Goal: Task Accomplishment & Management: Complete application form

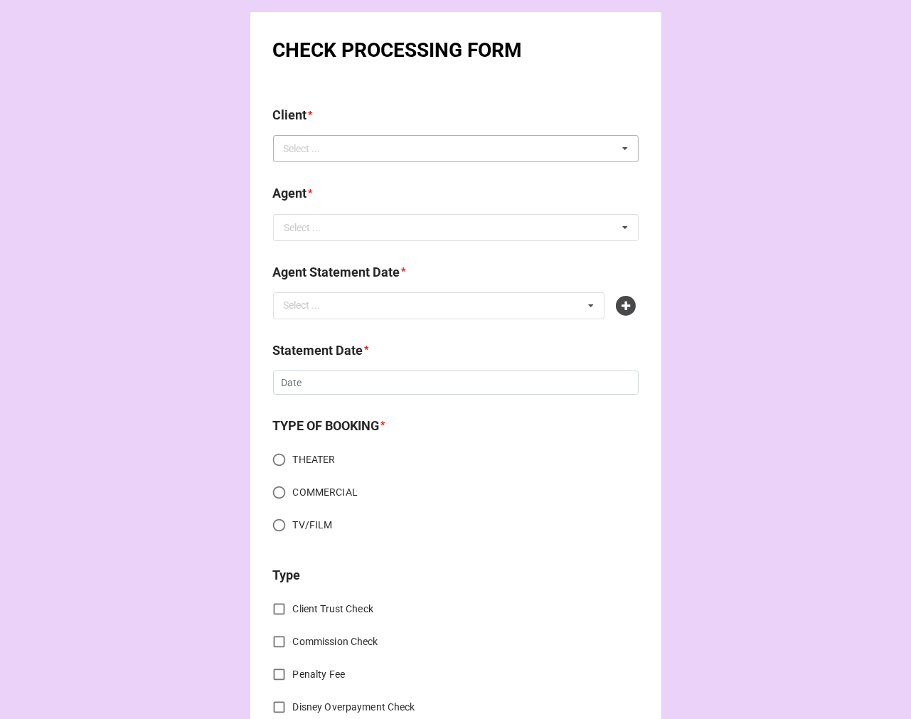
click at [313, 160] on div "Select ... No results found." at bounding box center [455, 148] width 365 height 27
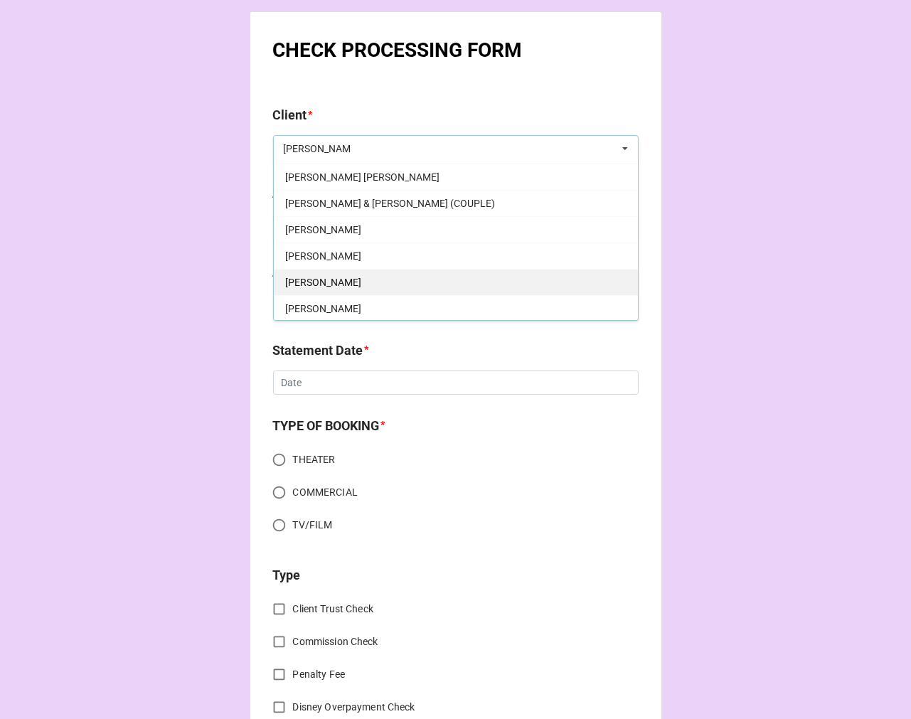
scroll to position [79, 0]
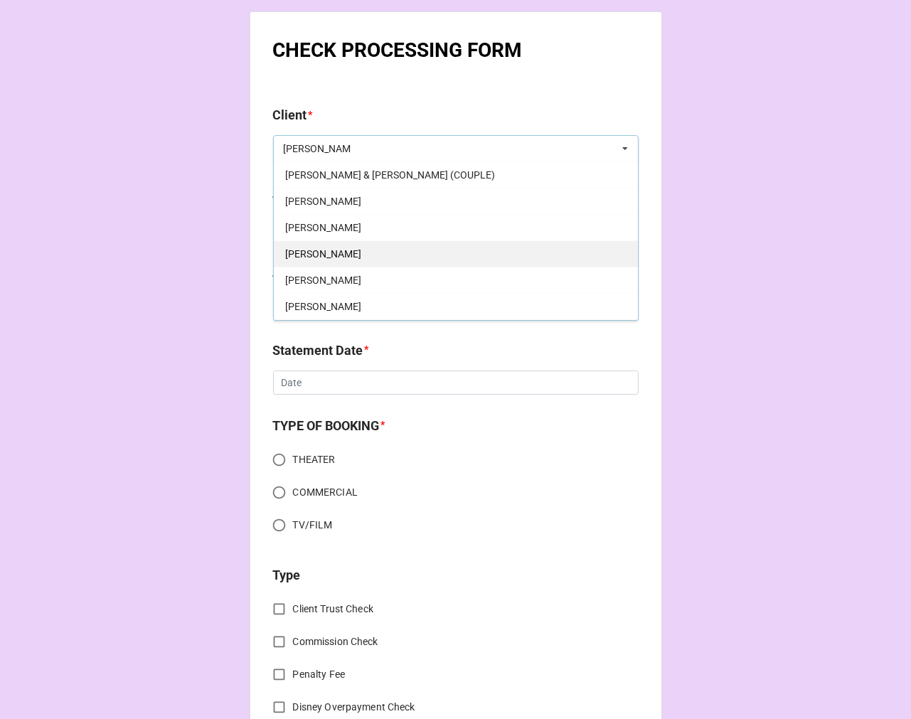
type input "nicholas"
click at [360, 254] on div "Nicholas Delany" at bounding box center [456, 253] width 364 height 26
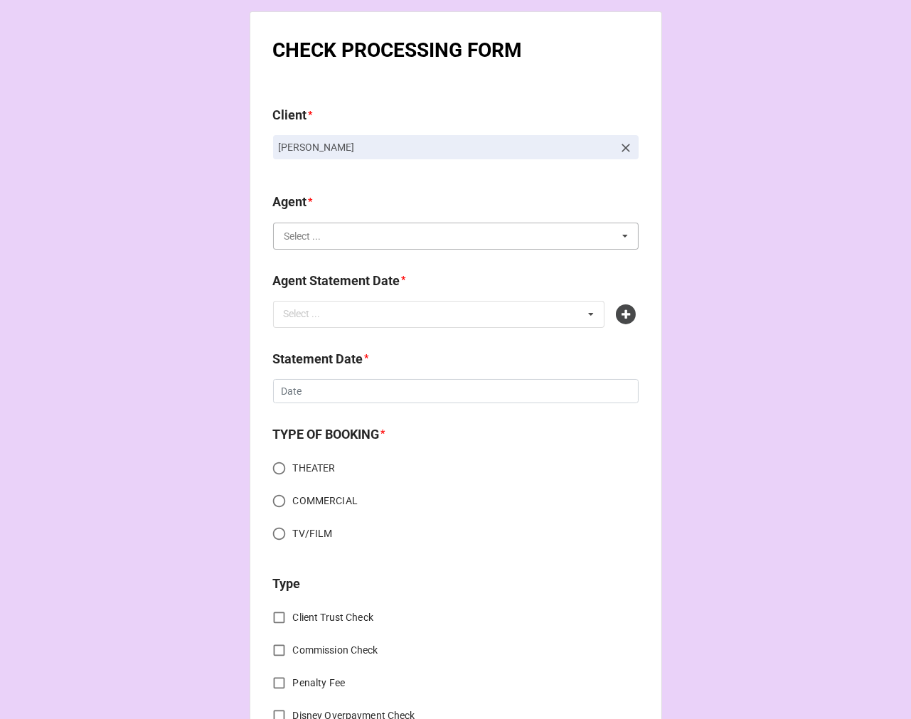
click at [323, 238] on input "text" at bounding box center [456, 236] width 364 height 26
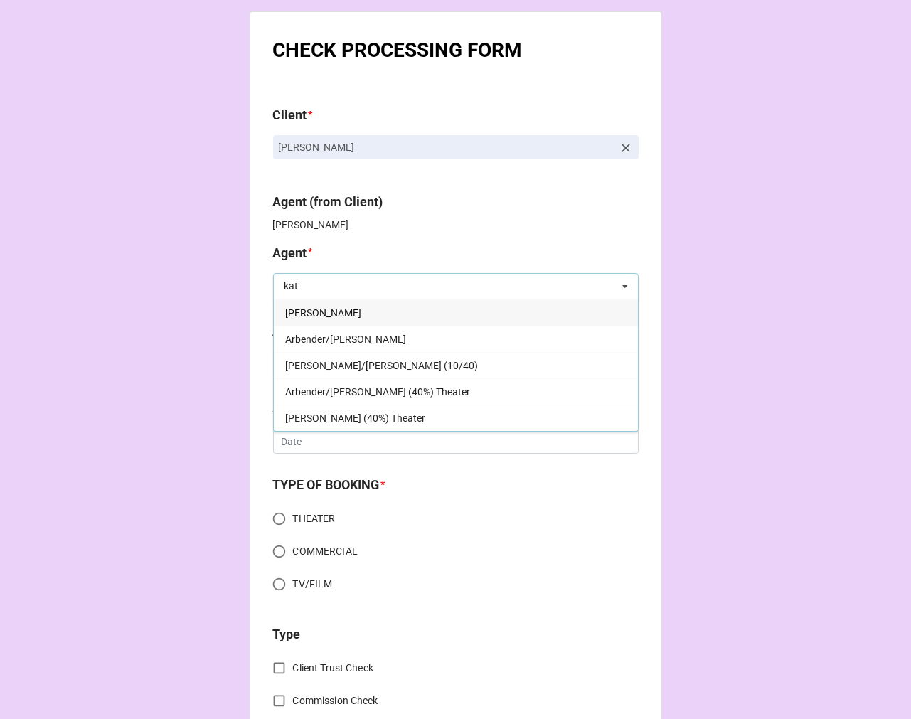
type input "kat"
click at [340, 311] on div "[PERSON_NAME]" at bounding box center [456, 312] width 364 height 26
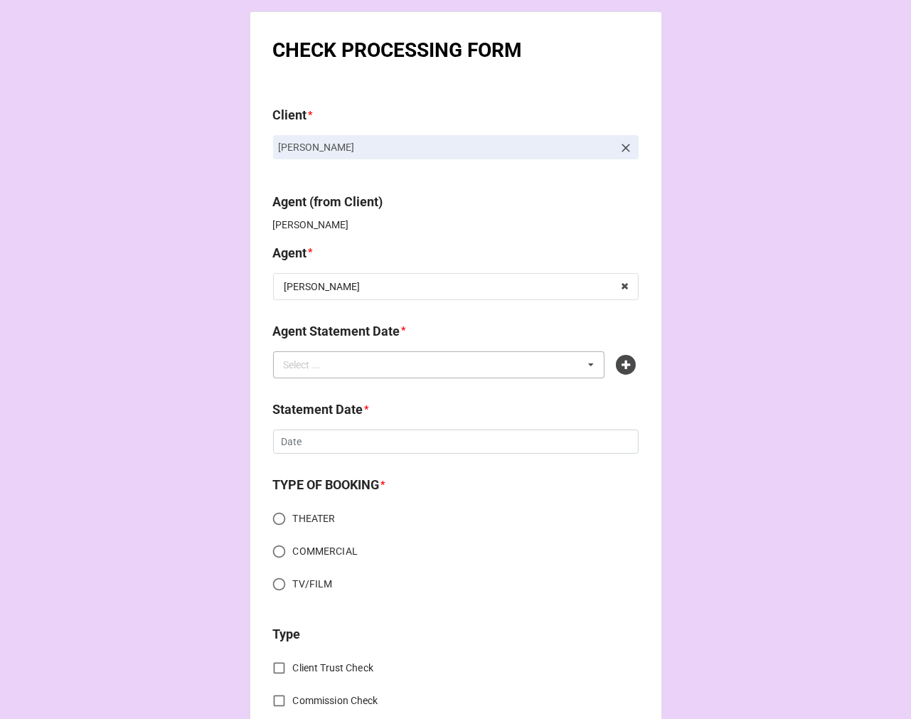
click at [368, 356] on div "Select ... No results found." at bounding box center [439, 364] width 332 height 27
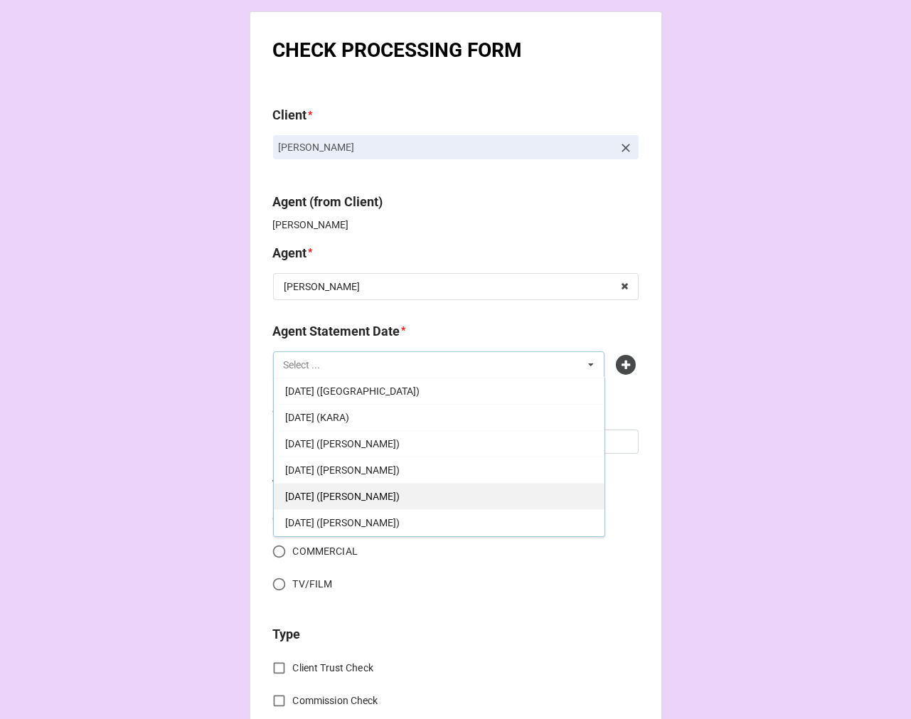
scroll to position [237, 0]
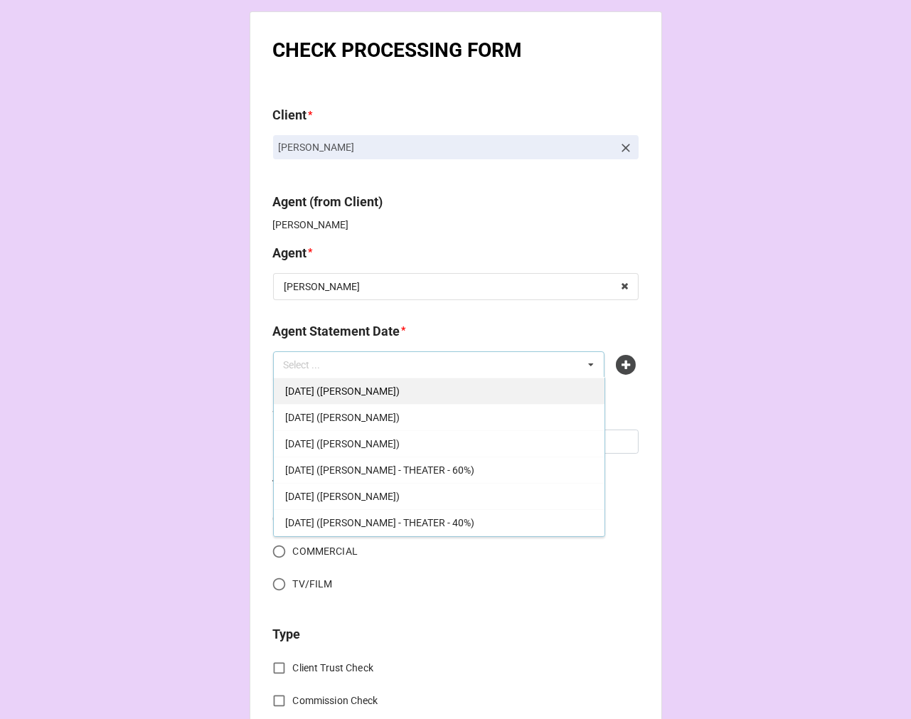
click at [390, 390] on span "SEPTEMBER 5, 2025 (KATIE)" at bounding box center [342, 390] width 114 height 11
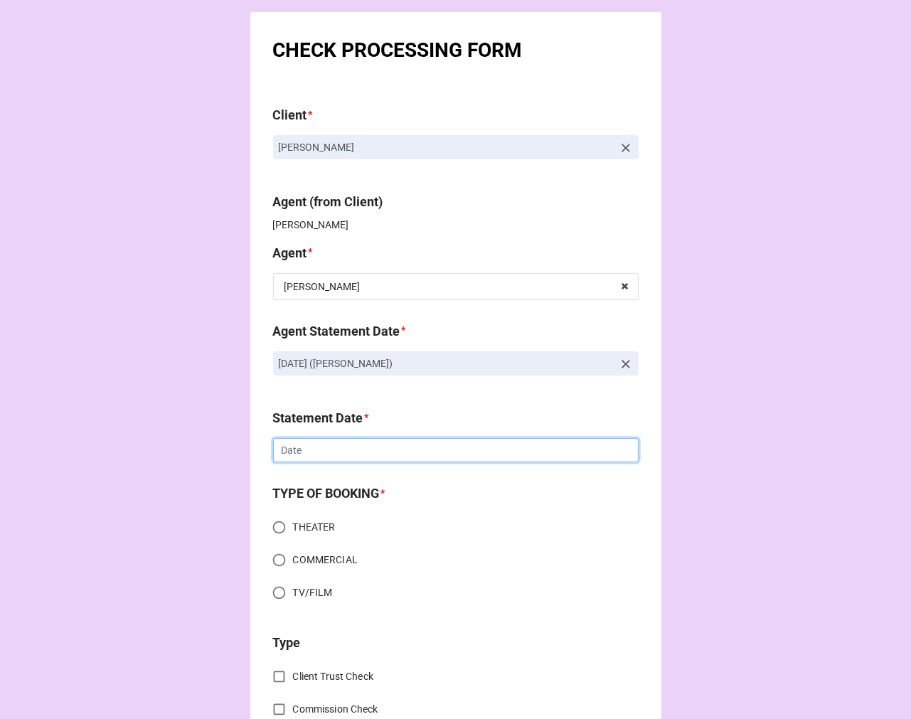
click at [347, 449] on input "text" at bounding box center [455, 450] width 365 height 24
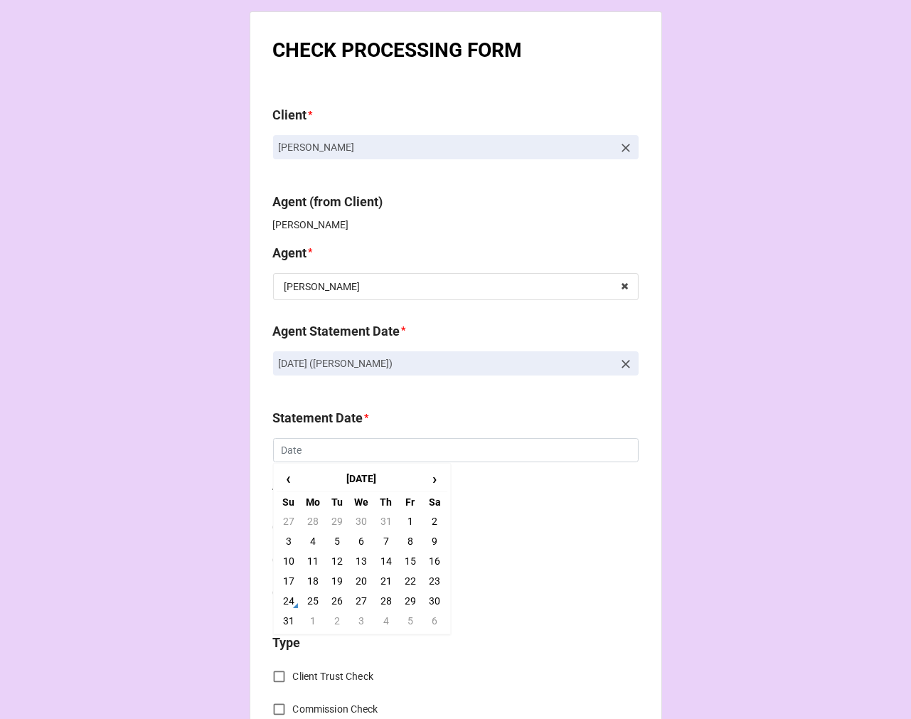
click at [412, 616] on td "5" at bounding box center [410, 621] width 24 height 20
type input "9/5/2025"
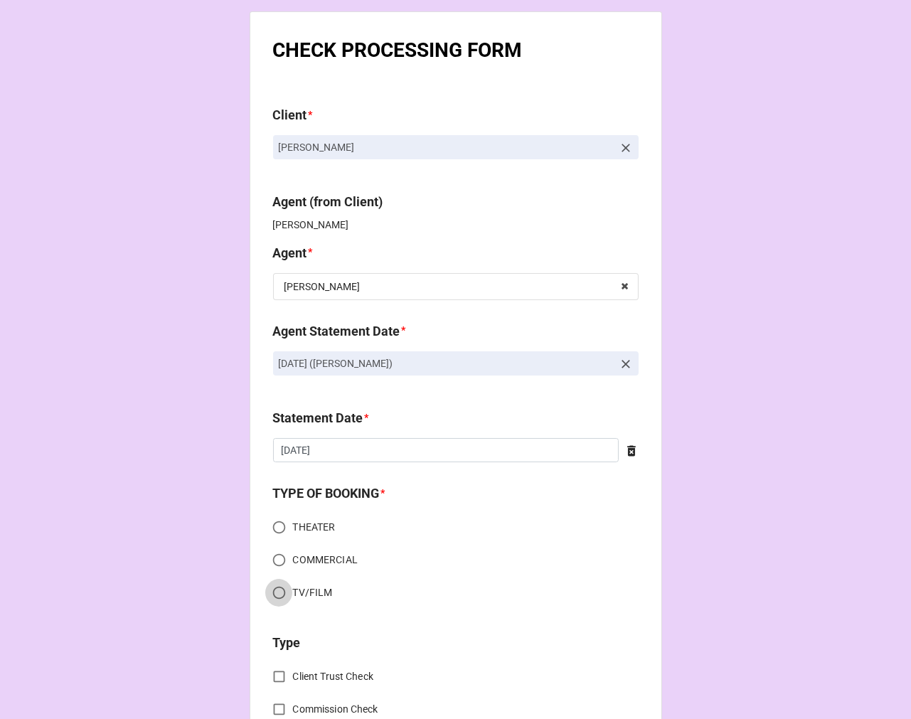
click at [272, 593] on input "TV/FILM" at bounding box center [279, 593] width 28 height 28
radio input "true"
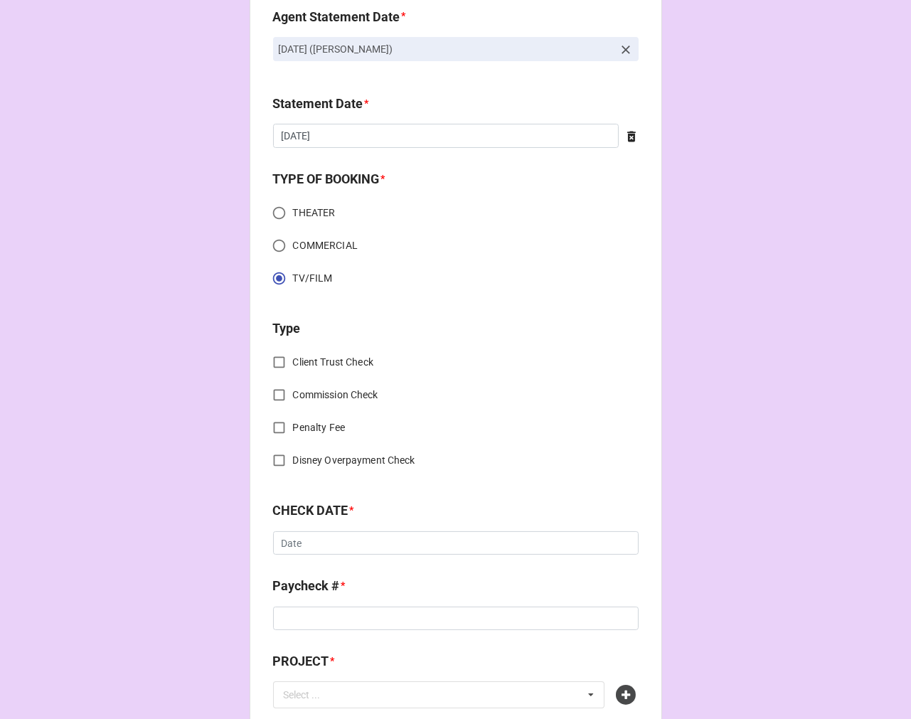
scroll to position [316, 0]
click at [277, 397] on input "Commission Check" at bounding box center [279, 394] width 28 height 28
checkbox input "true"
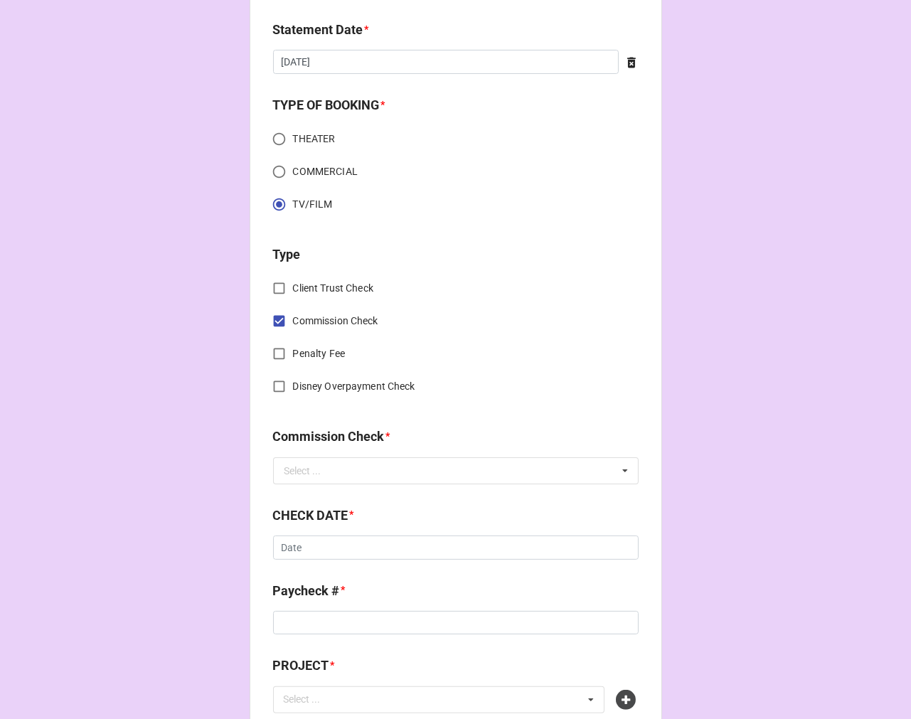
scroll to position [474, 0]
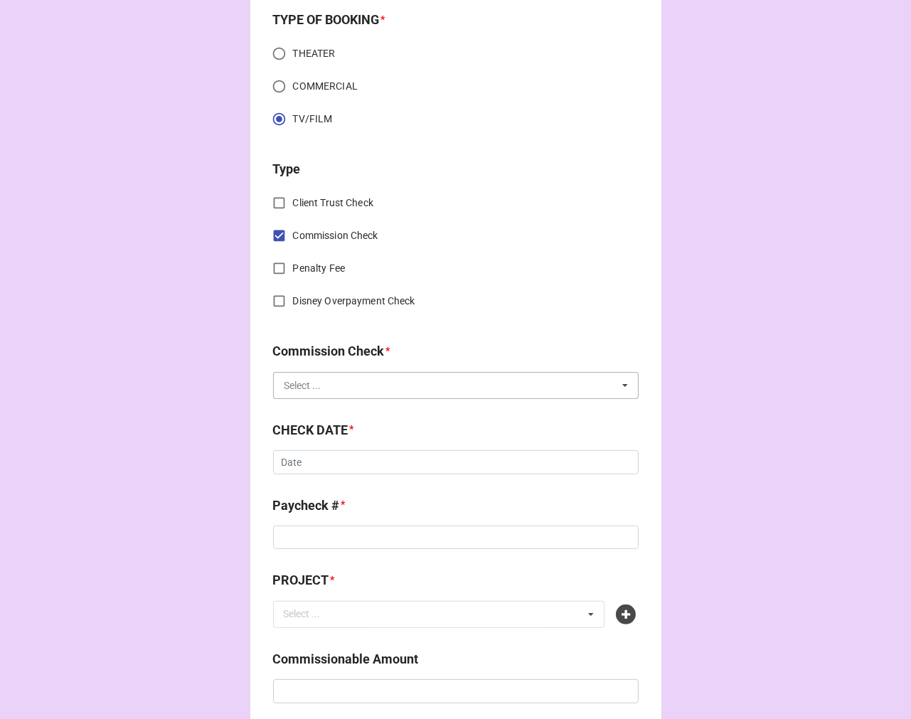
click at [339, 384] on input "text" at bounding box center [456, 386] width 364 height 26
click at [337, 402] on div "FSE (Client)" at bounding box center [456, 411] width 364 height 26
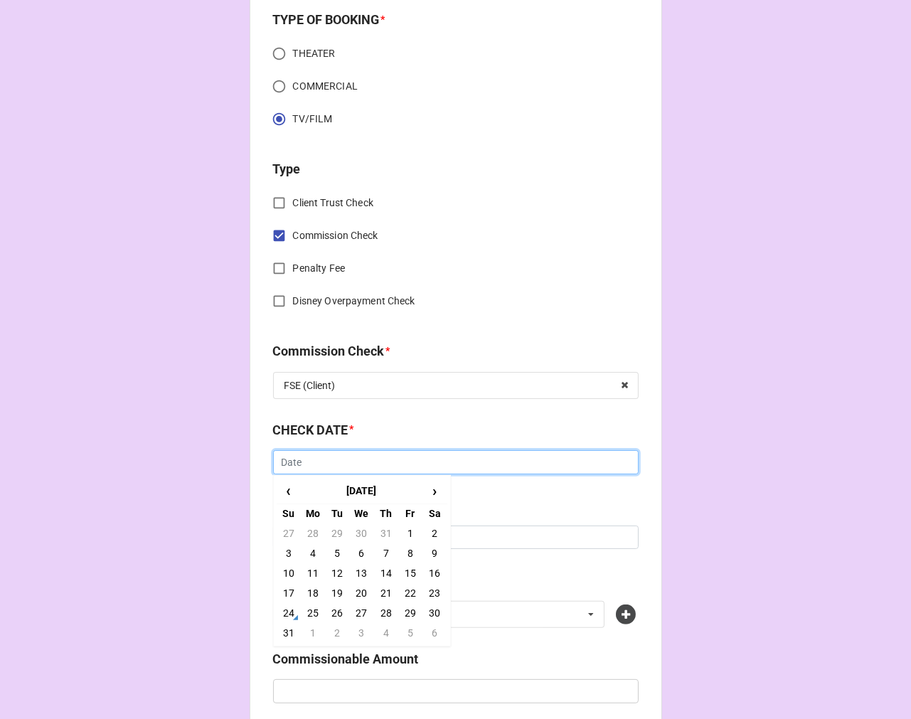
click at [324, 466] on input "text" at bounding box center [455, 462] width 365 height 24
click at [279, 486] on span "‹" at bounding box center [288, 490] width 23 height 23
click at [353, 590] on td "23" at bounding box center [361, 593] width 24 height 20
type input "7/23/2025"
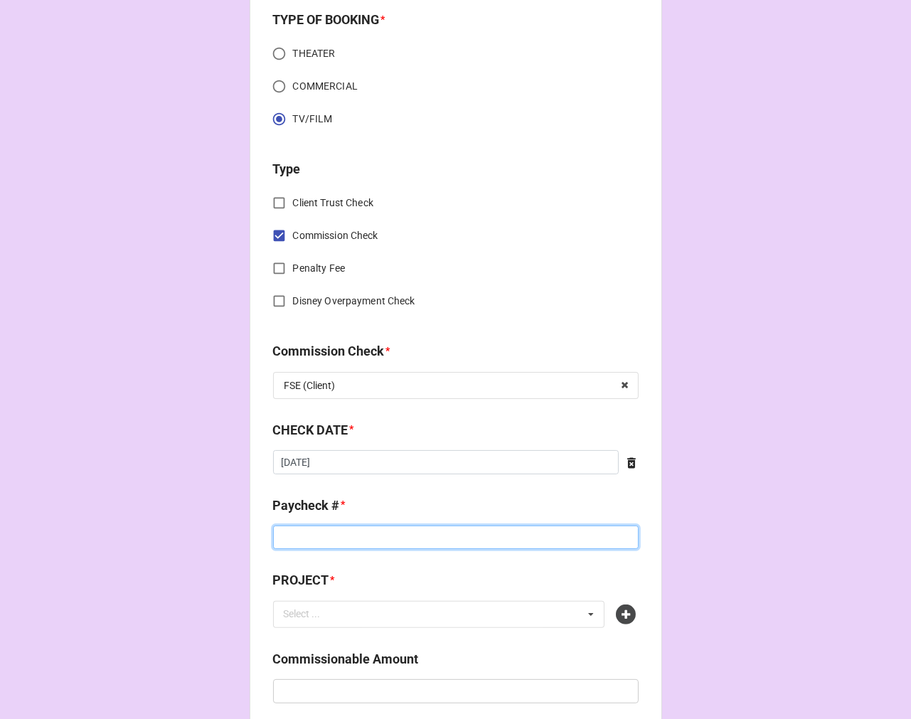
click at [321, 532] on input at bounding box center [455, 537] width 365 height 24
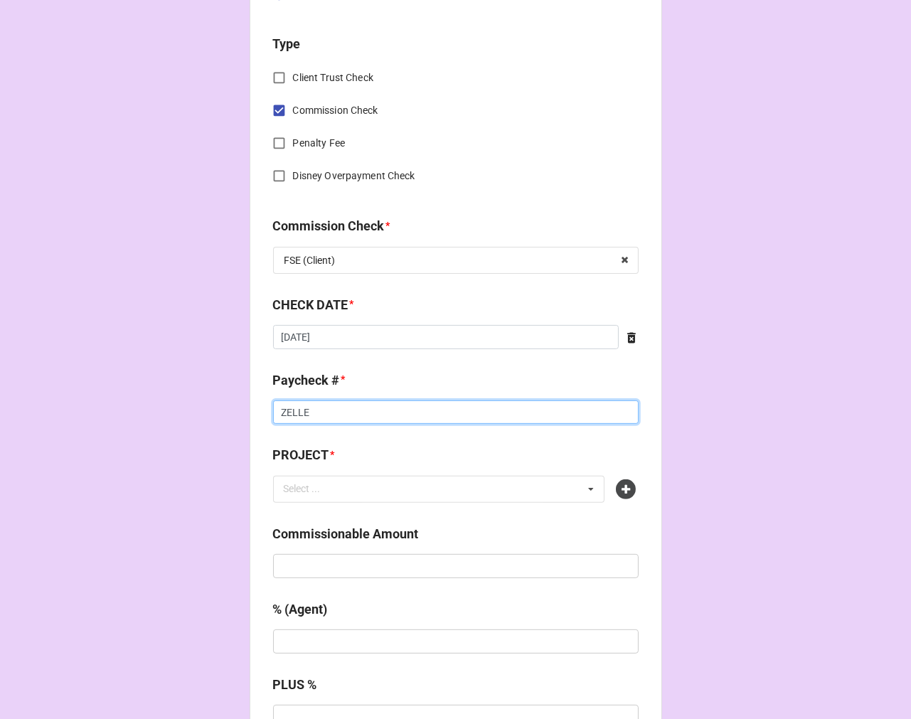
scroll to position [869, 0]
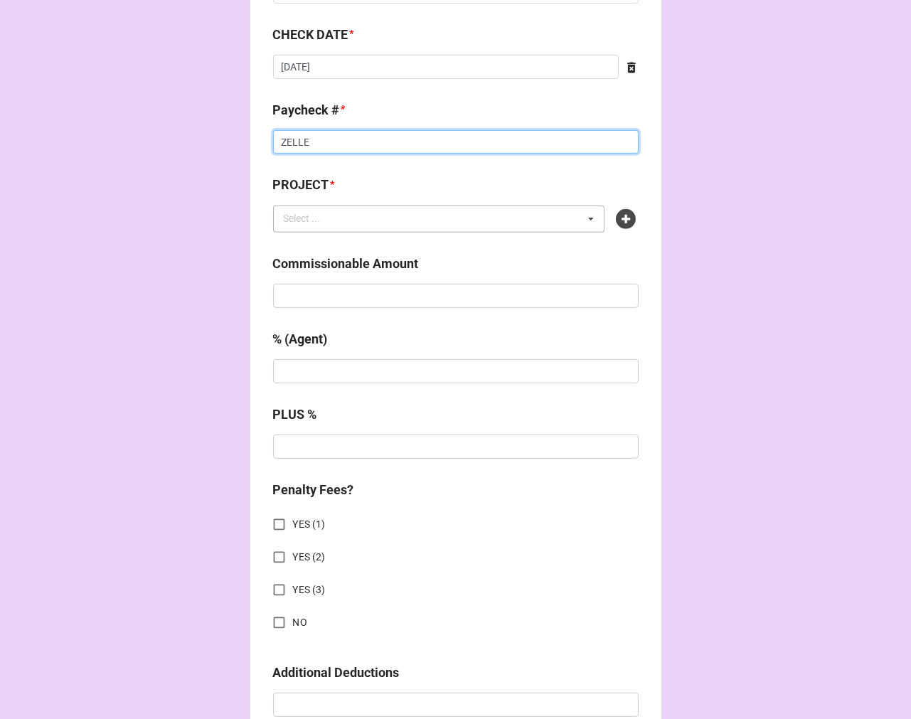
type input "ZELLE"
click at [318, 215] on div "Select ..." at bounding box center [310, 218] width 61 height 16
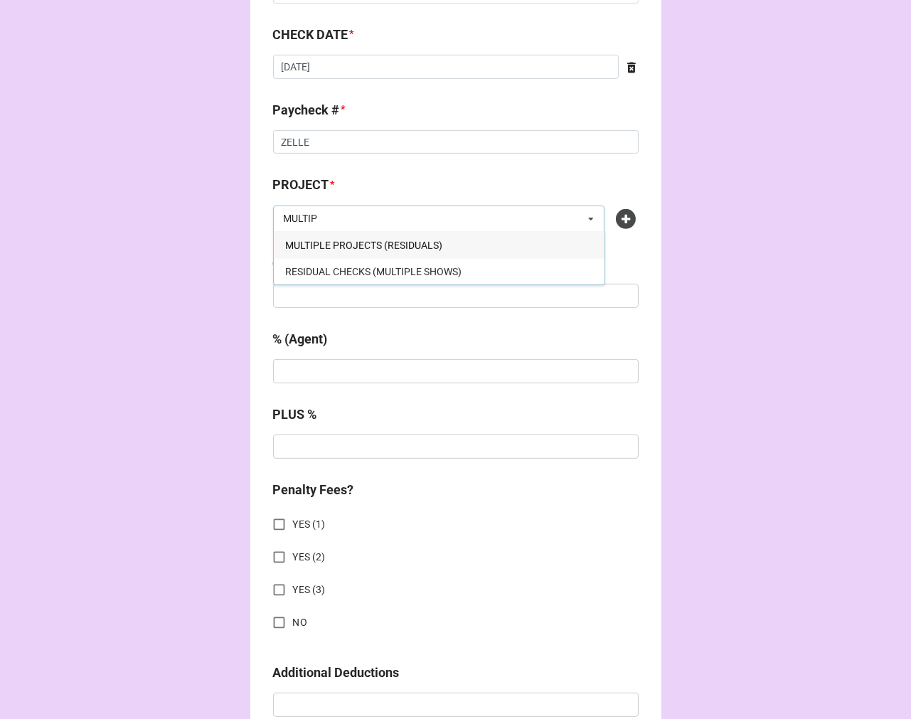
type input "MULTIP"
click at [403, 247] on span "MULTIPLE PROJECTS (RESIDUALS)" at bounding box center [363, 245] width 157 height 11
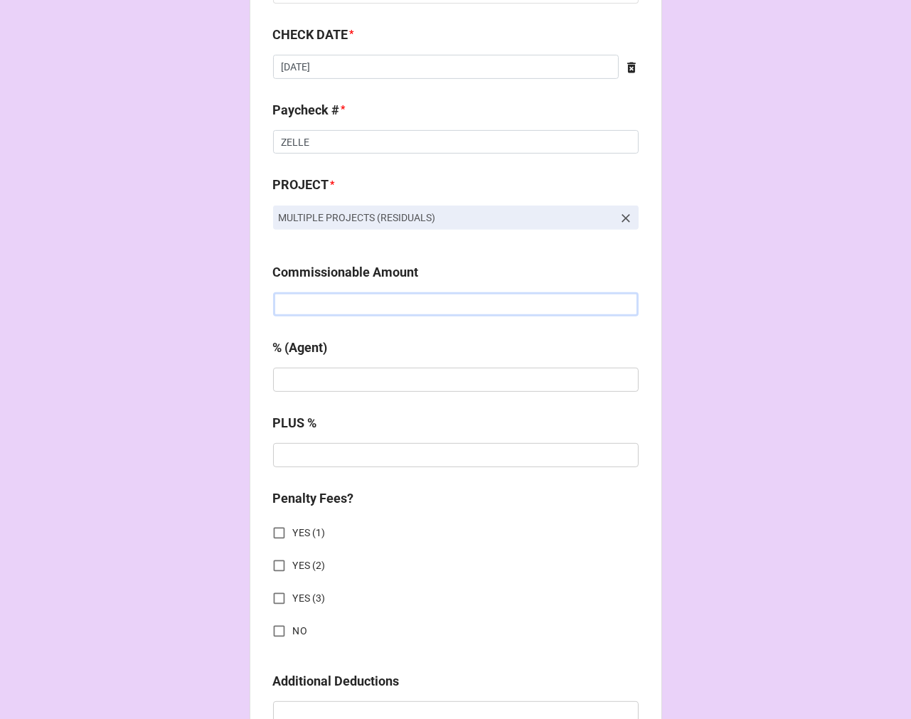
click at [345, 306] on input "text" at bounding box center [455, 304] width 365 height 24
paste input "$407.12"
type input "$407.12"
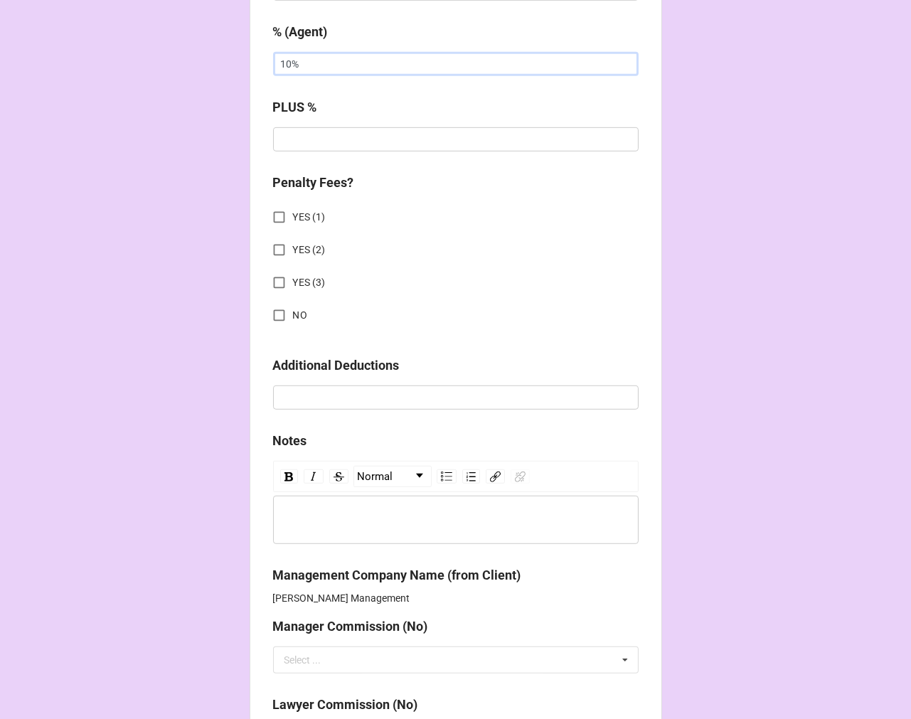
type input "10%"
click at [270, 314] on input "NO" at bounding box center [279, 315] width 28 height 28
checkbox input "true"
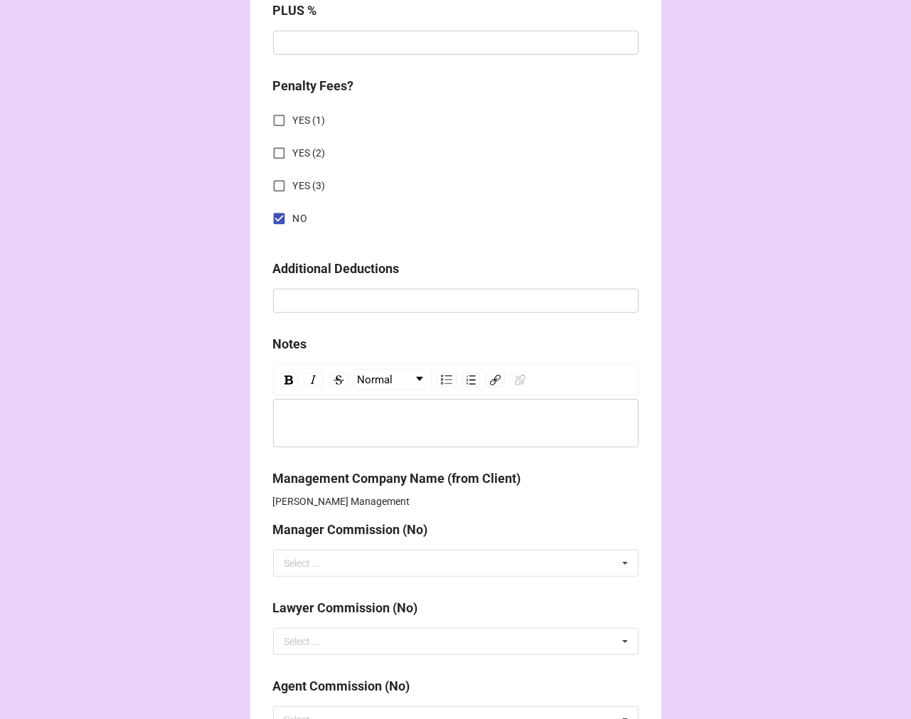
scroll to position [1757, 0]
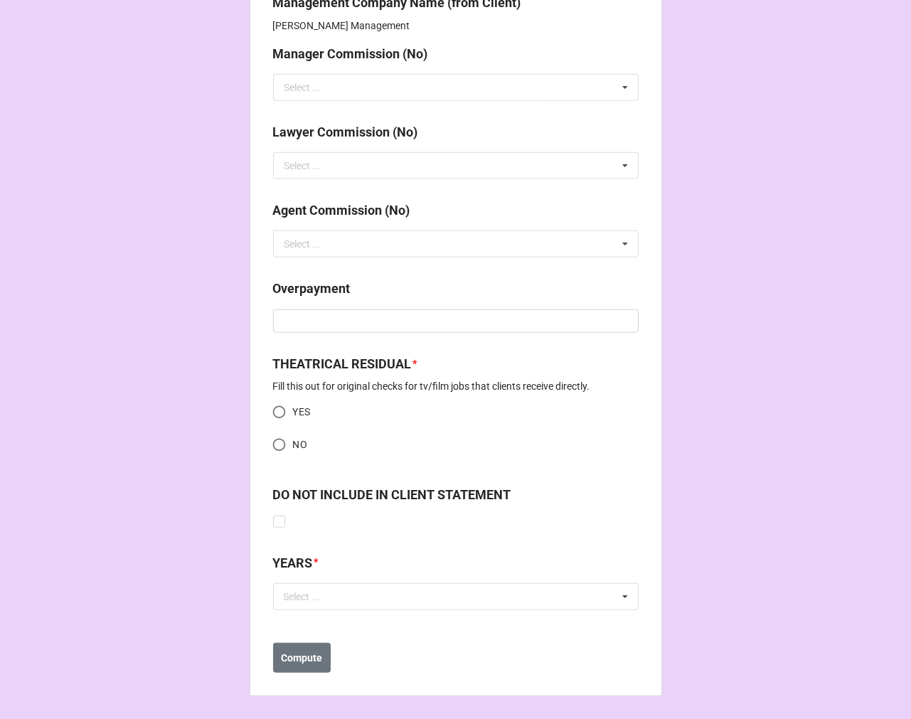
drag, startPoint x: 267, startPoint y: 446, endPoint x: 331, endPoint y: 573, distance: 142.1
click at [267, 444] on input "NO" at bounding box center [279, 445] width 28 height 28
radio input "true"
click at [317, 591] on div "Select ..." at bounding box center [310, 596] width 61 height 16
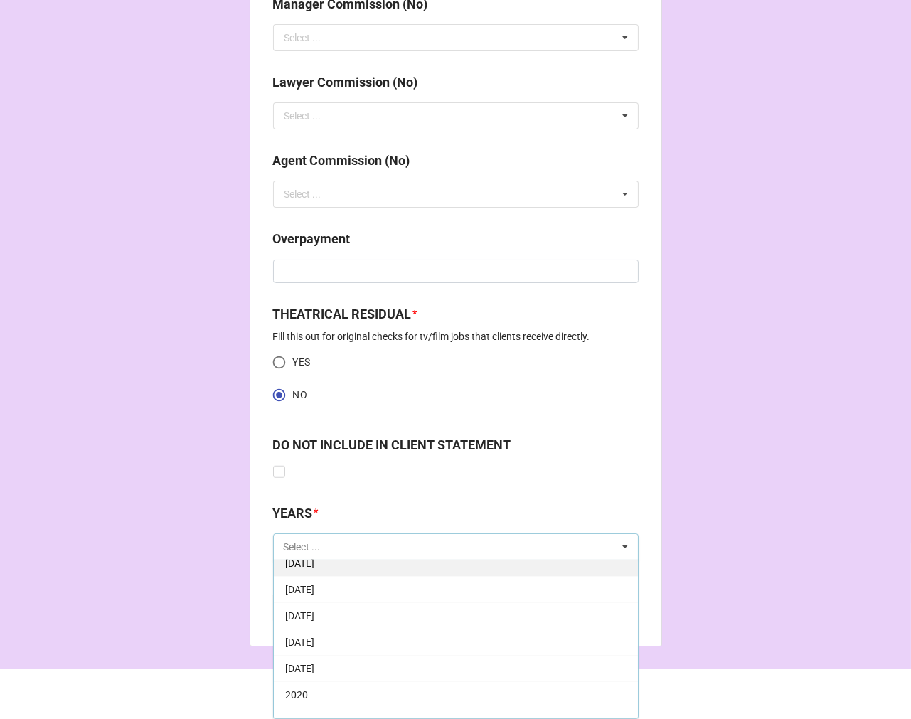
scroll to position [158, 0]
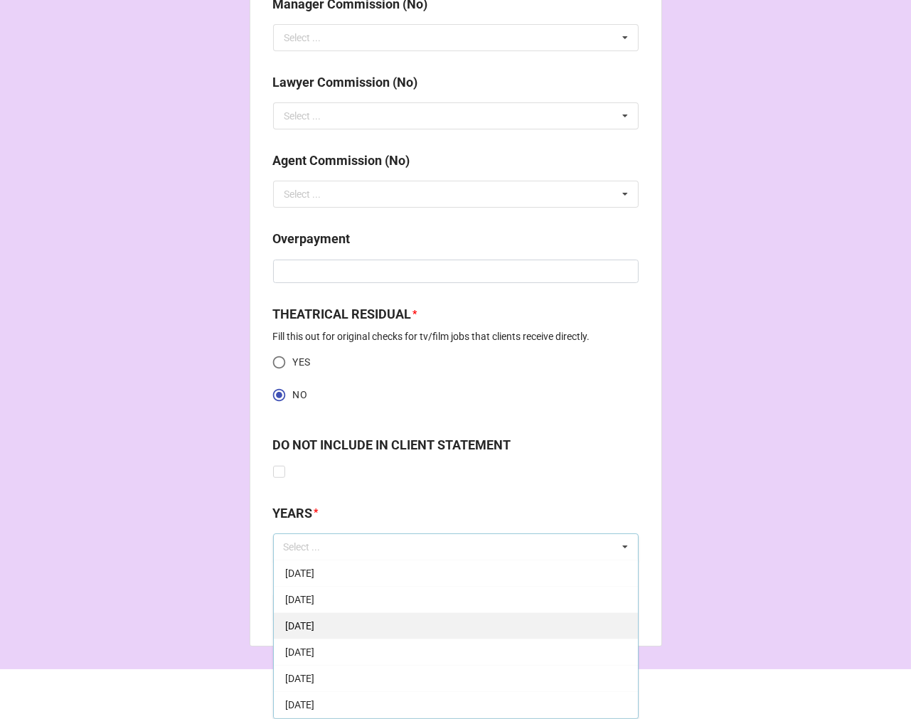
click at [314, 624] on span "9-September 2025" at bounding box center [299, 625] width 29 height 11
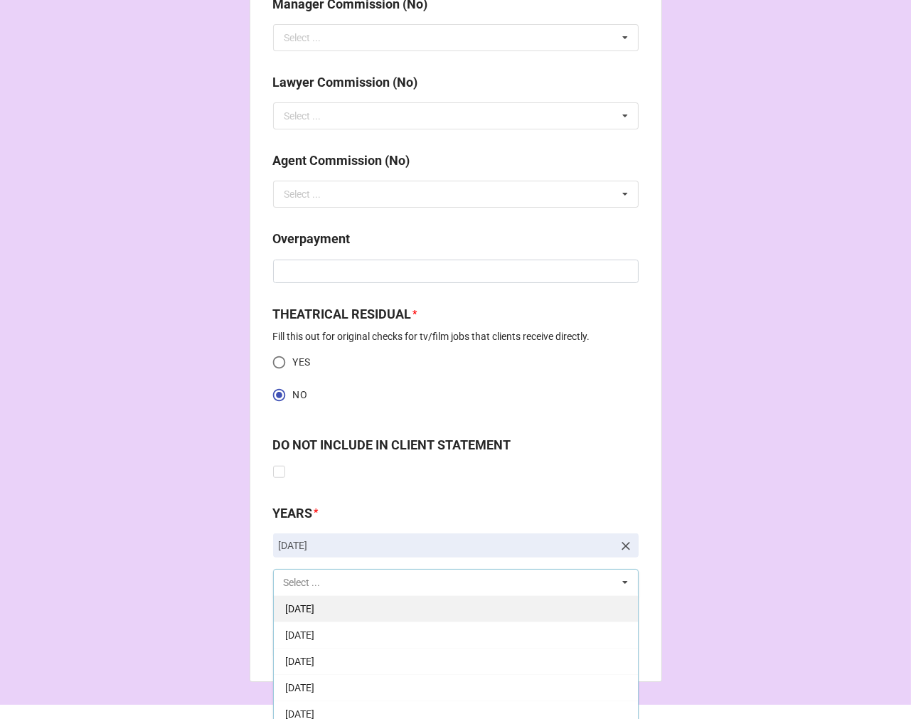
scroll to position [316, 0]
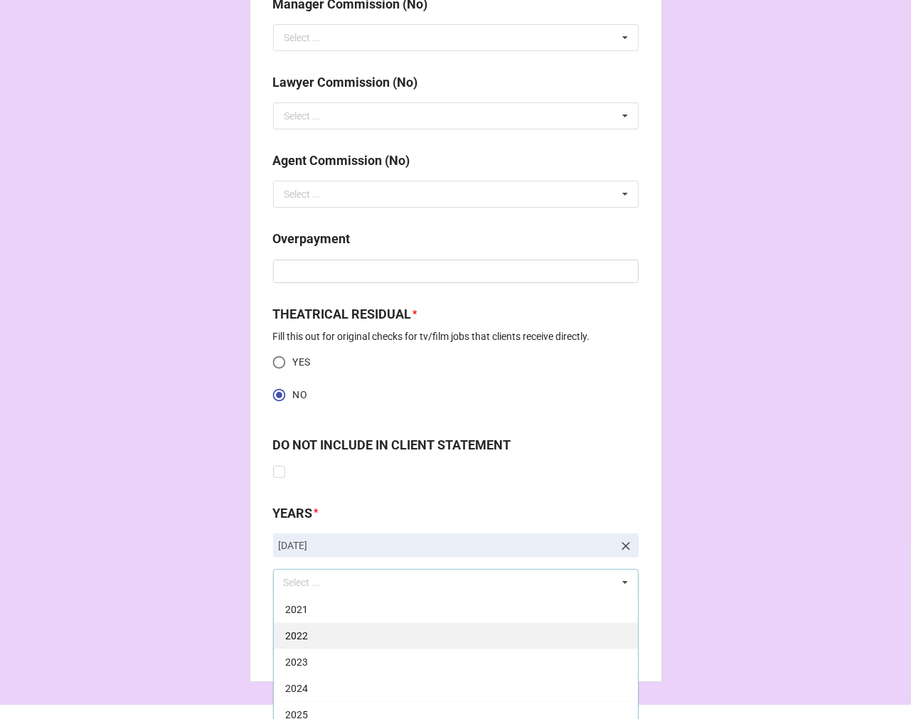
click at [326, 706] on div "2025" at bounding box center [456, 714] width 364 height 26
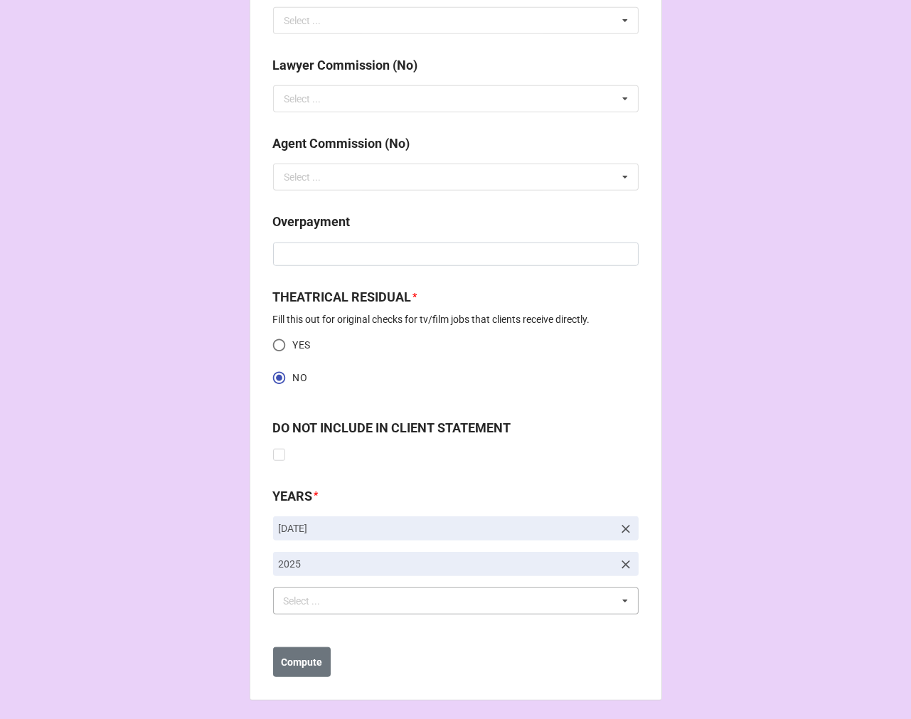
scroll to position [1828, 0]
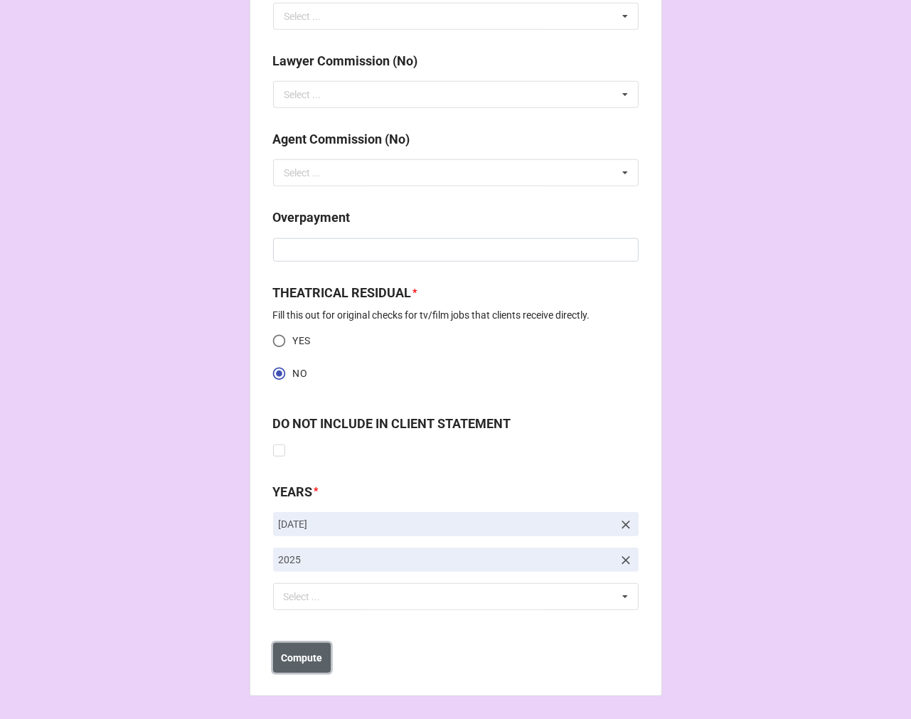
click at [306, 670] on button "Compute" at bounding box center [302, 658] width 58 height 30
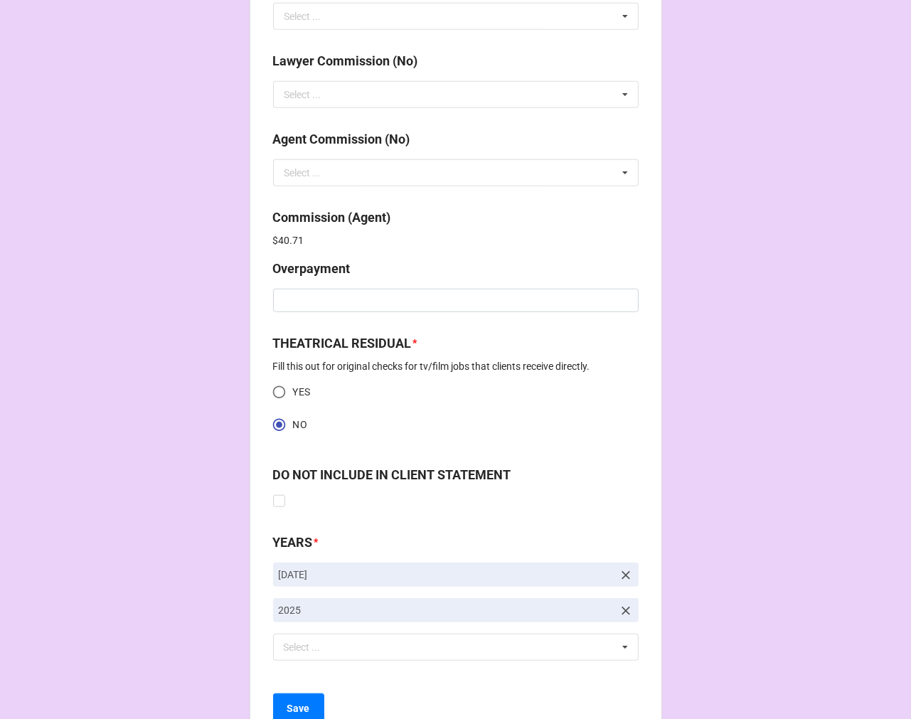
scroll to position [1879, 0]
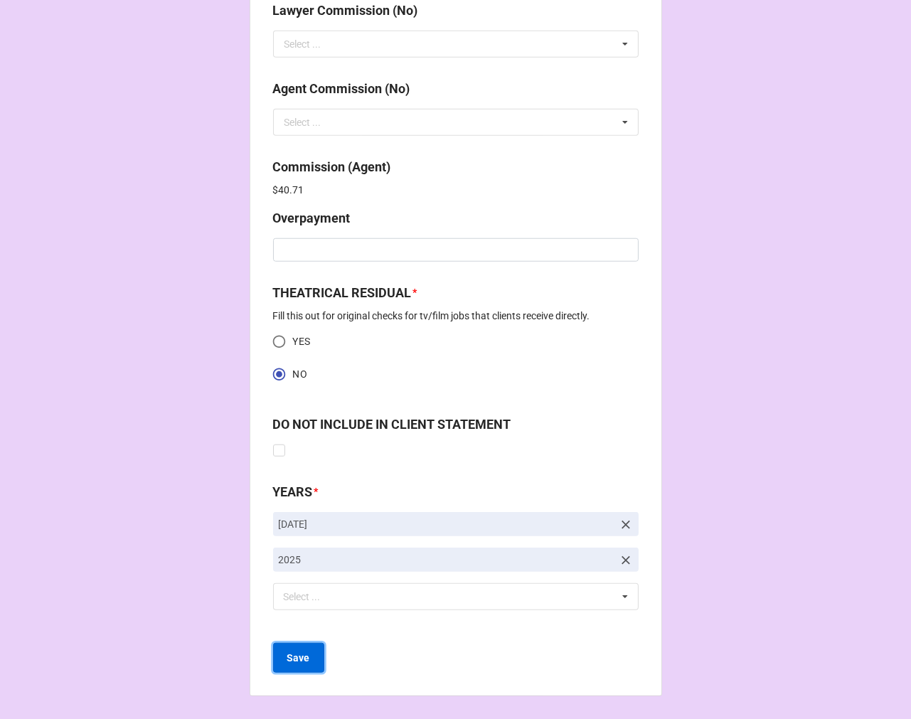
click at [273, 667] on button "Save" at bounding box center [298, 658] width 51 height 30
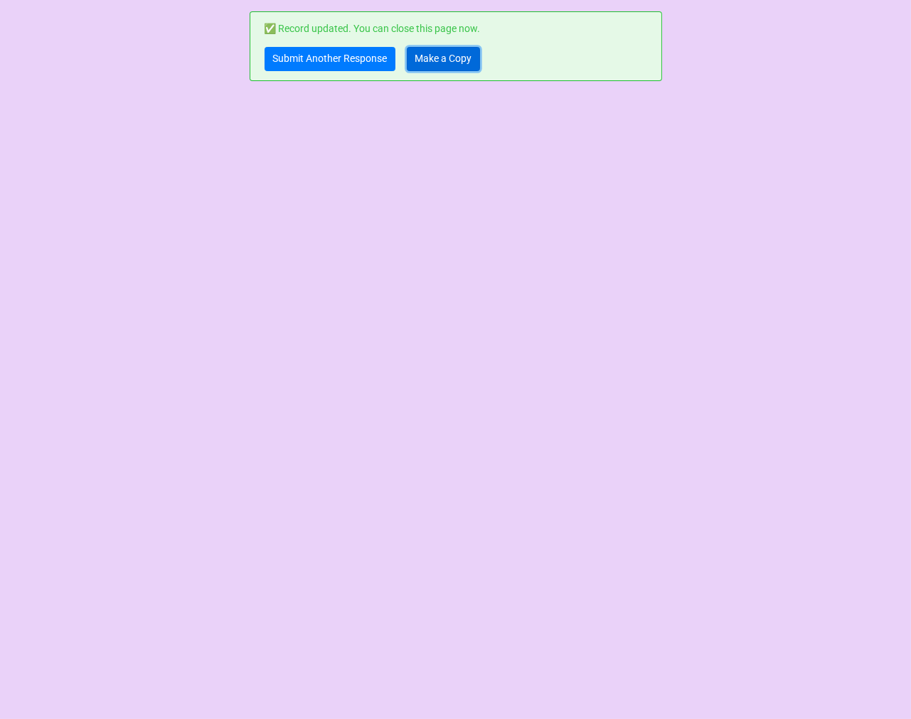
click at [430, 55] on link "Make a Copy" at bounding box center [443, 59] width 73 height 24
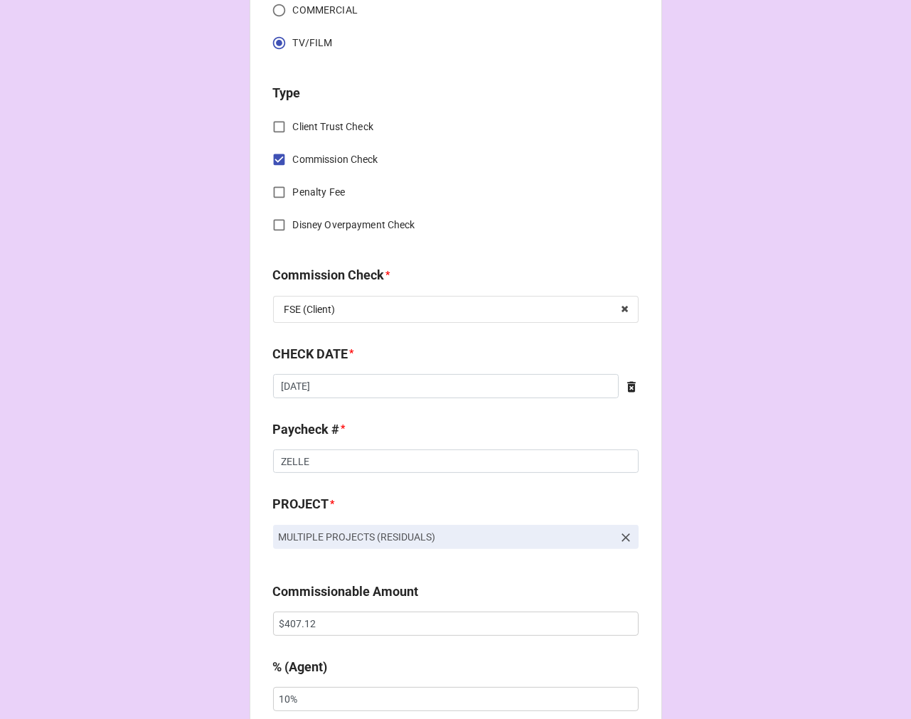
scroll to position [552, 0]
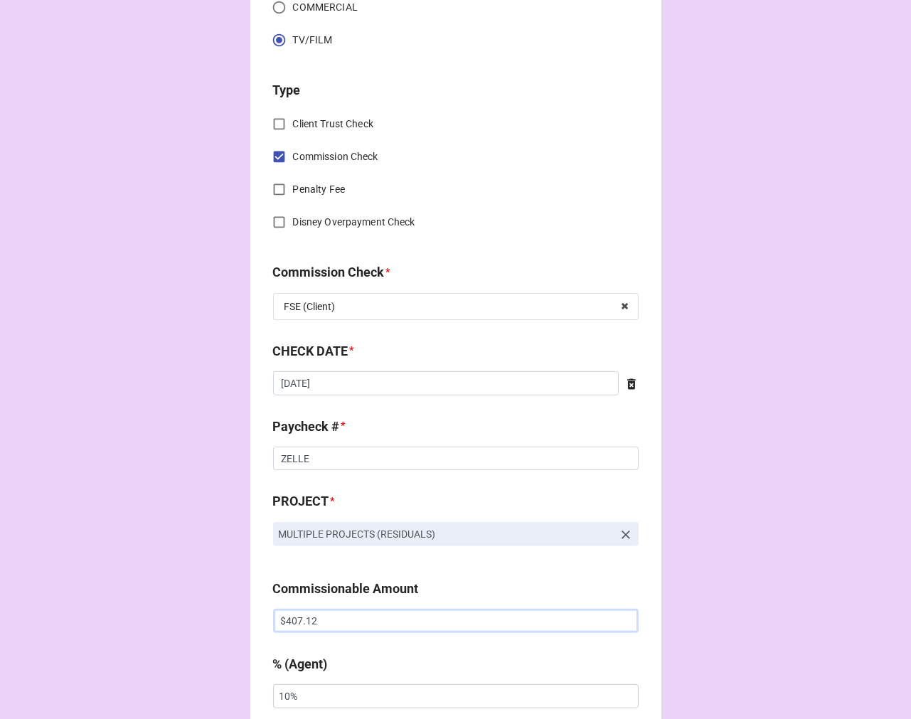
drag, startPoint x: 318, startPoint y: 608, endPoint x: 178, endPoint y: 587, distance: 141.6
click at [178, 587] on div "CHECK PROCESSING FORM Client * Nicholas Delany Agent (from Client) Katie Agent …" at bounding box center [455, 721] width 911 height 2547
paste input "332.18"
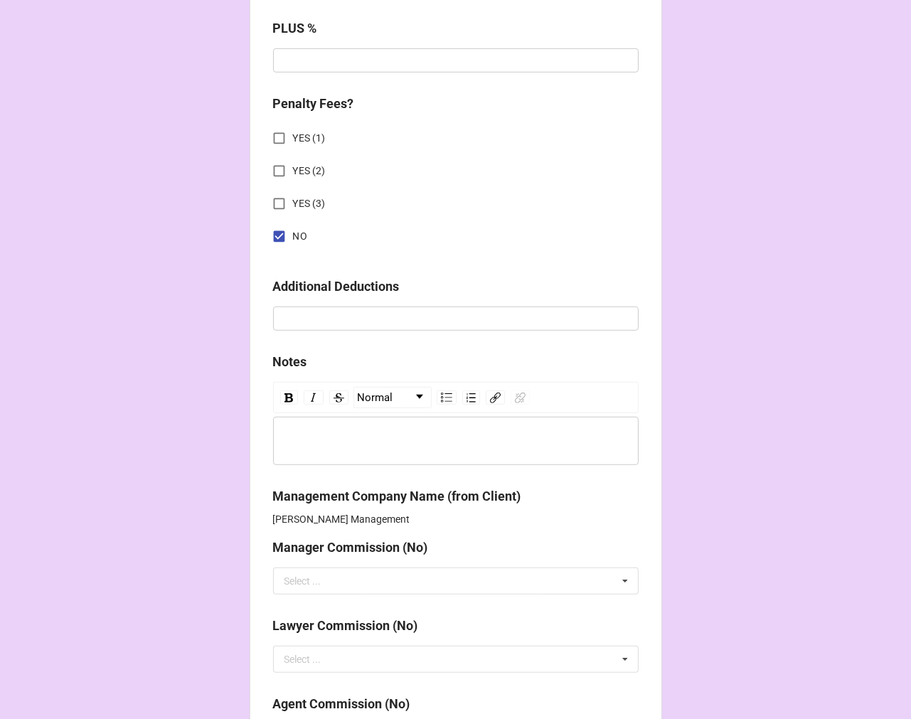
scroll to position [1659, 0]
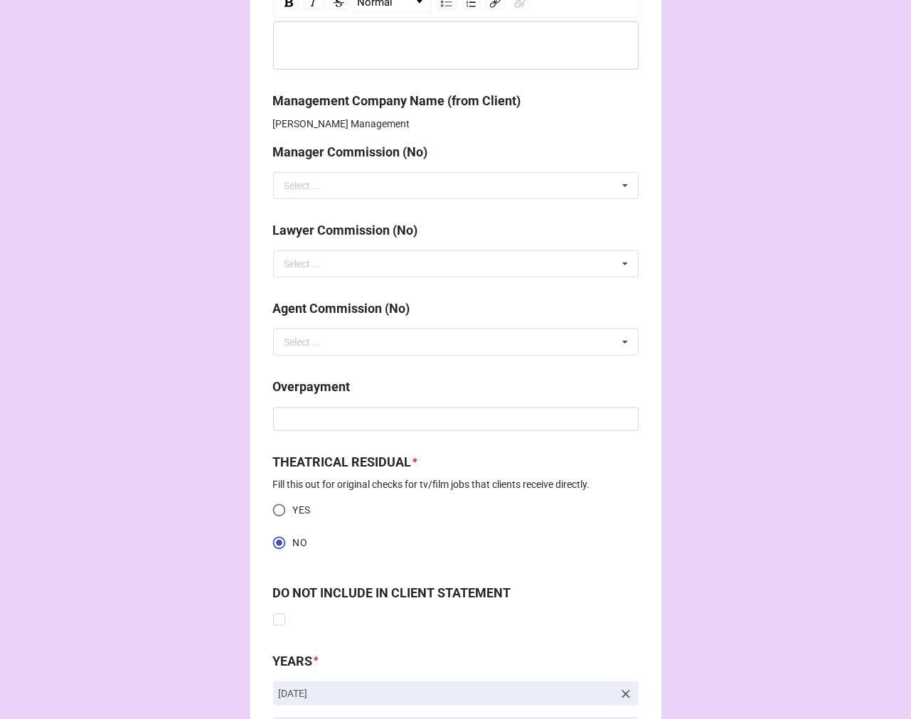
type input "$332.18"
click at [304, 327] on div "Agent Commission (No)" at bounding box center [455, 314] width 365 height 30
click at [279, 343] on input "text" at bounding box center [456, 342] width 364 height 26
click at [302, 371] on div "NO" at bounding box center [456, 368] width 364 height 26
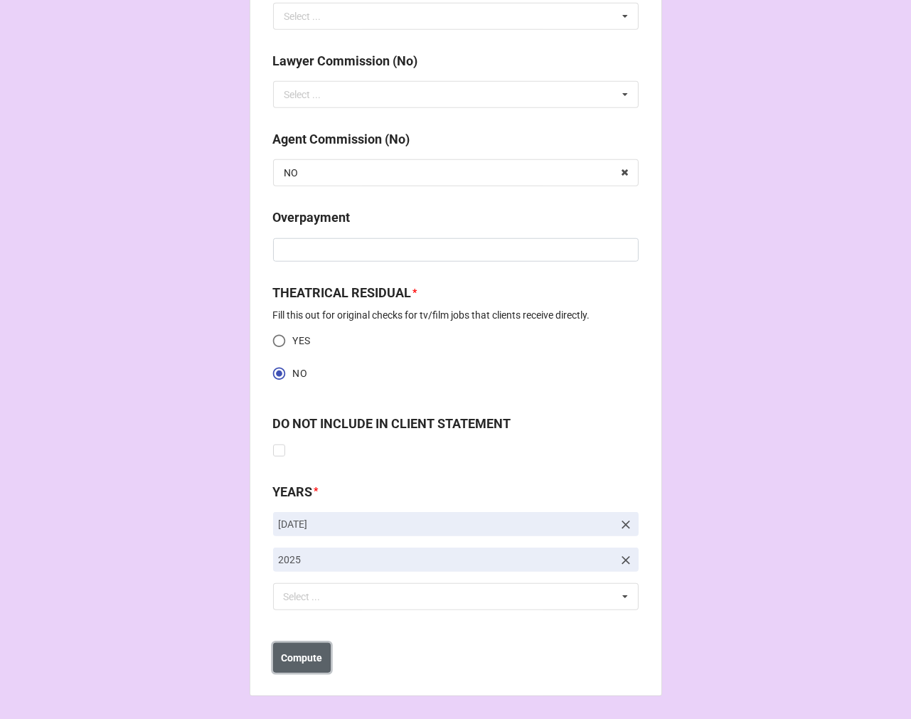
click at [304, 661] on b "Compute" at bounding box center [301, 658] width 41 height 15
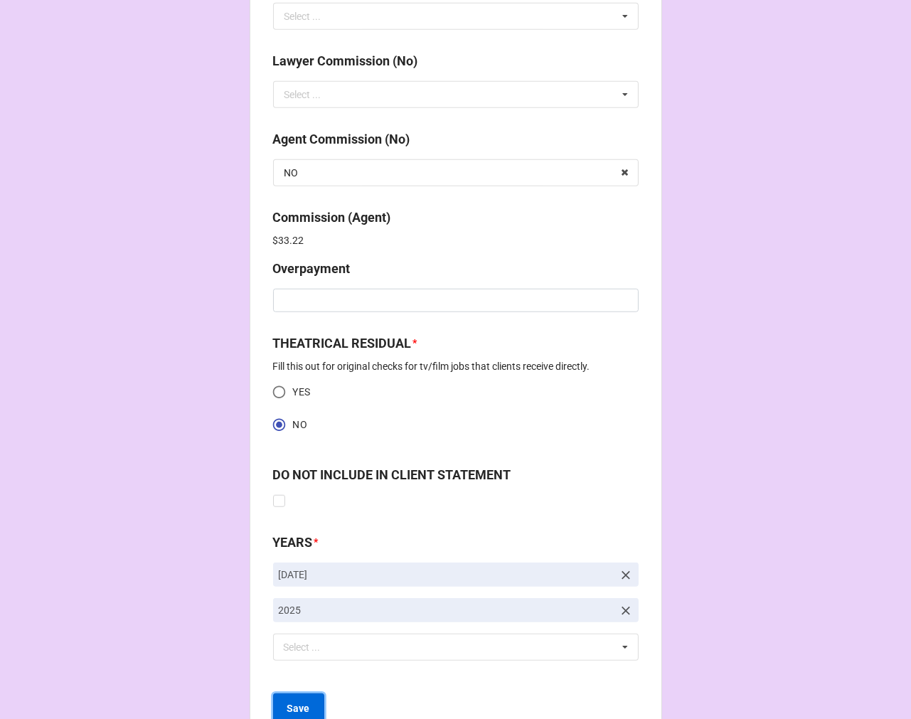
click at [292, 710] on b "Save" at bounding box center [298, 708] width 23 height 15
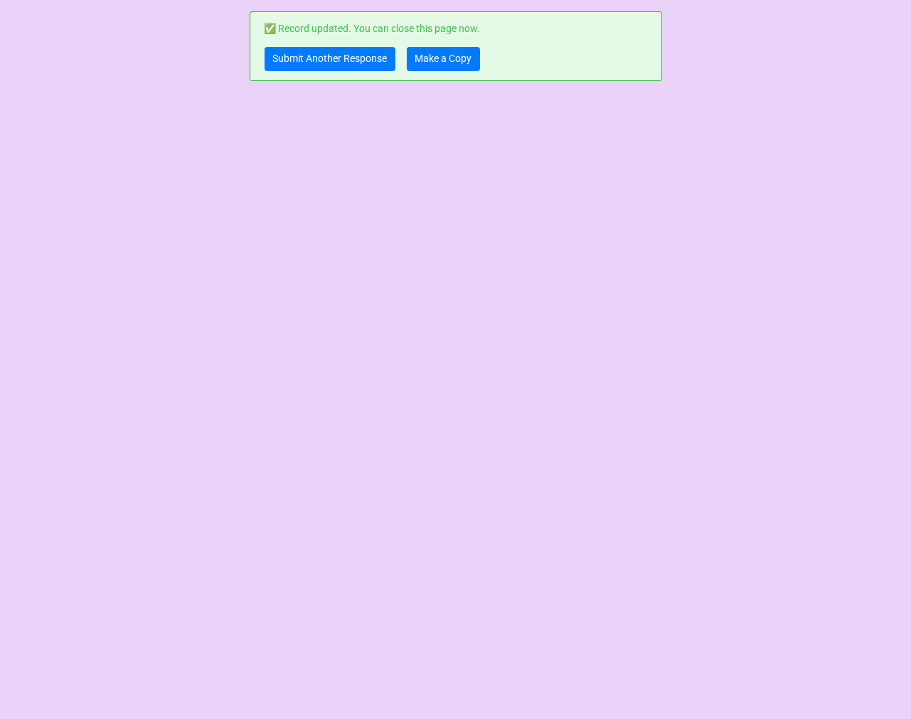
scroll to position [0, 0]
click at [357, 53] on link "Submit Another Response" at bounding box center [330, 59] width 131 height 24
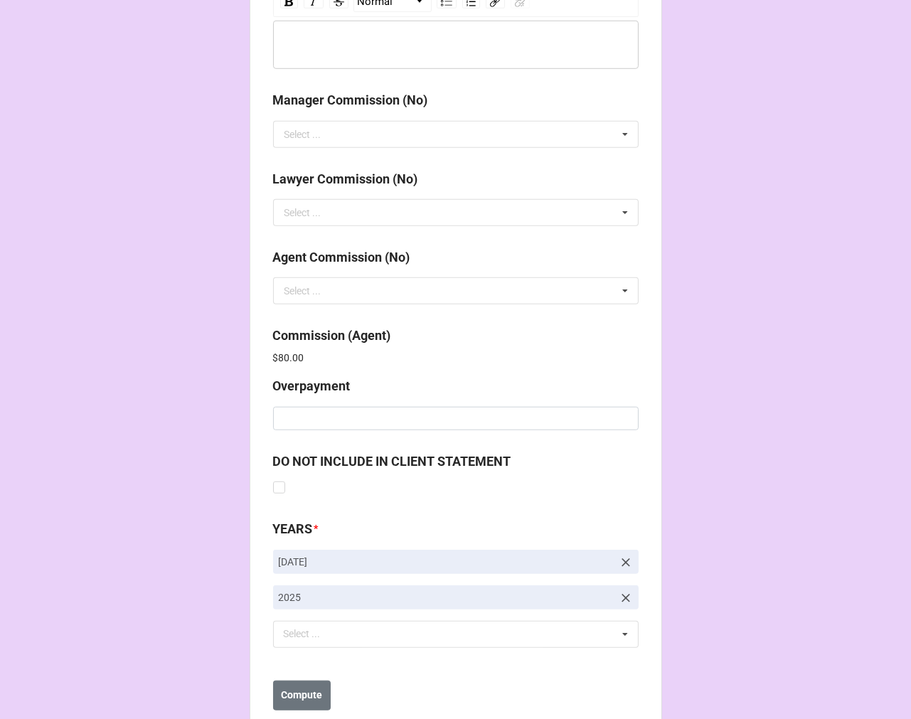
scroll to position [1697, 0]
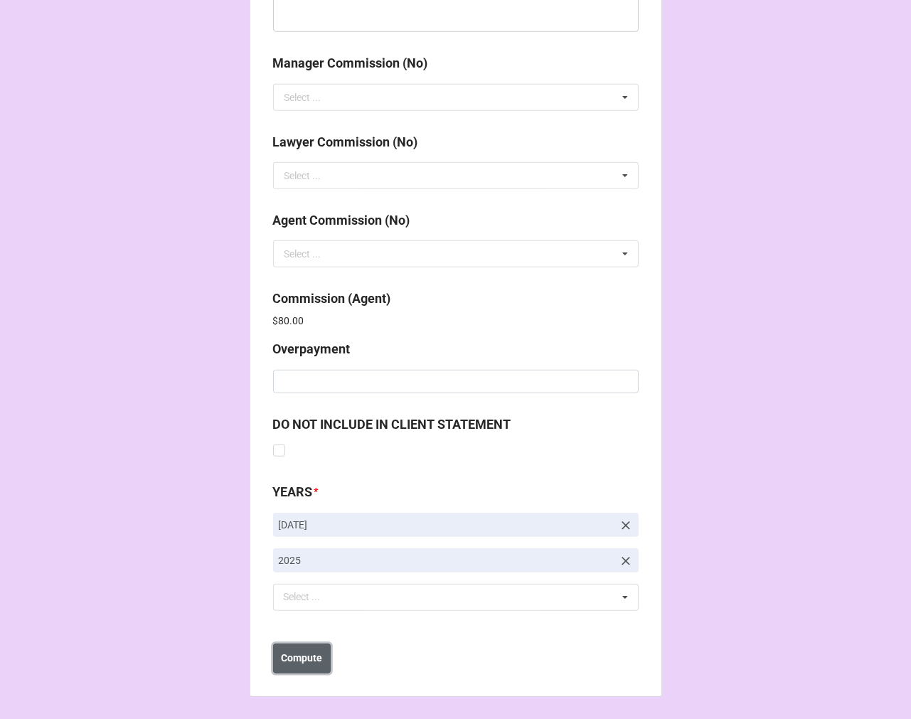
click at [308, 648] on button "Compute" at bounding box center [302, 658] width 58 height 30
click at [308, 661] on button "Save" at bounding box center [298, 658] width 51 height 30
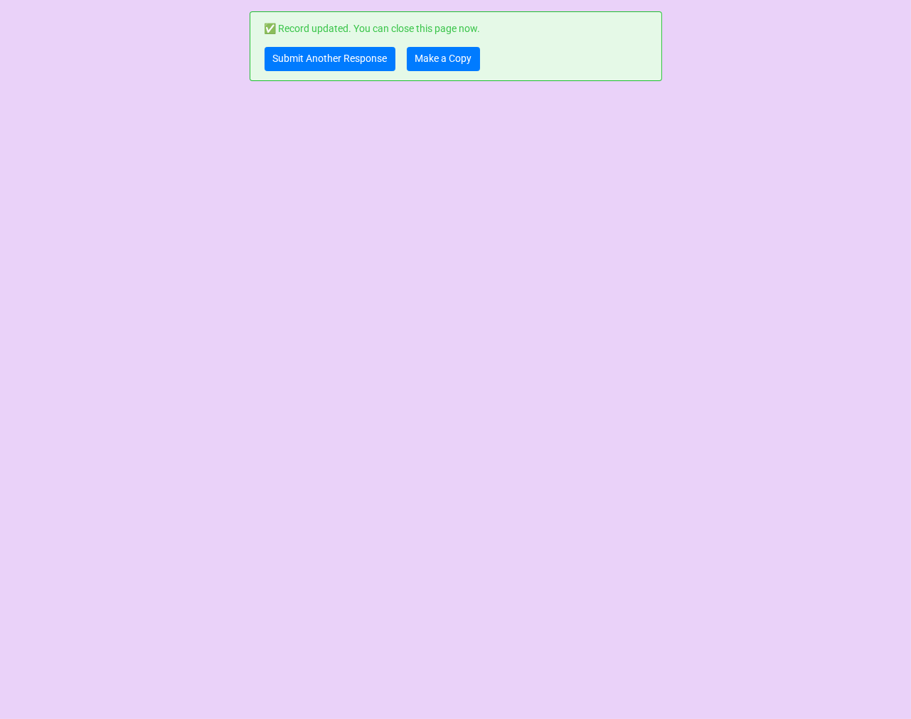
scroll to position [0, 0]
click at [455, 53] on link "Make a Copy" at bounding box center [443, 59] width 73 height 24
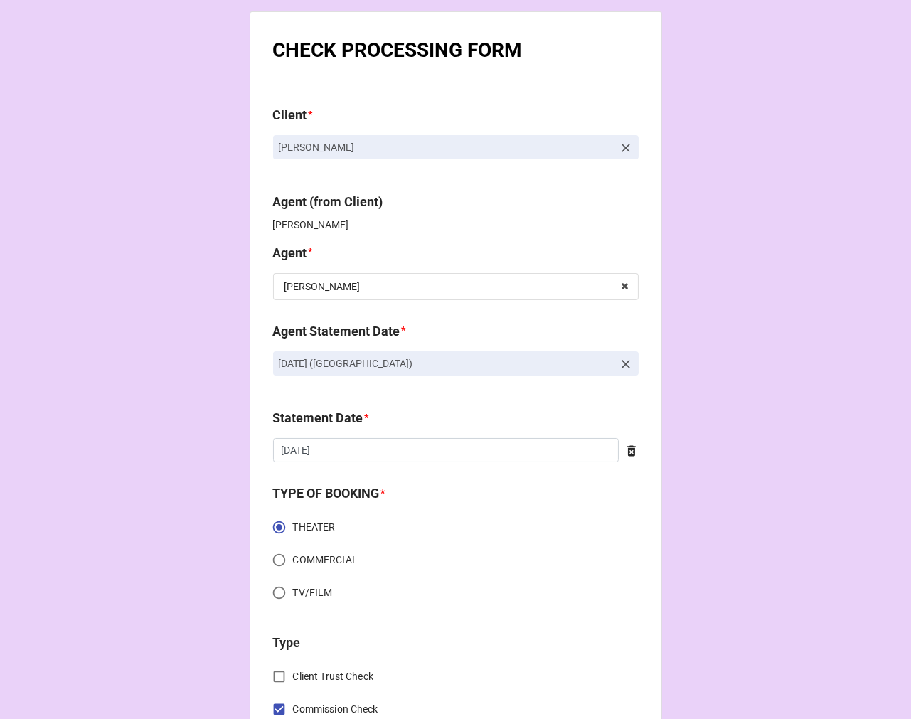
click at [626, 363] on icon at bounding box center [626, 364] width 14 height 14
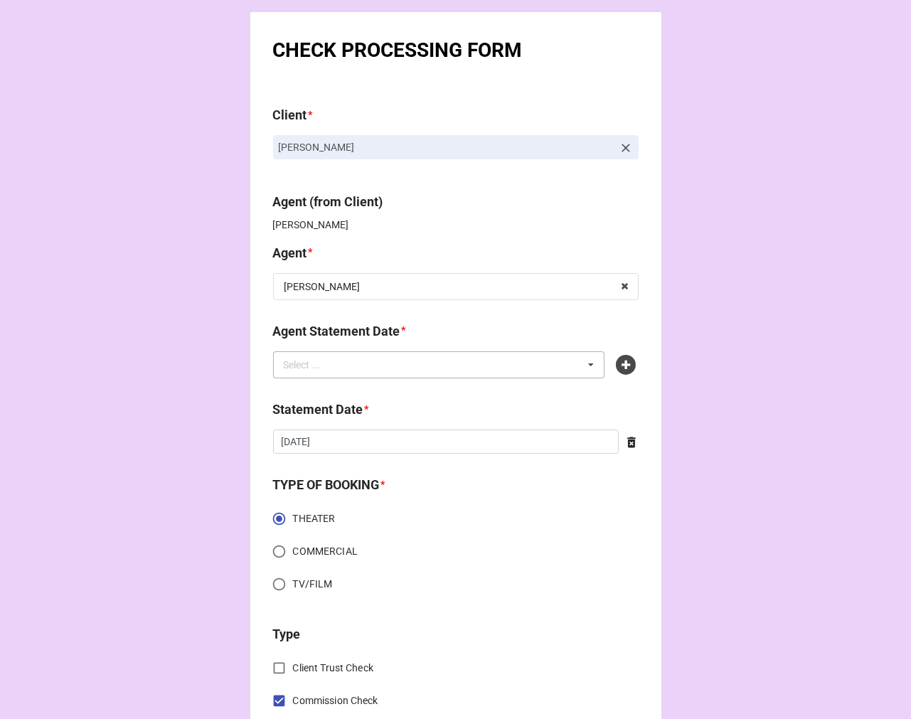
click at [435, 370] on div "Select ... No results found." at bounding box center [439, 364] width 332 height 27
type input "kara"
click at [427, 420] on div "SEPTEMBER 5, 2025 (KARA)" at bounding box center [439, 417] width 331 height 26
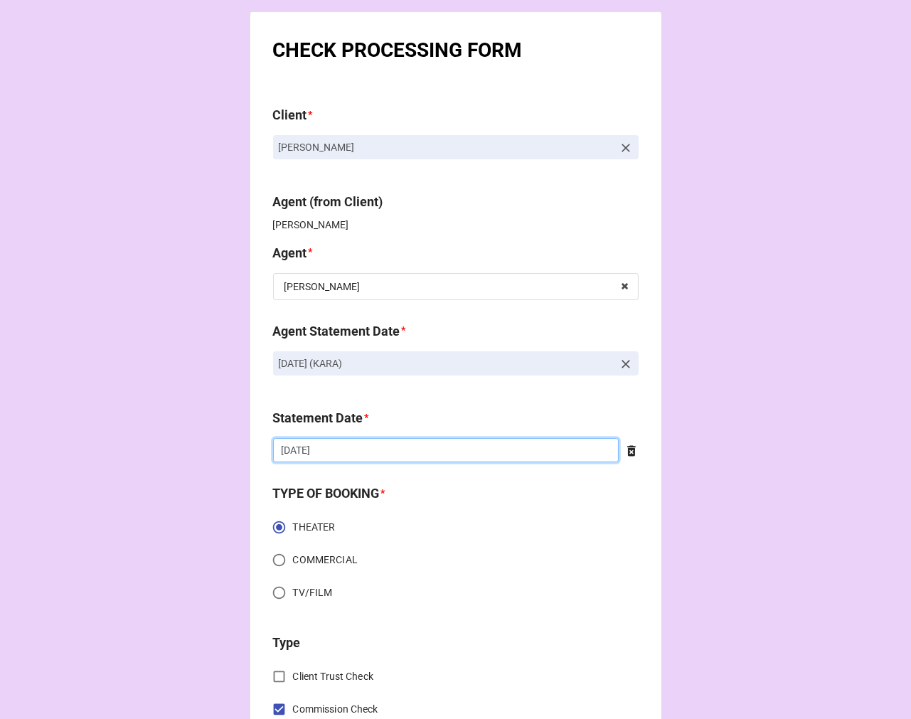
click at [363, 451] on input "[DATE]" at bounding box center [446, 450] width 346 height 24
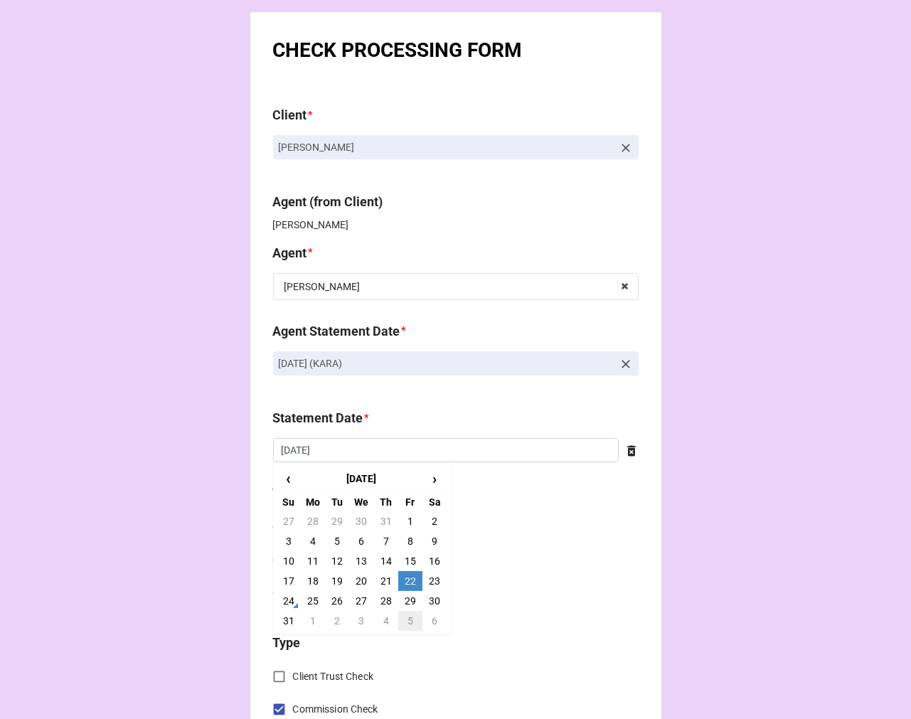
click at [402, 620] on td "5" at bounding box center [410, 621] width 24 height 20
type input "9/5/2025"
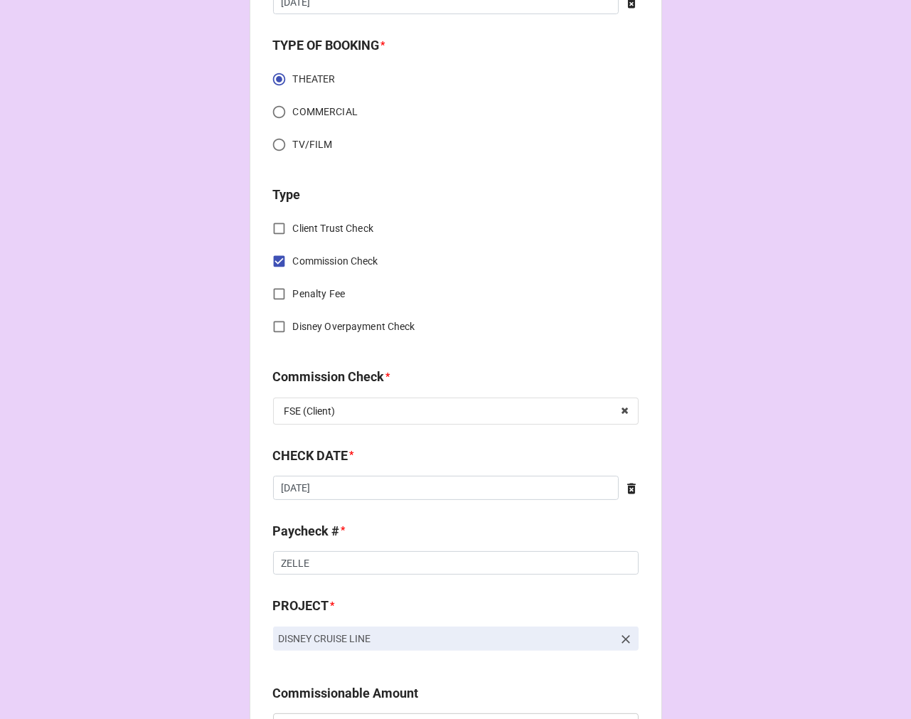
scroll to position [474, 0]
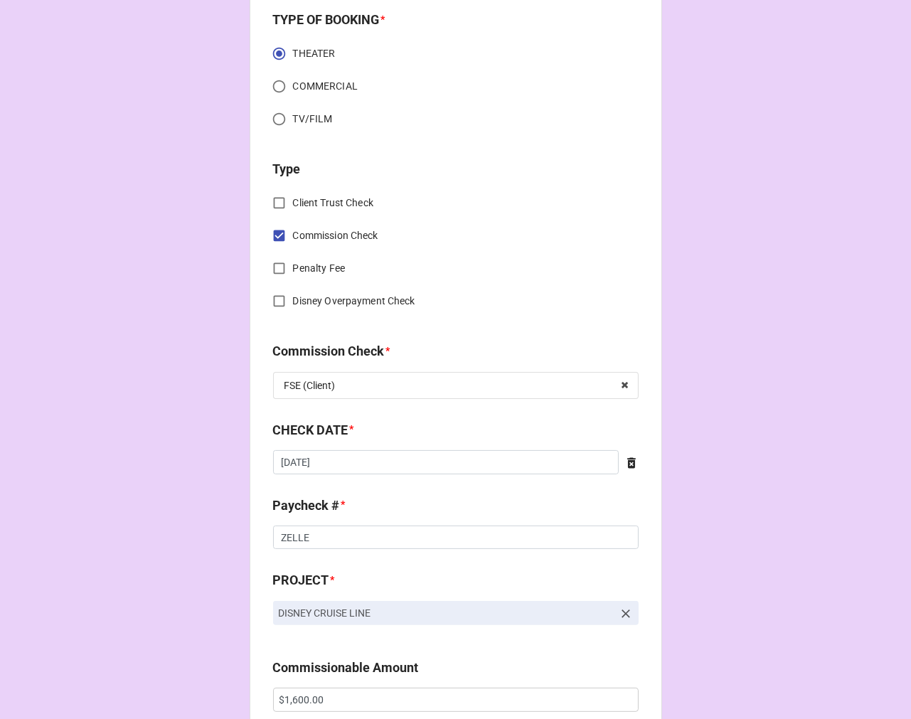
click at [627, 458] on icon at bounding box center [631, 462] width 9 height 11
click at [421, 452] on input "text" at bounding box center [455, 462] width 365 height 24
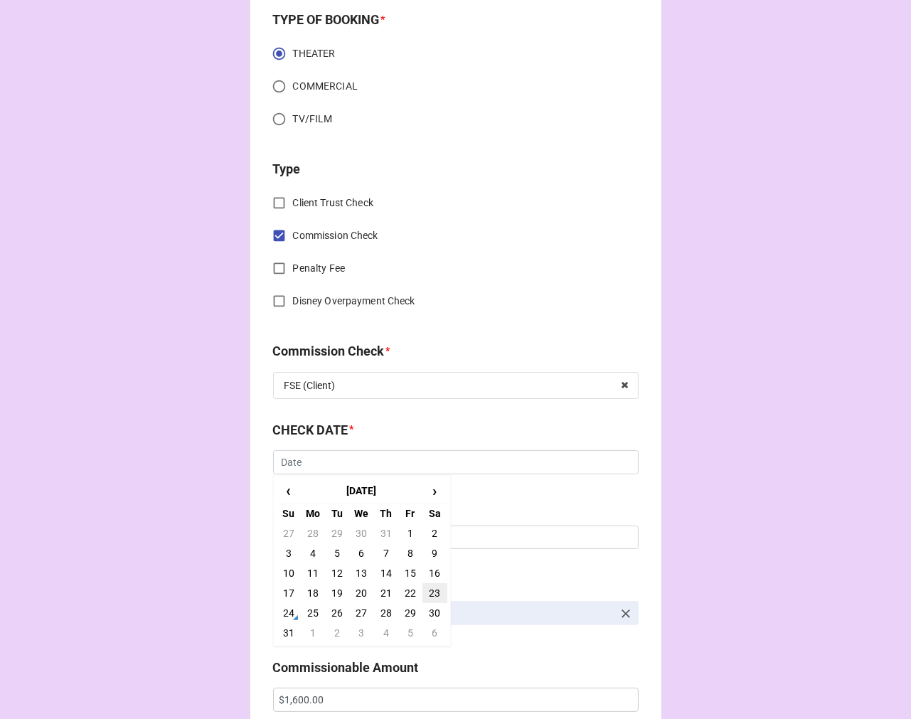
click at [434, 590] on td "23" at bounding box center [434, 593] width 24 height 20
type input "8/23/2025"
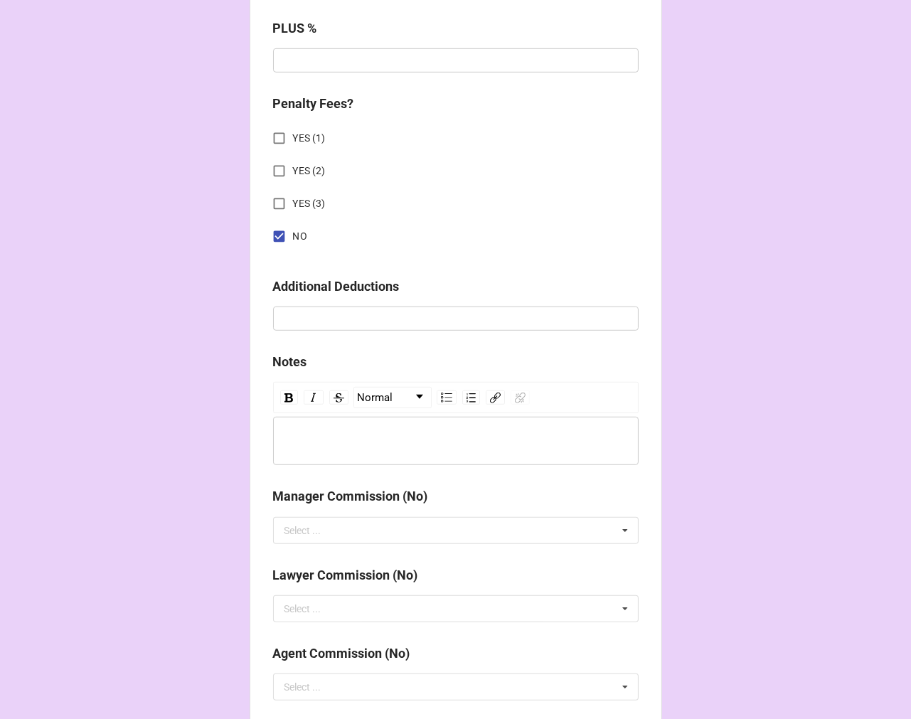
scroll to position [1646, 0]
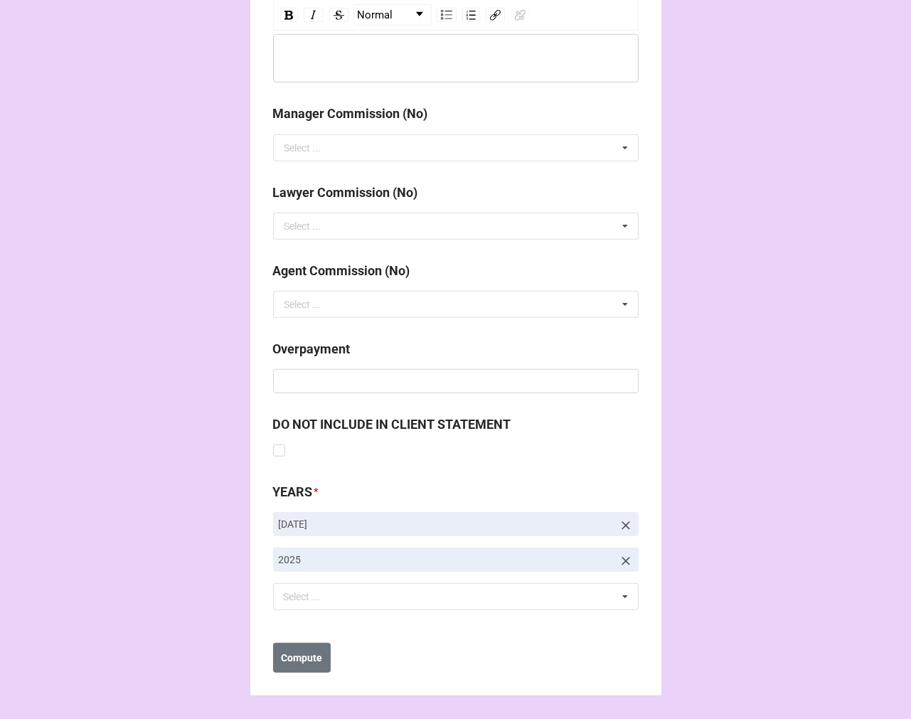
click at [626, 523] on icon at bounding box center [626, 525] width 14 height 14
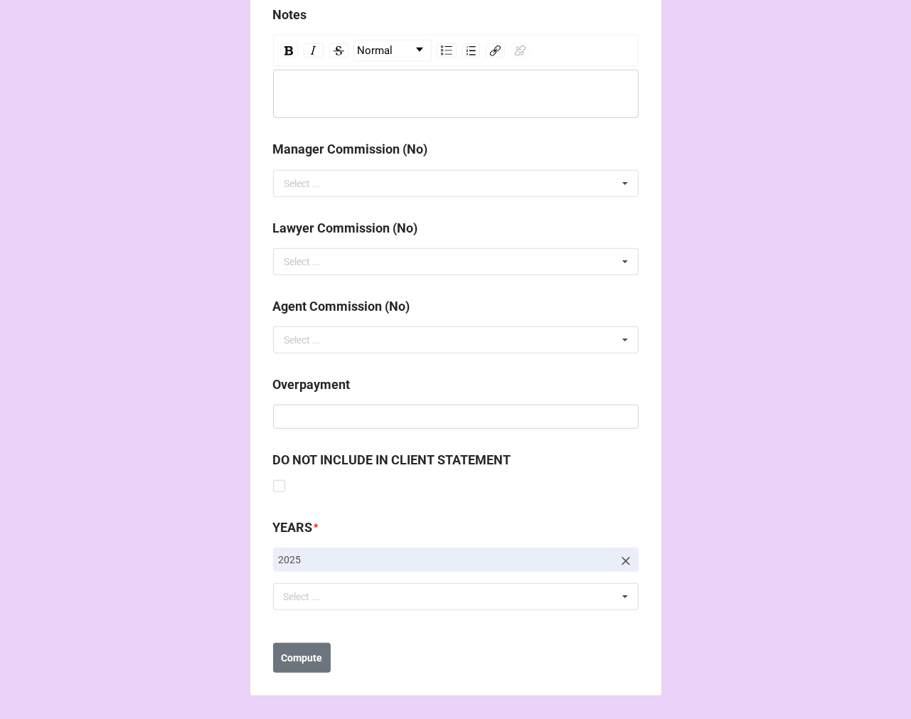
scroll to position [1611, 0]
click at [366, 601] on div "Select ... No results found." at bounding box center [455, 596] width 365 height 27
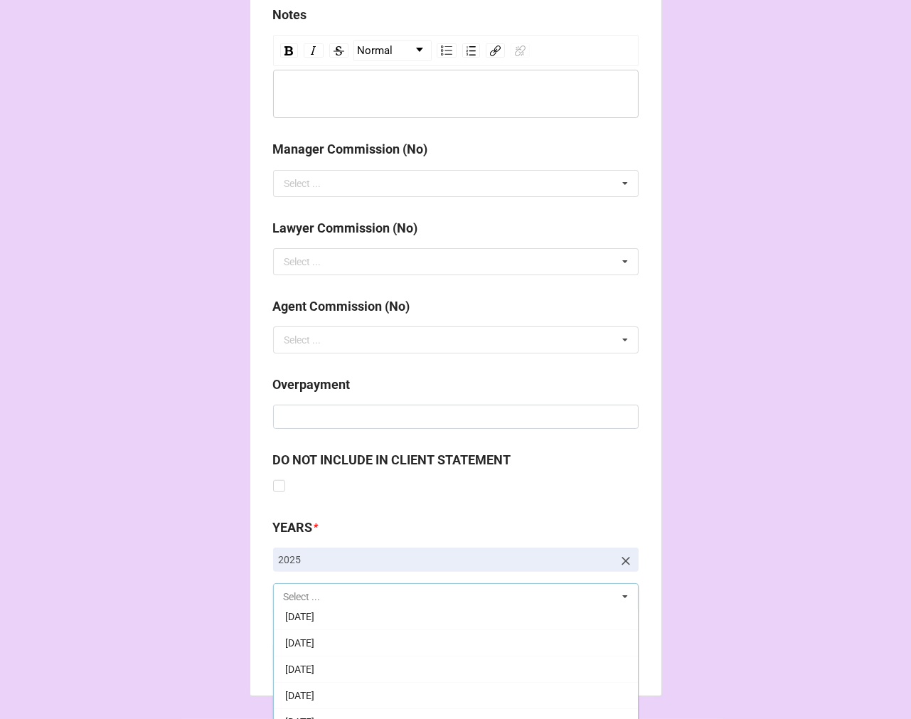
scroll to position [158, 0]
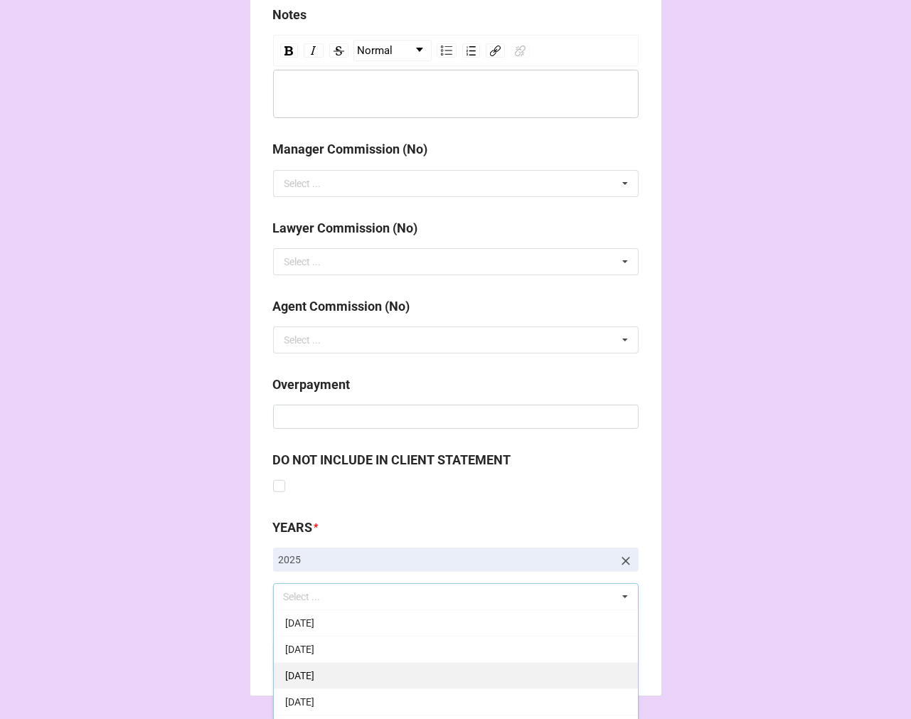
click at [314, 678] on span "9-September 2025" at bounding box center [299, 675] width 29 height 11
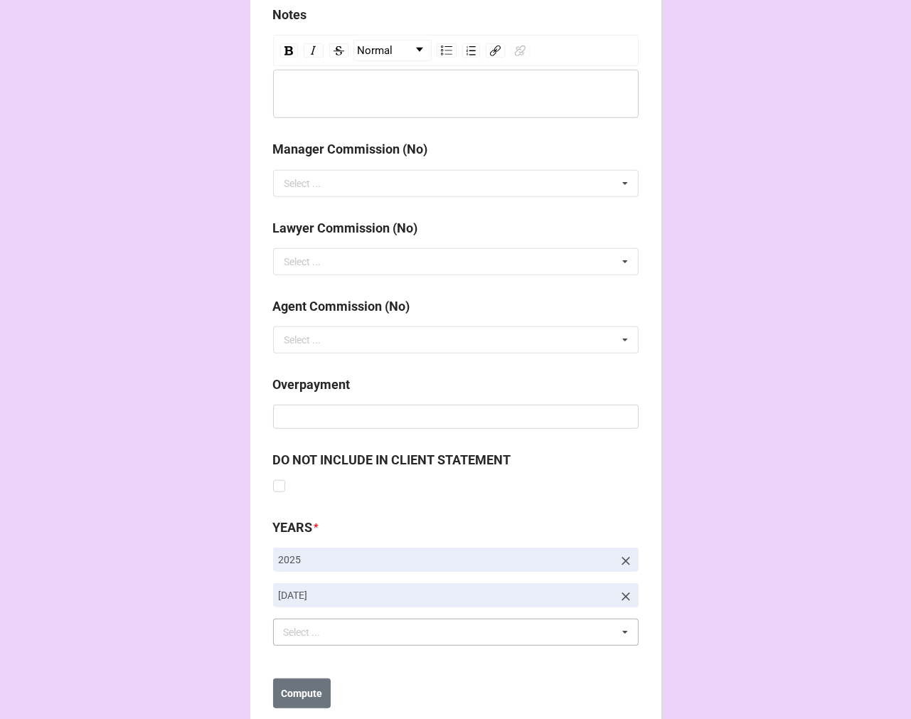
drag, startPoint x: 695, startPoint y: 452, endPoint x: 693, endPoint y: 477, distance: 24.9
click at [281, 692] on b "Compute" at bounding box center [301, 693] width 41 height 15
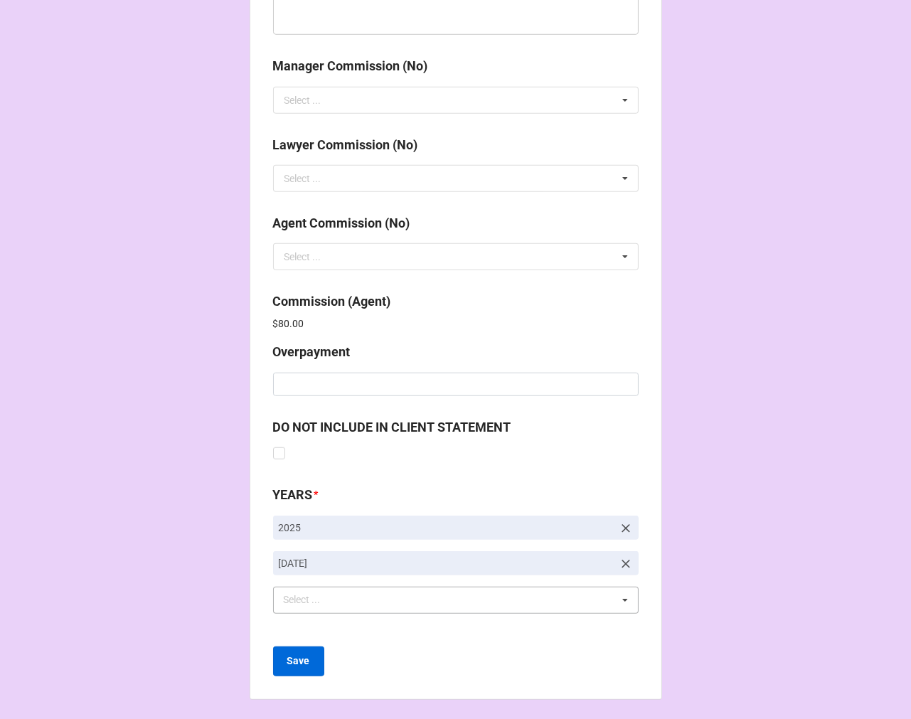
scroll to position [1697, 0]
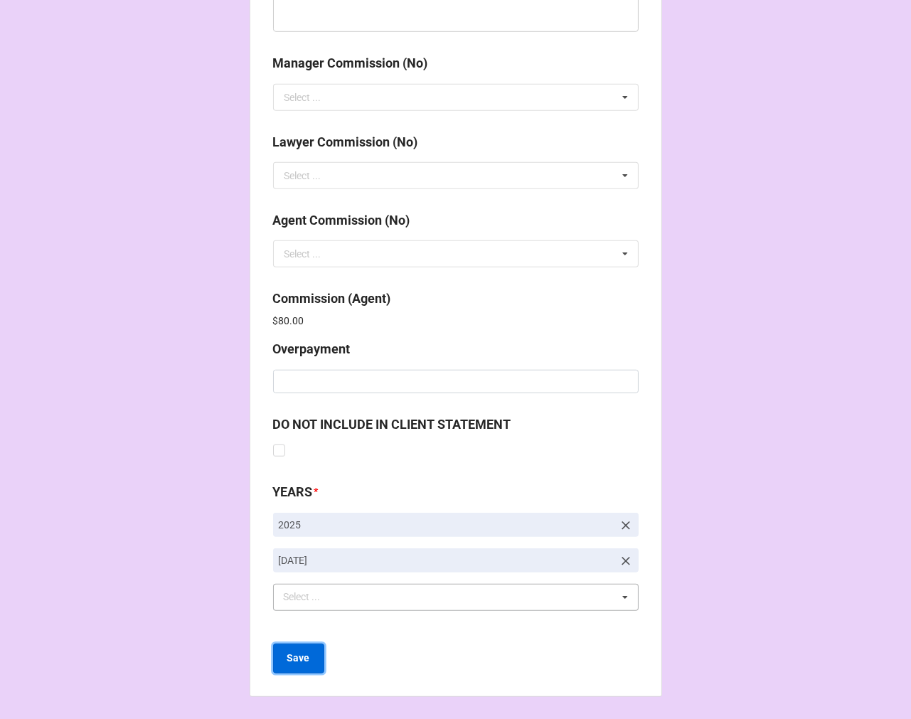
click at [296, 661] on b "Save" at bounding box center [298, 658] width 23 height 15
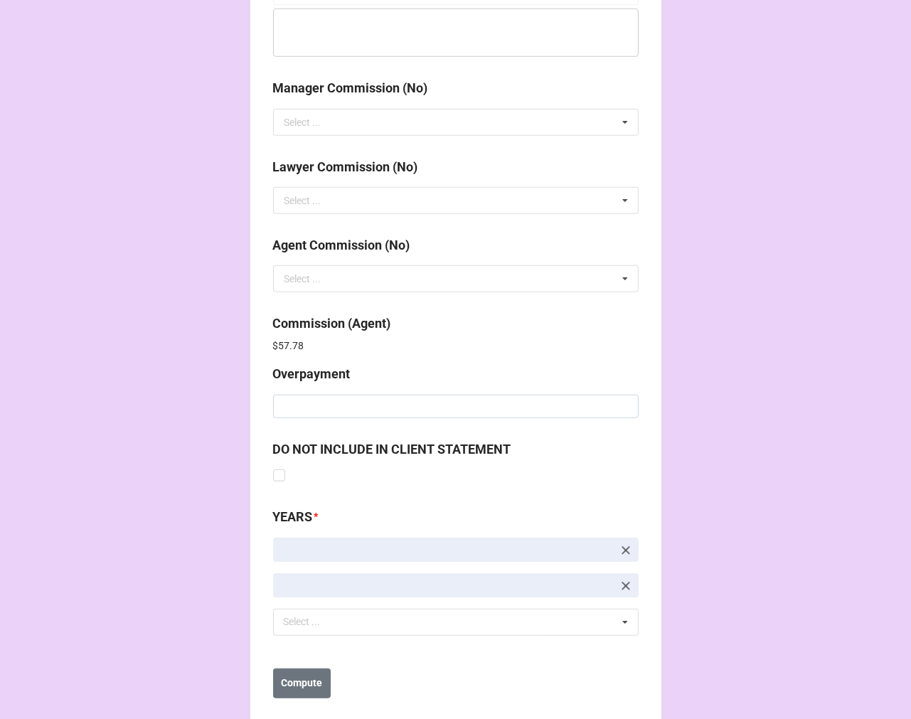
scroll to position [1697, 0]
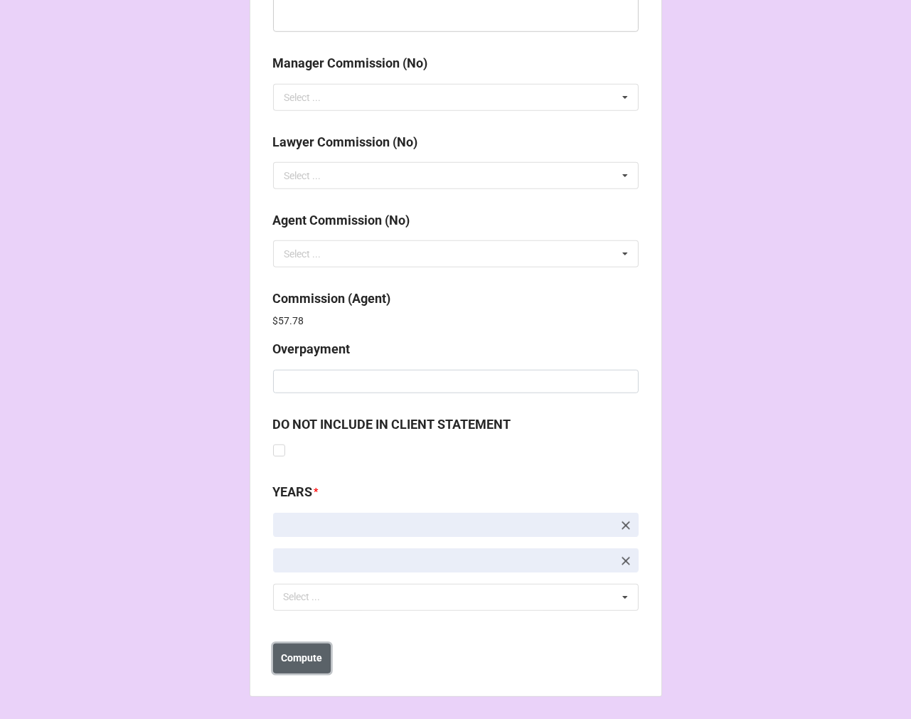
click at [295, 663] on b "Compute" at bounding box center [301, 658] width 41 height 15
click at [290, 656] on b "Save" at bounding box center [298, 658] width 23 height 15
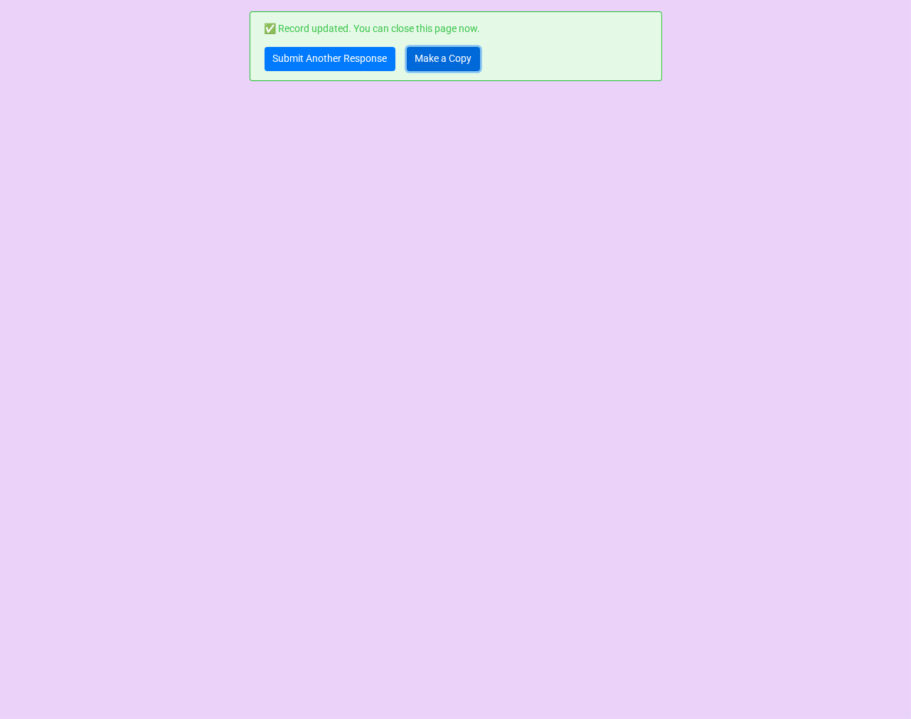
click at [439, 64] on link "Make a Copy" at bounding box center [443, 59] width 73 height 24
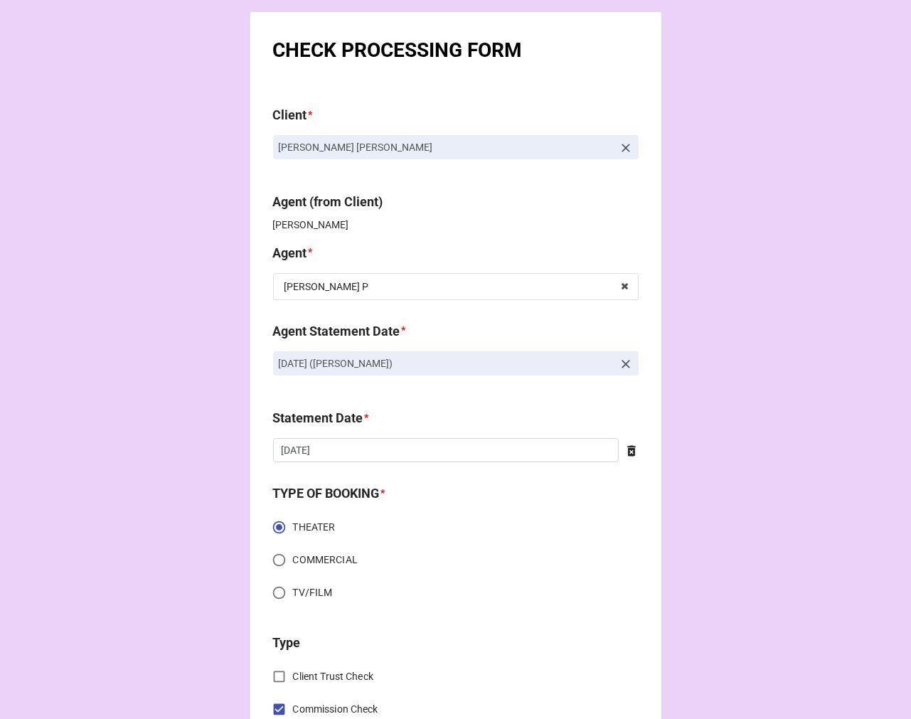
click at [623, 363] on icon at bounding box center [625, 364] width 9 height 9
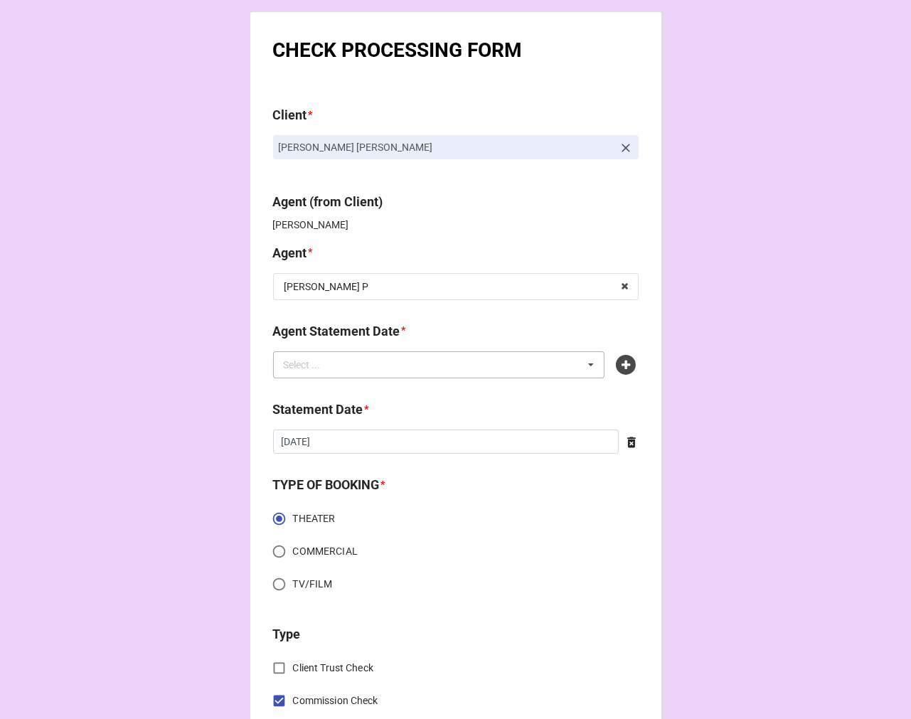
click at [524, 361] on div "Select ... No results found." at bounding box center [439, 364] width 332 height 27
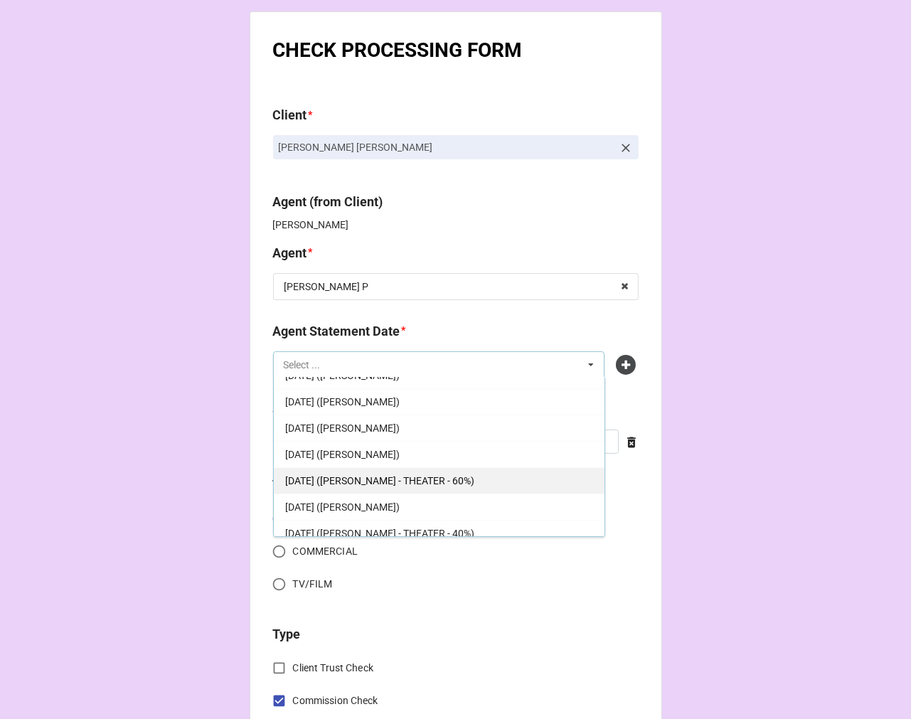
scroll to position [237, 0]
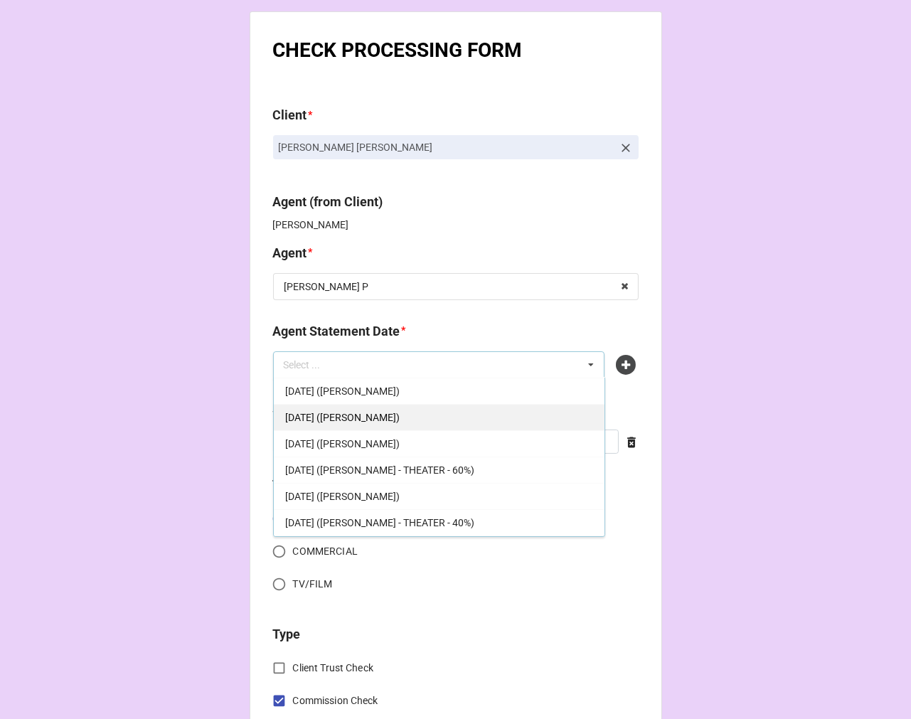
click at [417, 410] on div "SEPTEMBER 5, 2025 (KELLIE P)" at bounding box center [439, 417] width 331 height 26
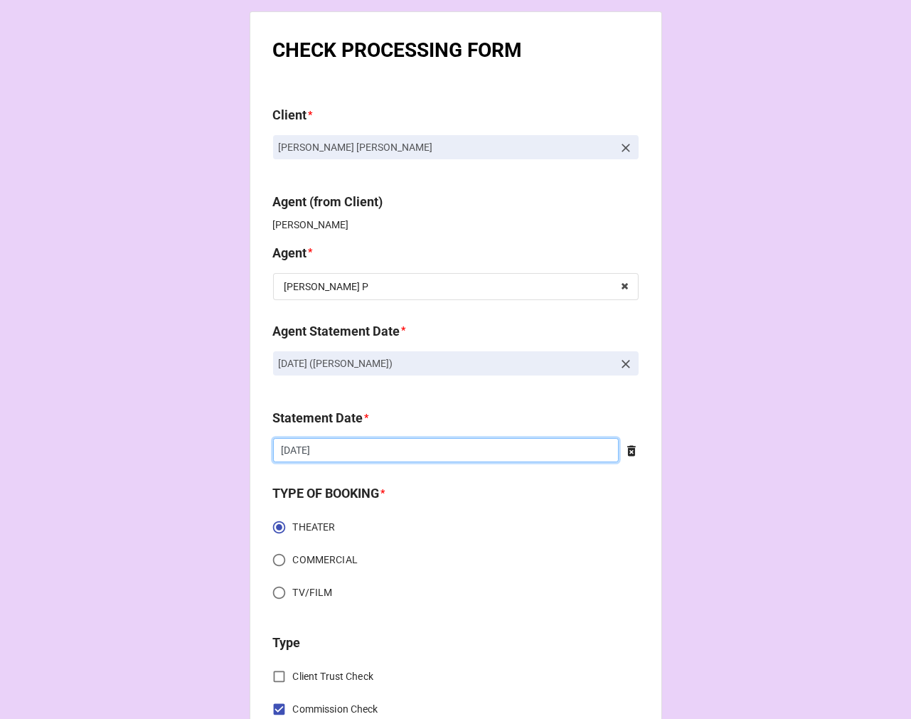
click at [414, 456] on input "8/22/2025" at bounding box center [446, 450] width 346 height 24
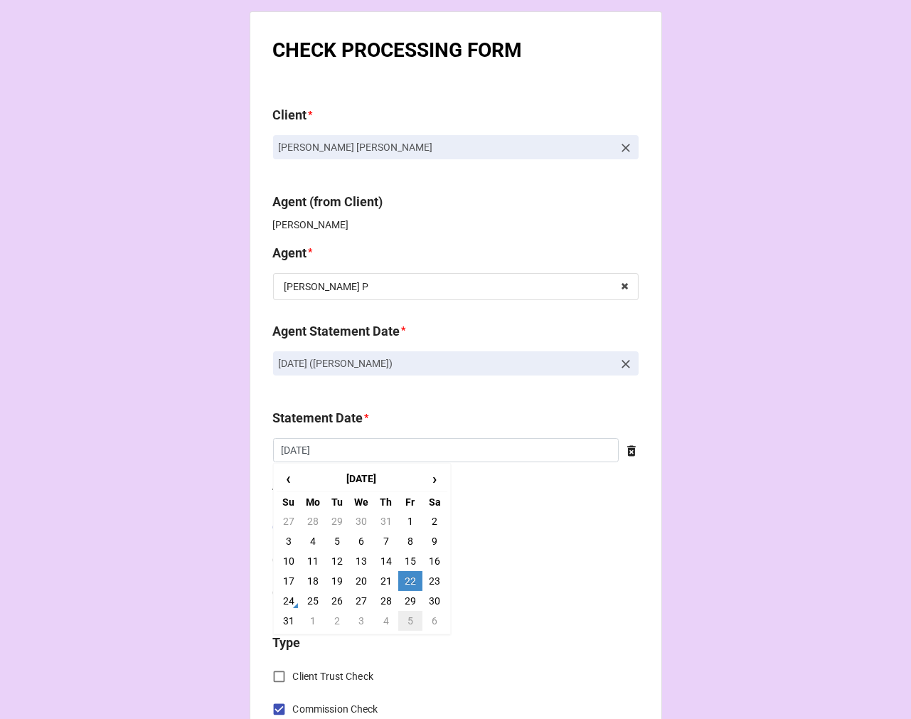
click at [406, 629] on td "5" at bounding box center [410, 621] width 24 height 20
type input "[DATE]"
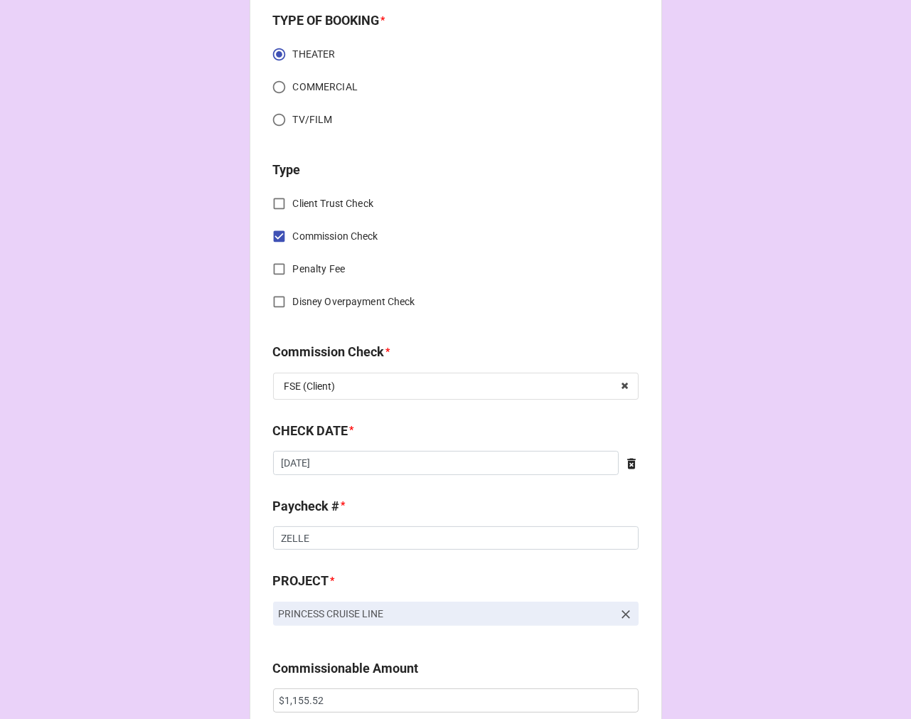
scroll to position [474, 0]
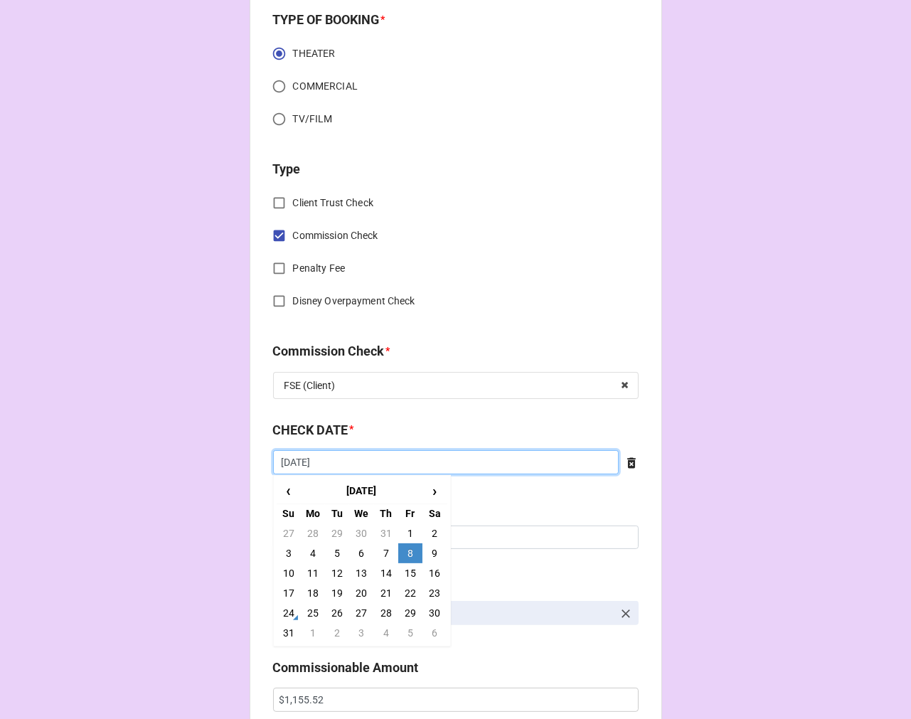
click at [380, 471] on input "[DATE]" at bounding box center [446, 462] width 346 height 24
click at [430, 591] on td "23" at bounding box center [434, 593] width 24 height 20
type input "8/23/2025"
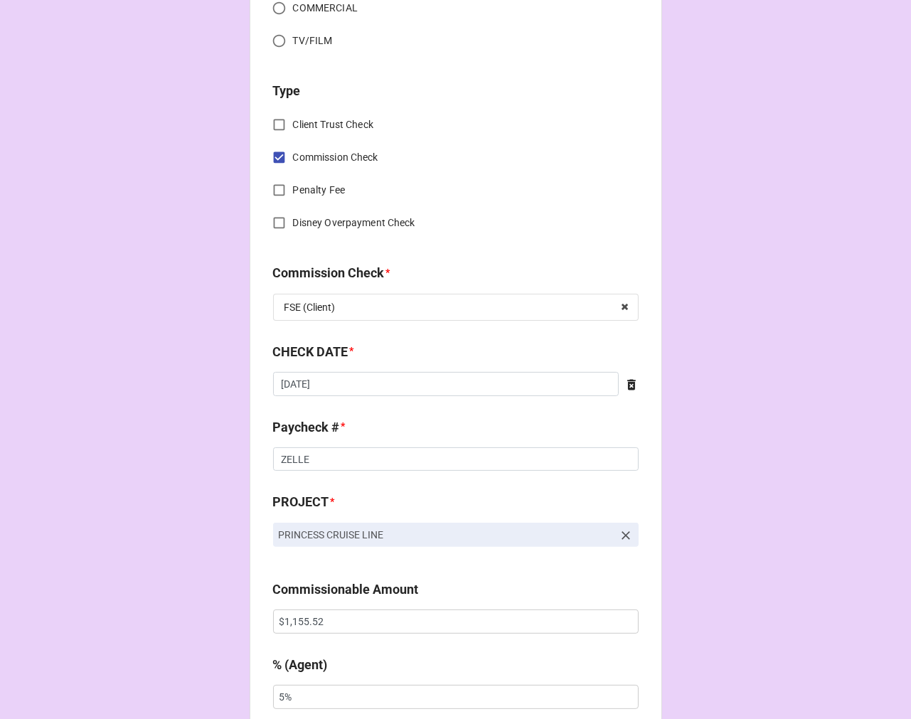
scroll to position [790, 0]
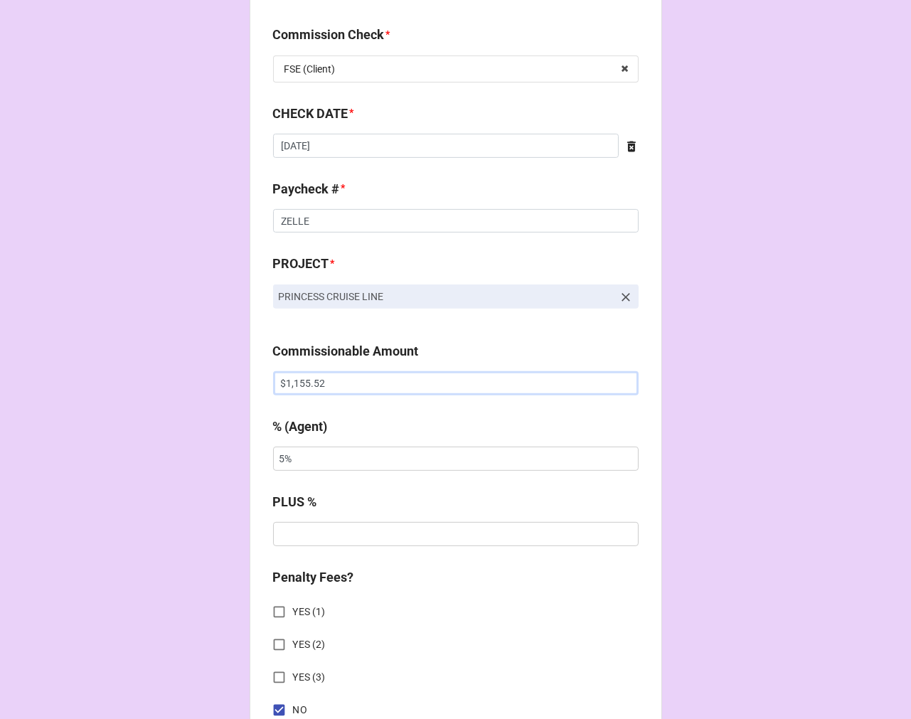
drag, startPoint x: 336, startPoint y: 380, endPoint x: 213, endPoint y: 370, distance: 122.7
click at [217, 370] on div "CHECK PROCESSING FORM Client * Yarissa Tiara Millan Agent (from Client) Kellie …" at bounding box center [455, 392] width 911 height 2365
paste input "083.30"
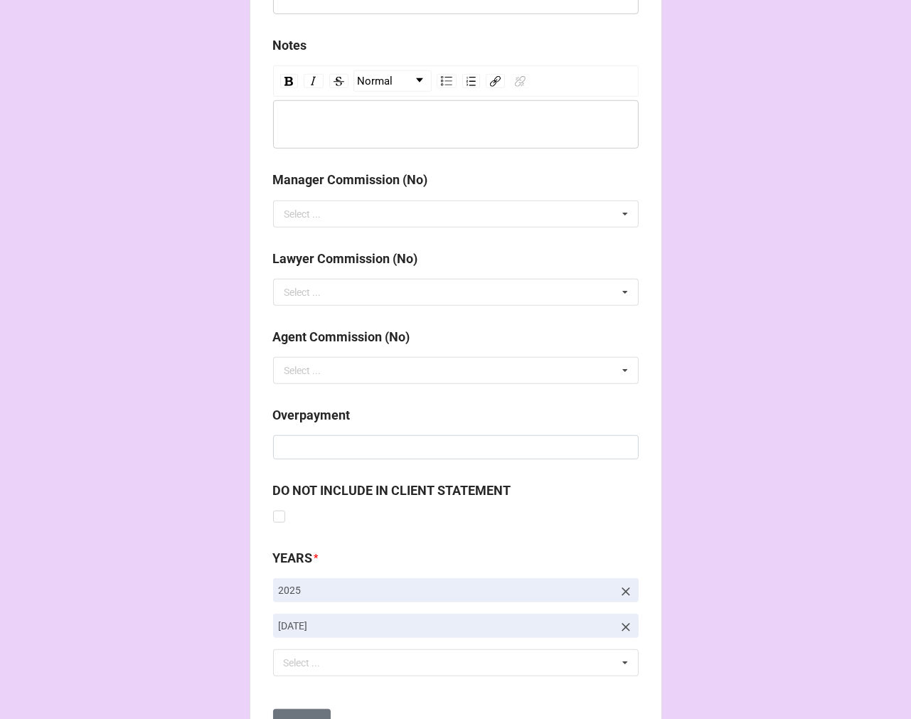
scroll to position [1646, 0]
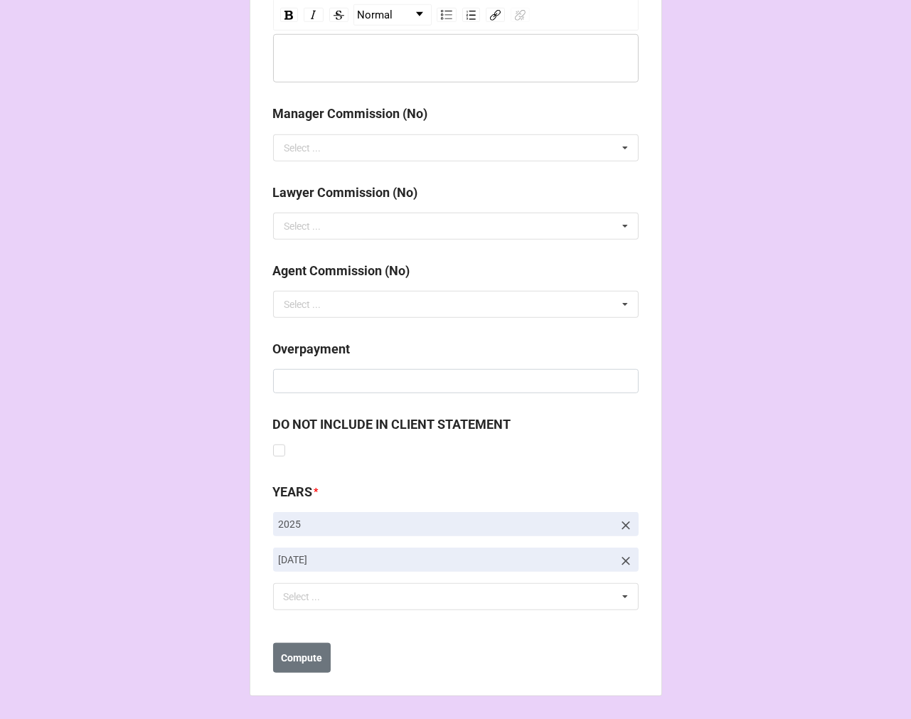
type input "$1,083.30"
drag, startPoint x: 626, startPoint y: 560, endPoint x: 573, endPoint y: 592, distance: 62.2
click at [624, 560] on icon at bounding box center [626, 561] width 14 height 14
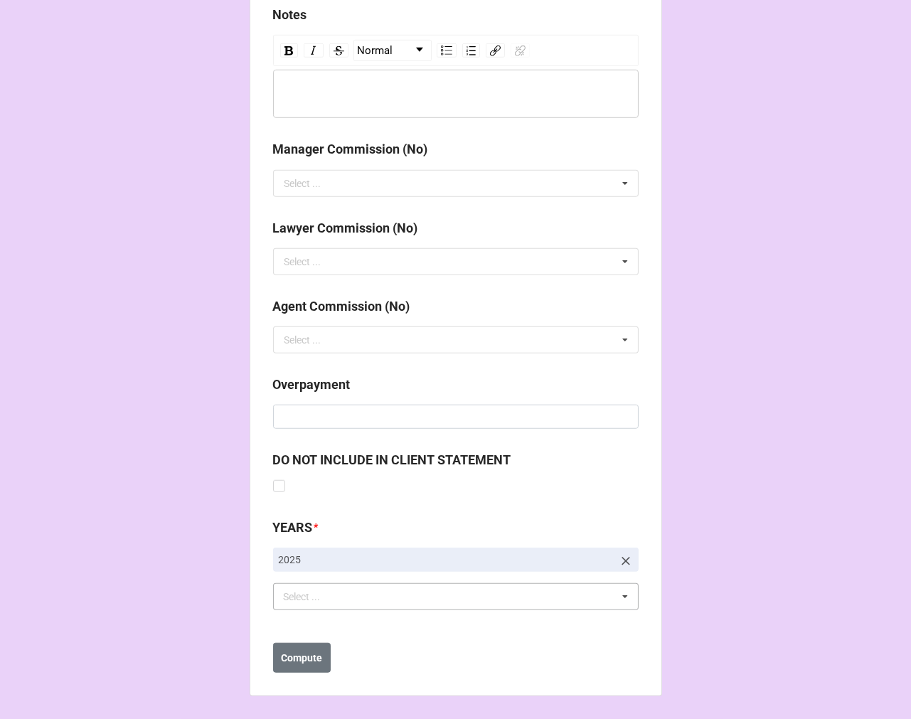
scroll to position [1611, 0]
click at [476, 594] on div "Select ... No results found." at bounding box center [455, 596] width 365 height 27
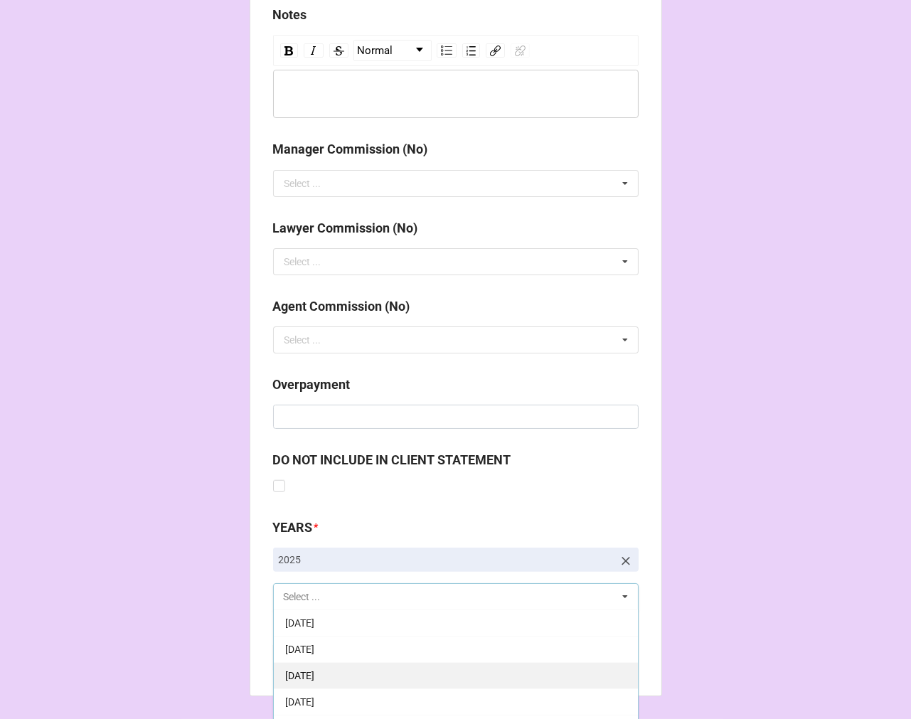
scroll to position [158, 0]
click at [410, 668] on div "[DATE]" at bounding box center [456, 675] width 364 height 26
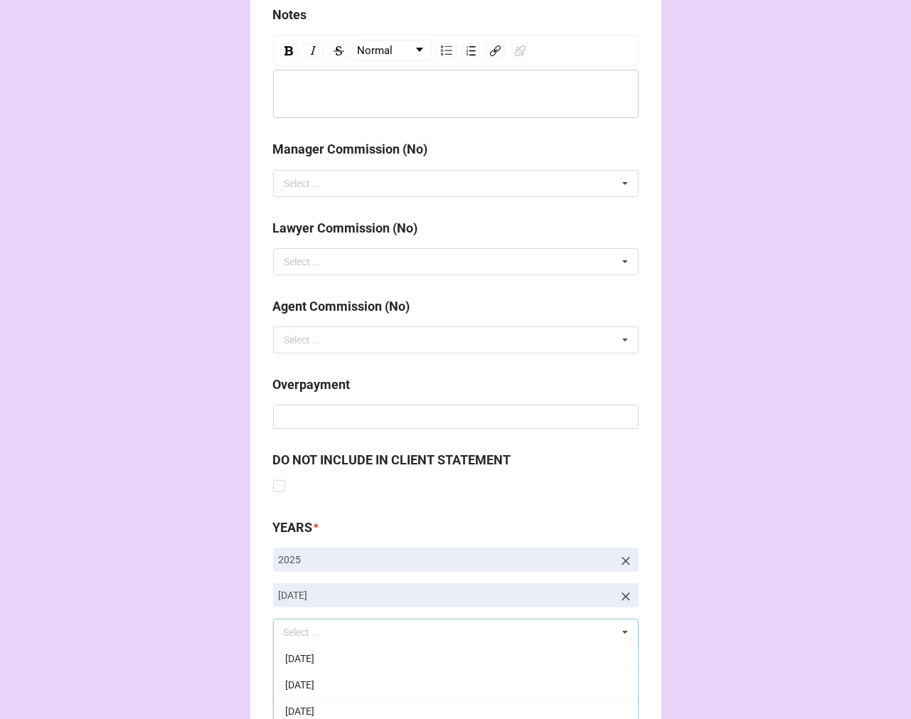
click at [294, 701] on button "Compute" at bounding box center [302, 693] width 58 height 30
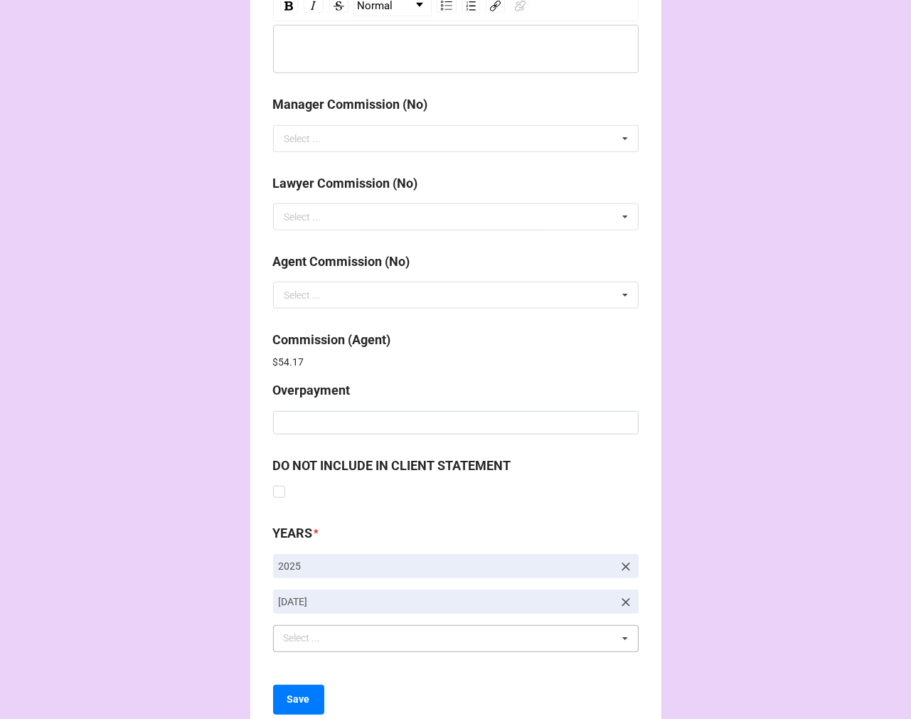
scroll to position [1697, 0]
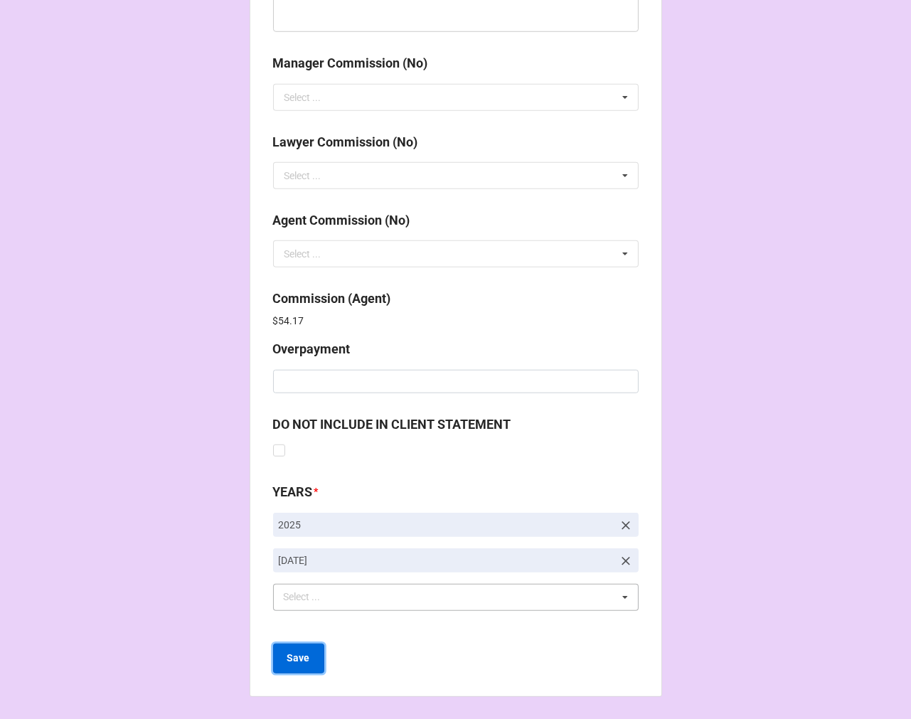
click at [302, 662] on b "Save" at bounding box center [298, 658] width 23 height 15
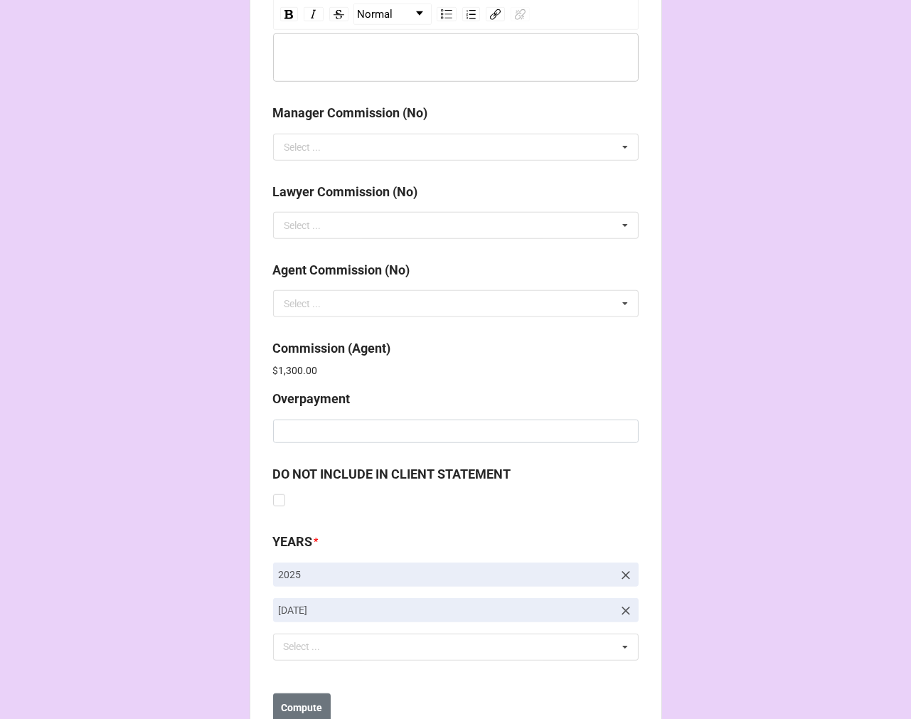
scroll to position [1697, 0]
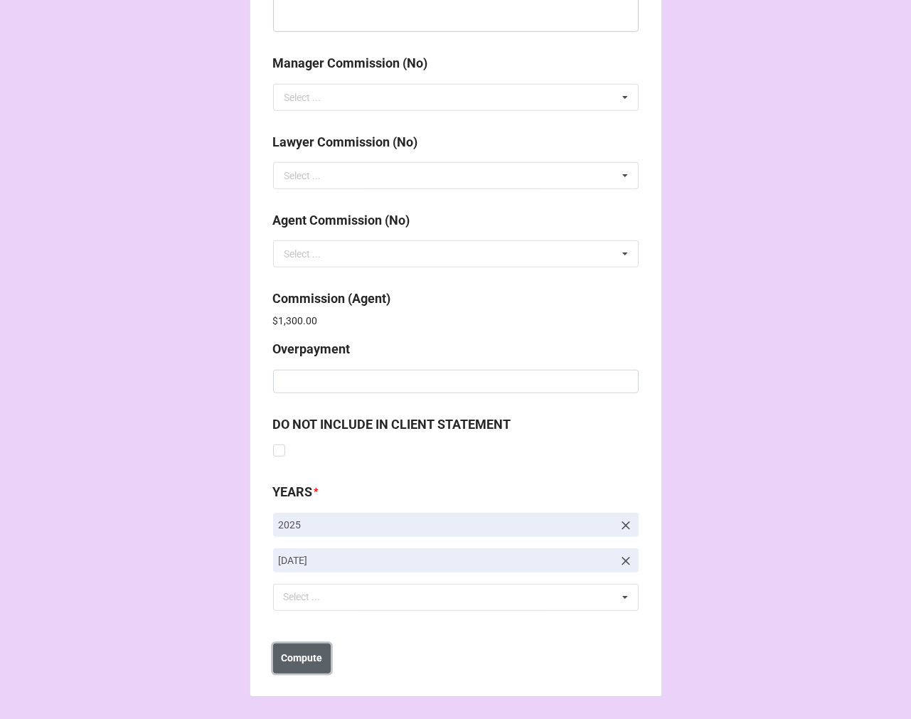
click at [301, 648] on button "Compute" at bounding box center [302, 658] width 58 height 30
click at [309, 663] on button "Save" at bounding box center [298, 658] width 51 height 30
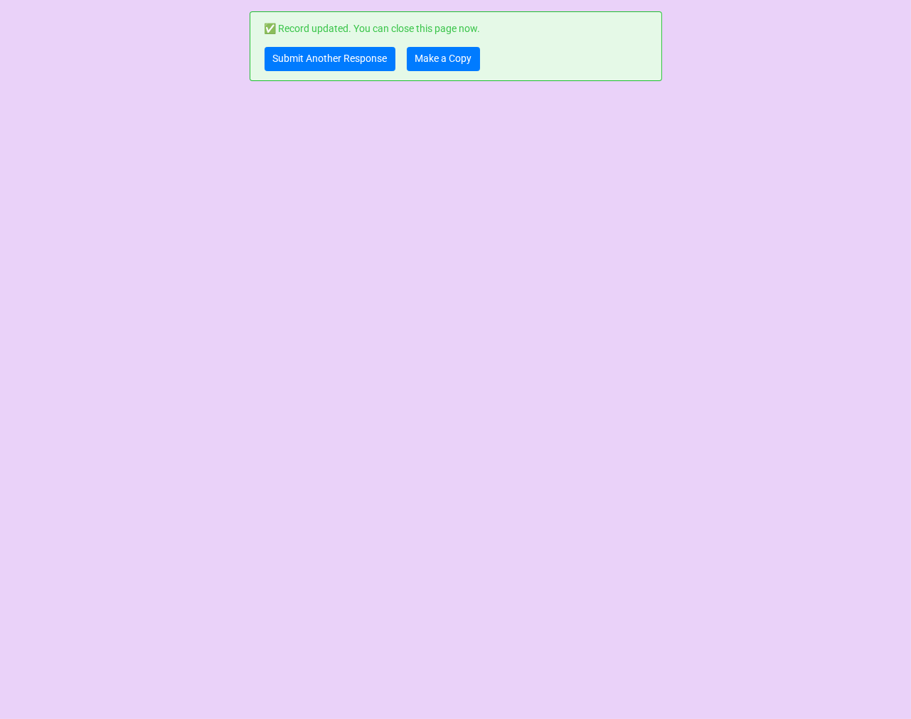
scroll to position [0, 0]
click at [431, 55] on link "Make a Copy" at bounding box center [443, 59] width 73 height 24
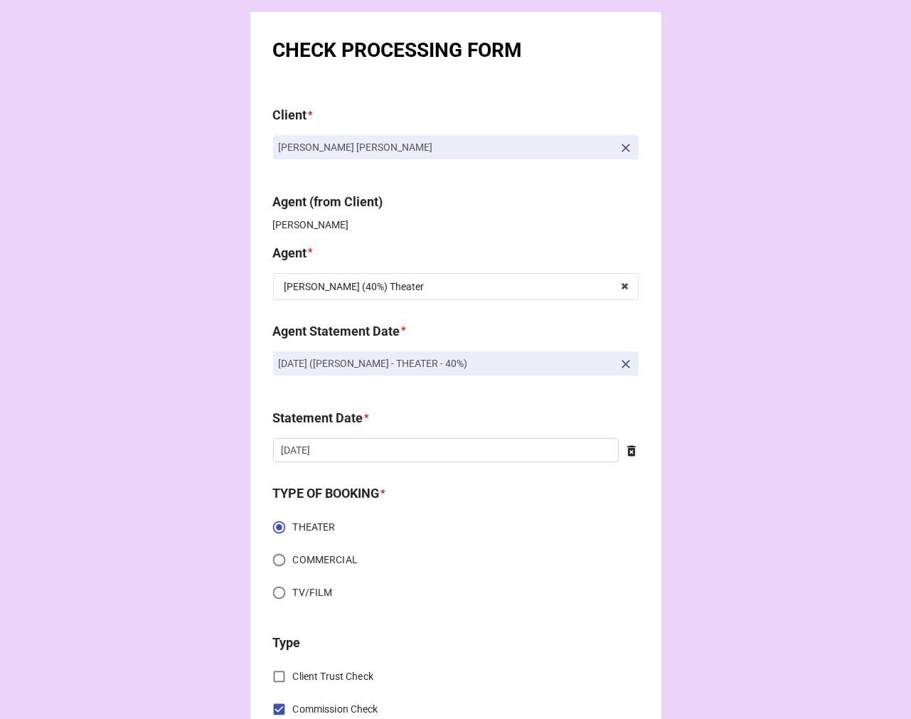
click at [621, 361] on icon at bounding box center [626, 364] width 14 height 14
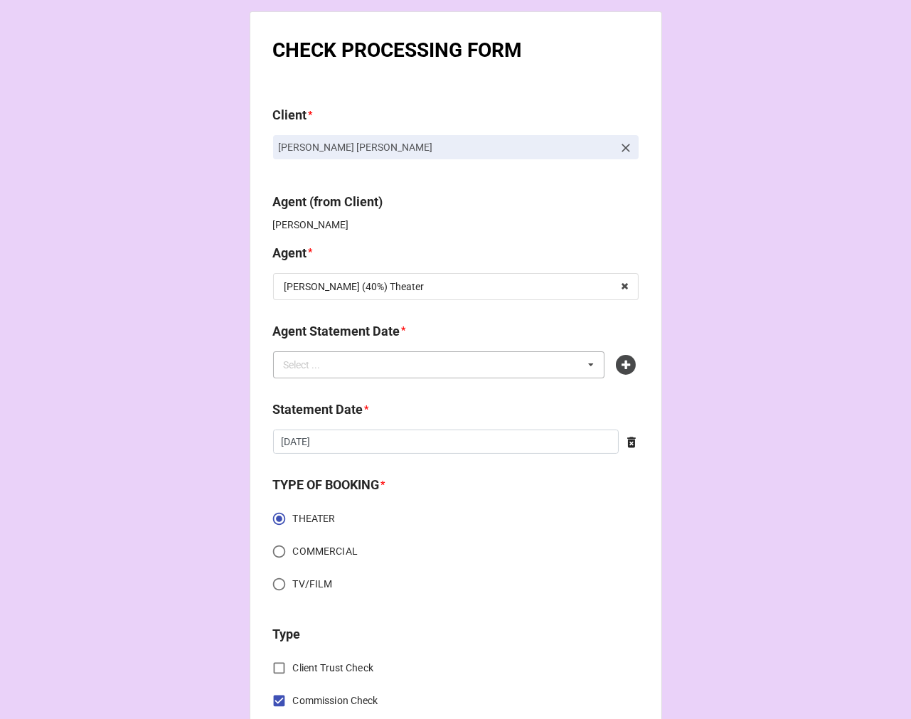
click at [557, 373] on div "Select ... No results found." at bounding box center [439, 364] width 332 height 27
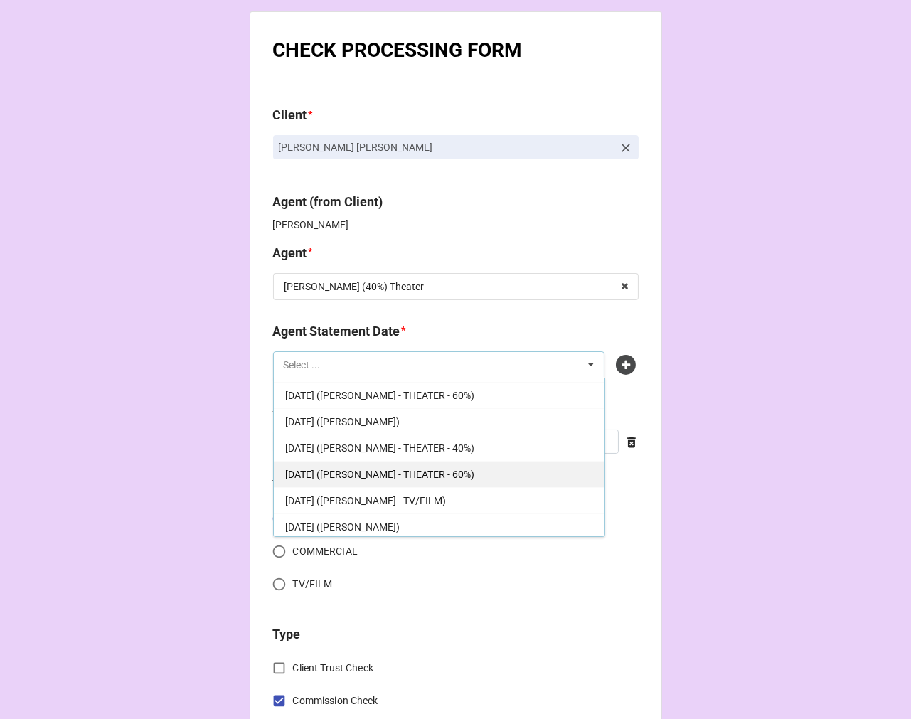
scroll to position [316, 0]
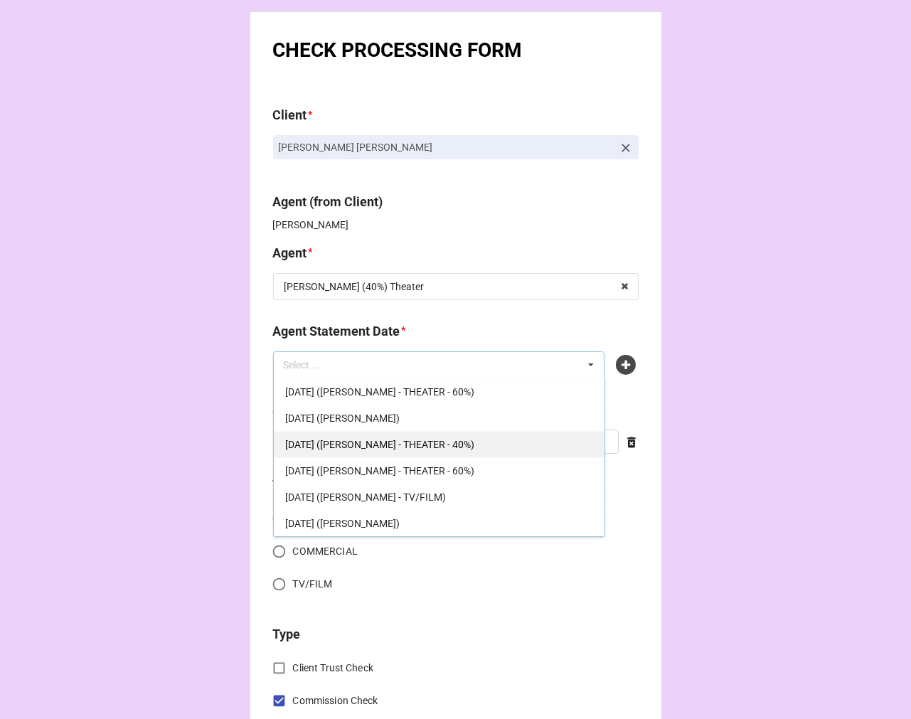
click at [439, 439] on span "SEPTEMBER 5, 2025 (REBECCA - THEATER - 40%)" at bounding box center [379, 444] width 189 height 11
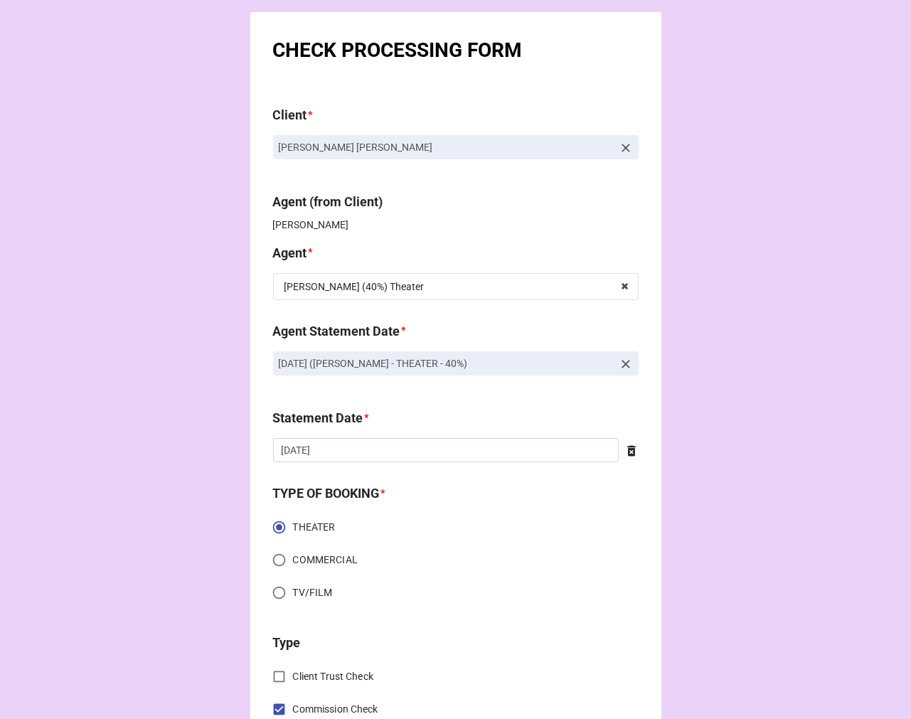
click at [425, 435] on div "Statement Date *" at bounding box center [455, 423] width 365 height 30
click at [424, 442] on input "8/8/2025" at bounding box center [446, 450] width 346 height 24
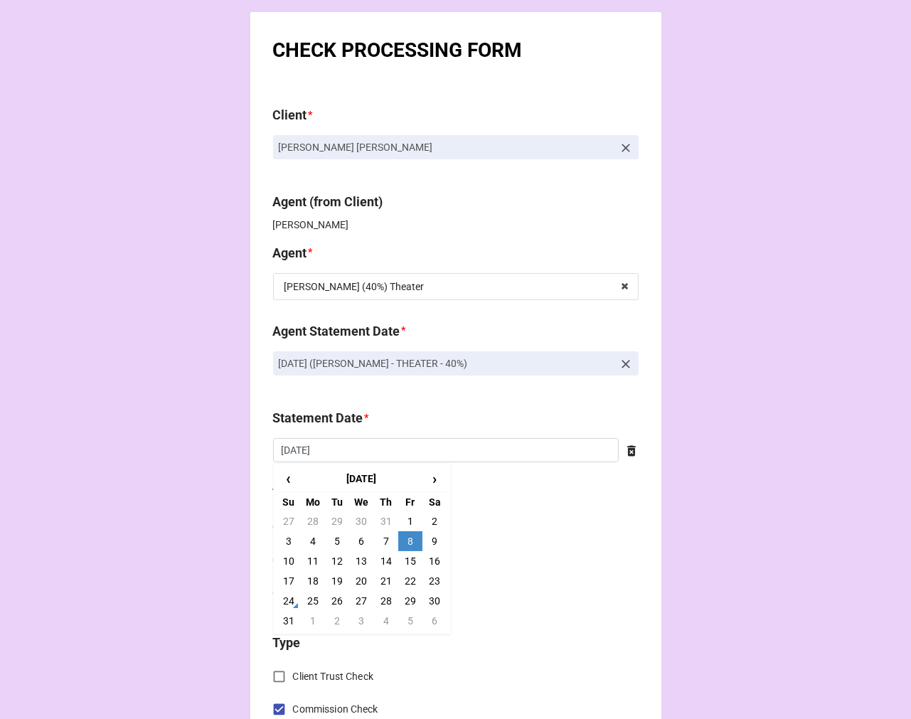
click at [397, 631] on div "‹ August 2025 › Su Mo Tu We Th Fr Sa 27 28 29 30 31 1 2 3 4 5 6 7 8 9 10 11 12 …" at bounding box center [362, 549] width 178 height 172
click at [422, 609] on td "30" at bounding box center [434, 601] width 24 height 20
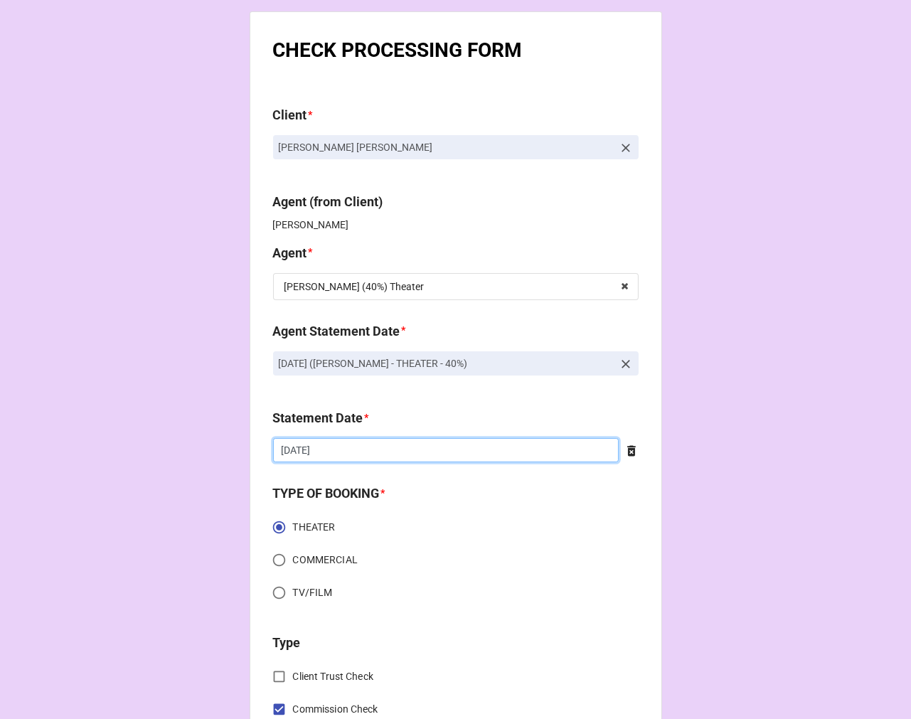
click at [361, 444] on input "8/30/2025" at bounding box center [446, 450] width 346 height 24
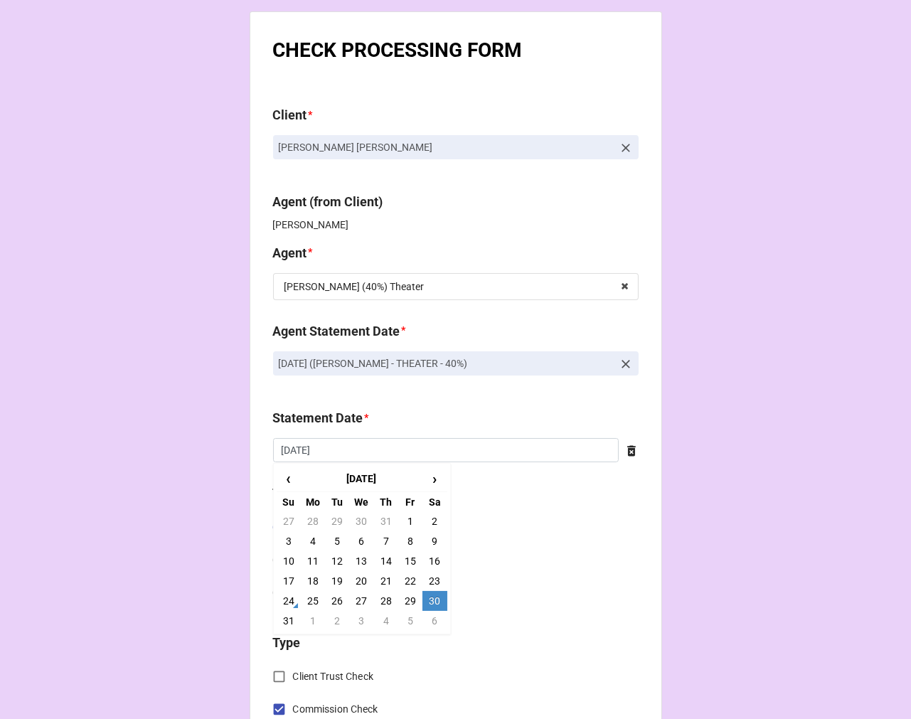
click at [405, 616] on td "5" at bounding box center [410, 621] width 24 height 20
type input "[DATE]"
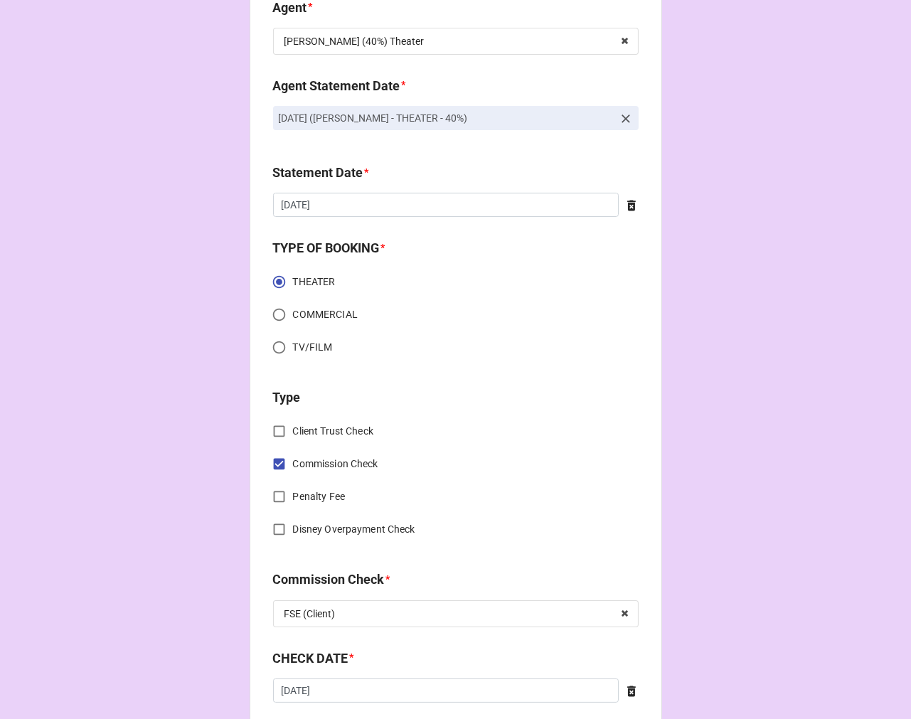
scroll to position [474, 0]
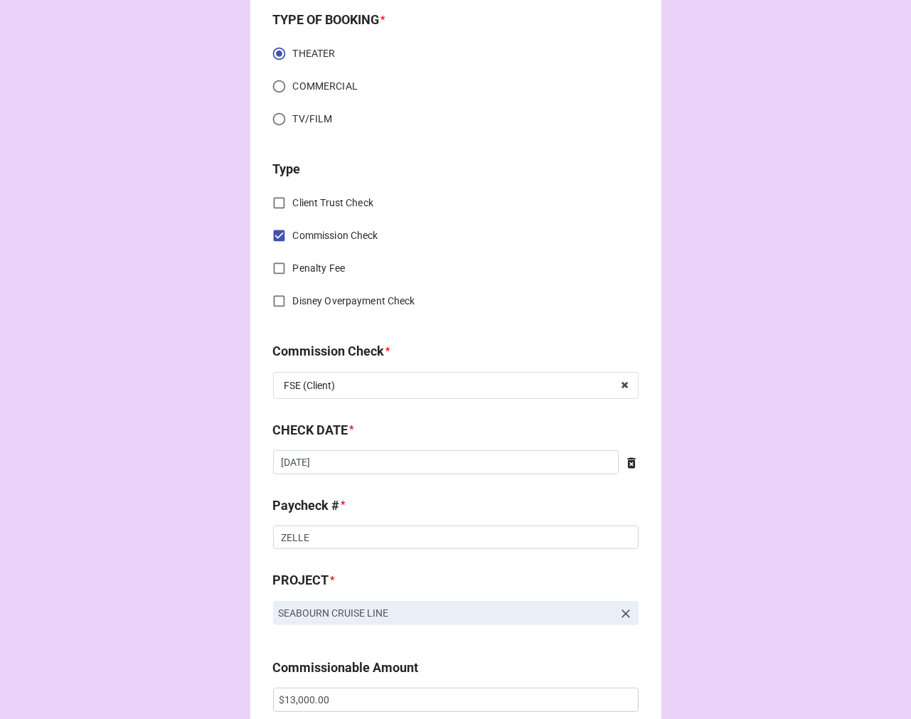
click at [630, 464] on icon at bounding box center [631, 462] width 9 height 11
click at [450, 474] on div "CHECK DATE * ‹ August 2025 › Su Mo Tu We Th Fr Sa 27 28 29 30 31 1 2 3 4 5 6 7 …" at bounding box center [455, 452] width 365 height 64
click at [434, 468] on input "text" at bounding box center [455, 462] width 365 height 24
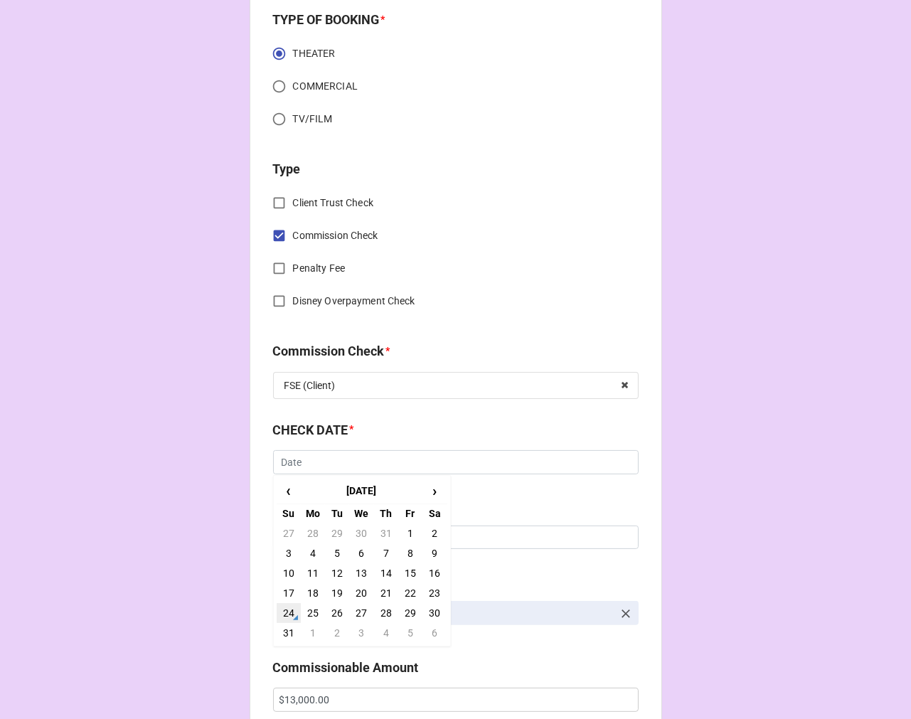
drag, startPoint x: 282, startPoint y: 609, endPoint x: 348, endPoint y: 588, distance: 69.3
click at [282, 608] on td "24" at bounding box center [289, 613] width 24 height 20
type input "[DATE]"
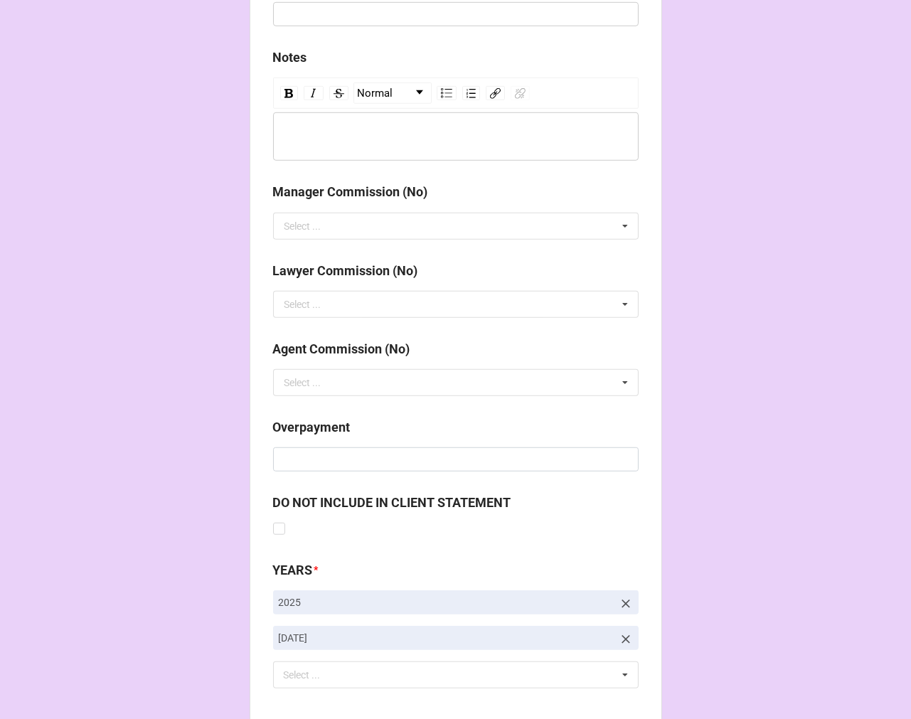
scroll to position [1646, 0]
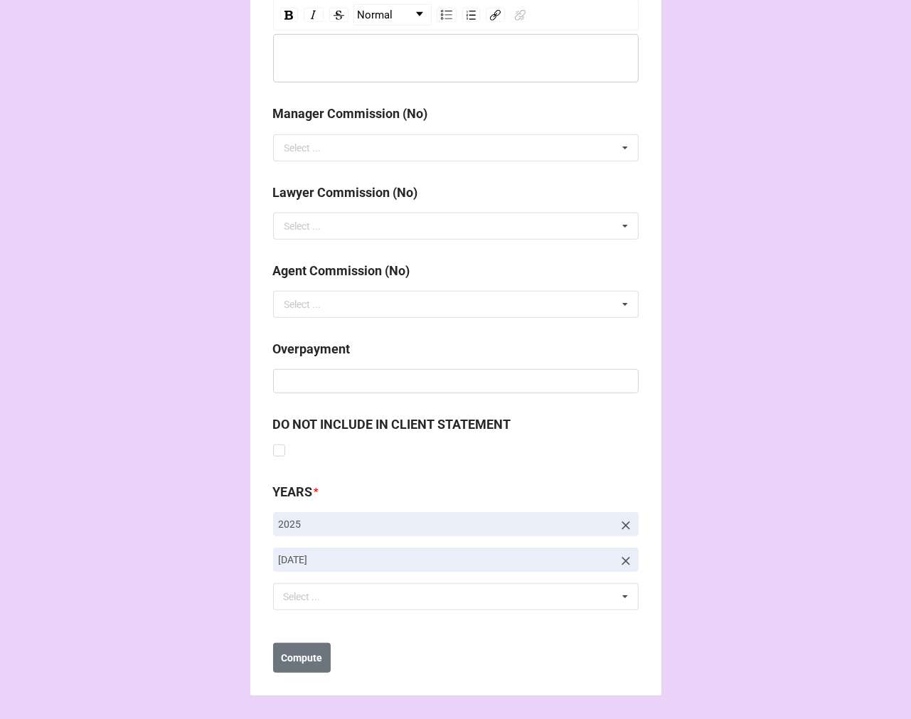
click at [619, 559] on icon at bounding box center [626, 561] width 14 height 14
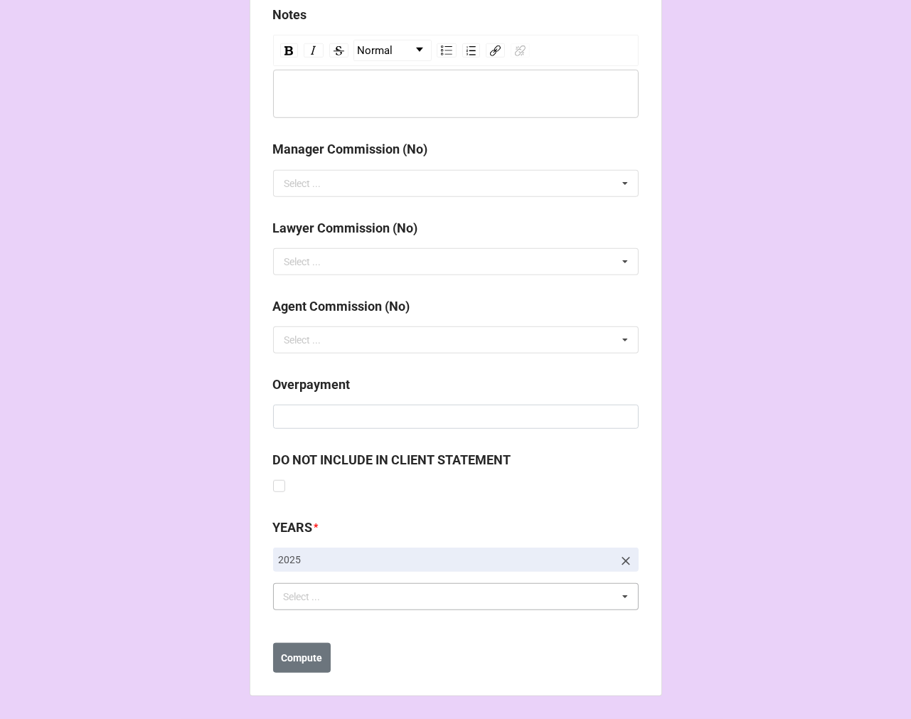
click at [387, 601] on div "Select ... No results found." at bounding box center [455, 596] width 365 height 27
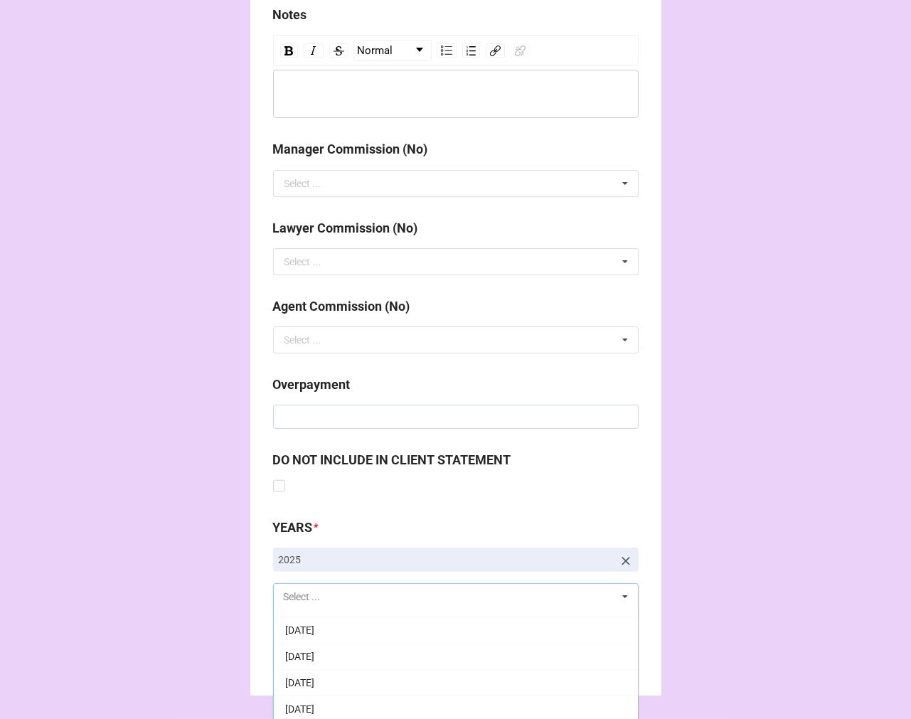
scroll to position [158, 0]
click at [385, 672] on div "[DATE]" at bounding box center [456, 675] width 364 height 26
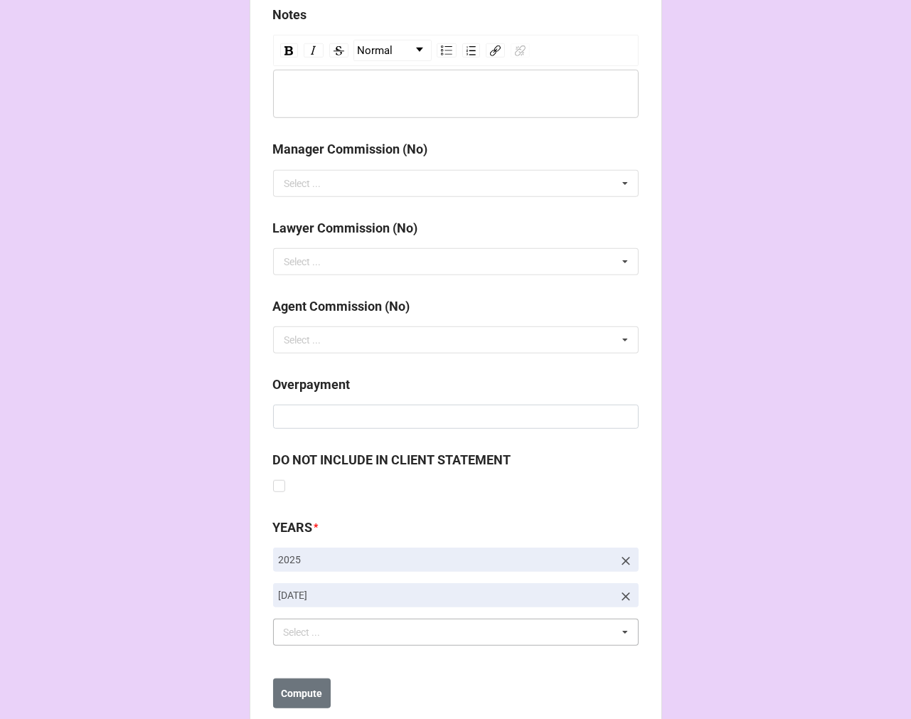
scroll to position [1646, 0]
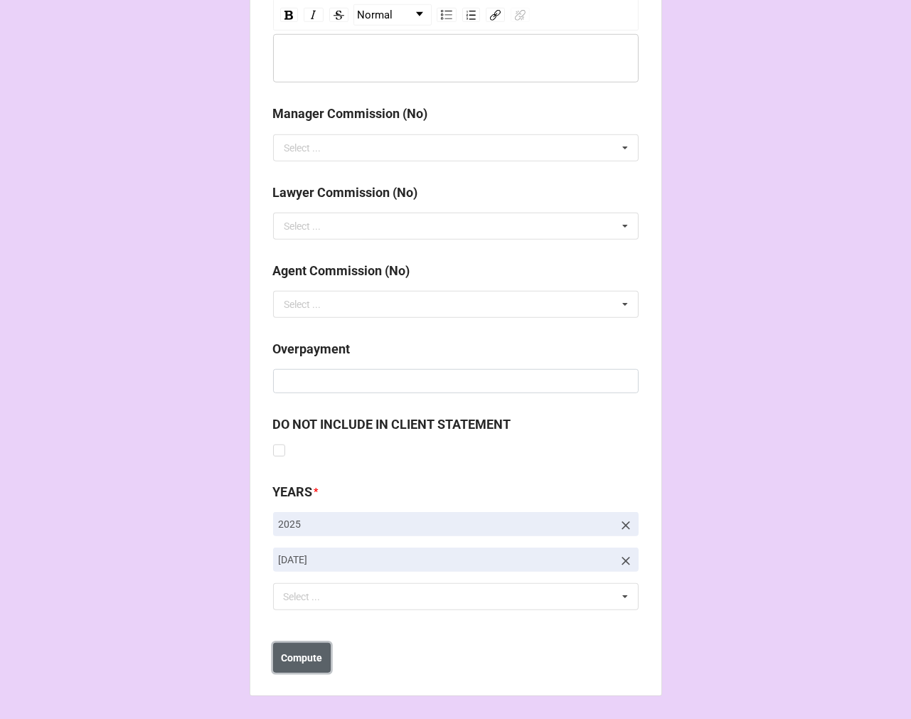
click at [288, 657] on b "Compute" at bounding box center [301, 658] width 41 height 15
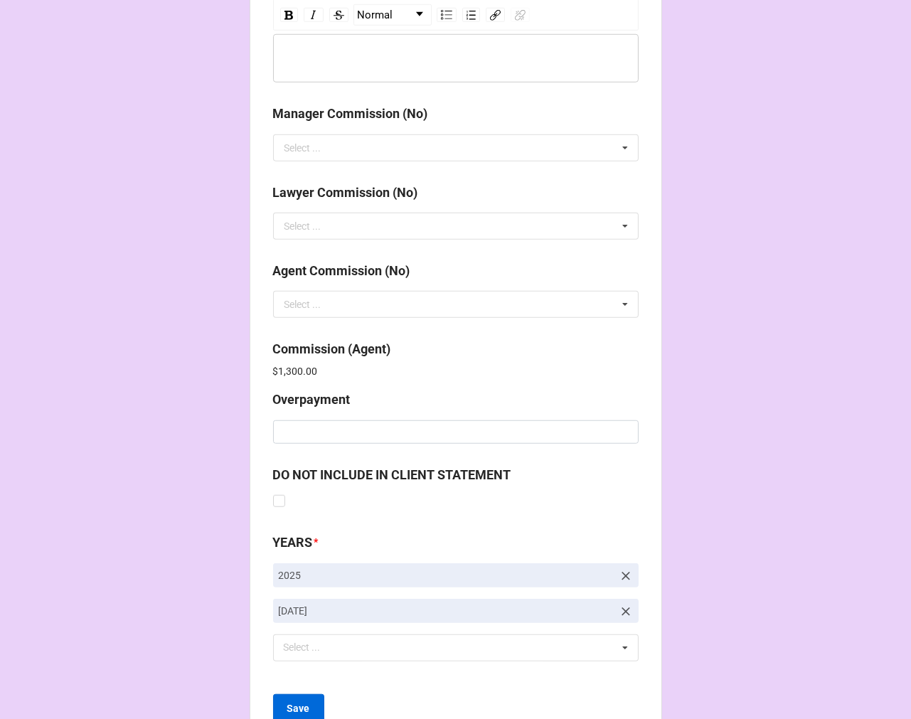
scroll to position [1697, 0]
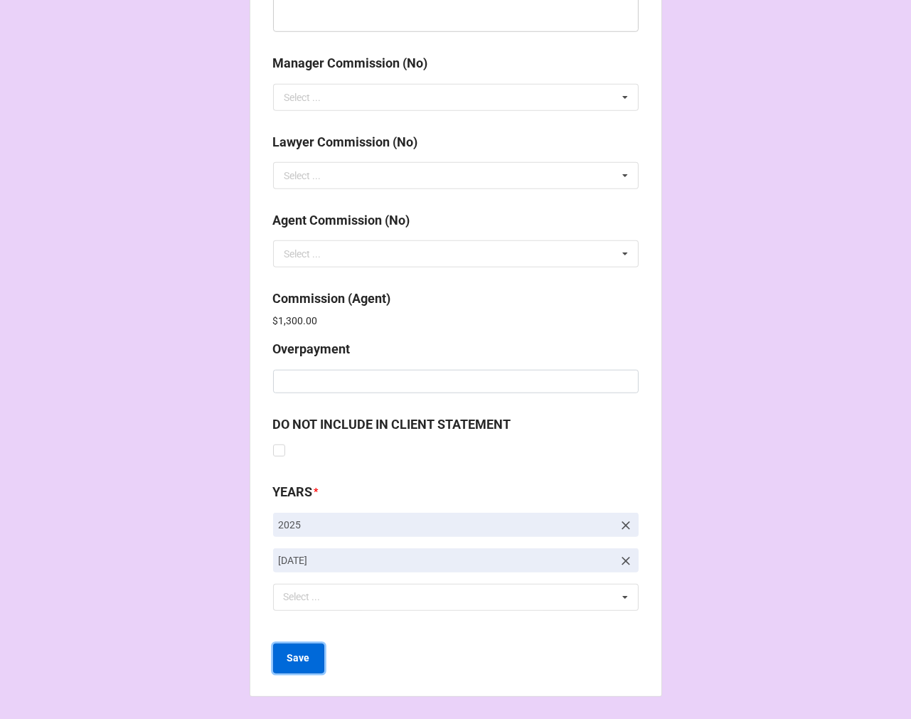
drag, startPoint x: 295, startPoint y: 660, endPoint x: 303, endPoint y: 651, distance: 12.1
click at [296, 660] on b "Save" at bounding box center [298, 658] width 23 height 15
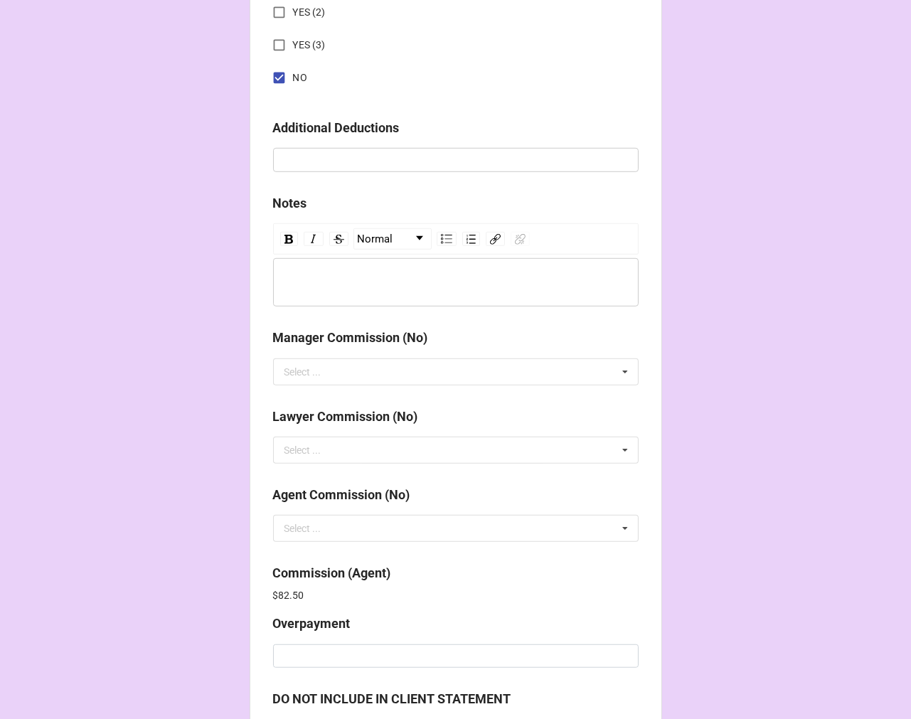
scroll to position [1697, 0]
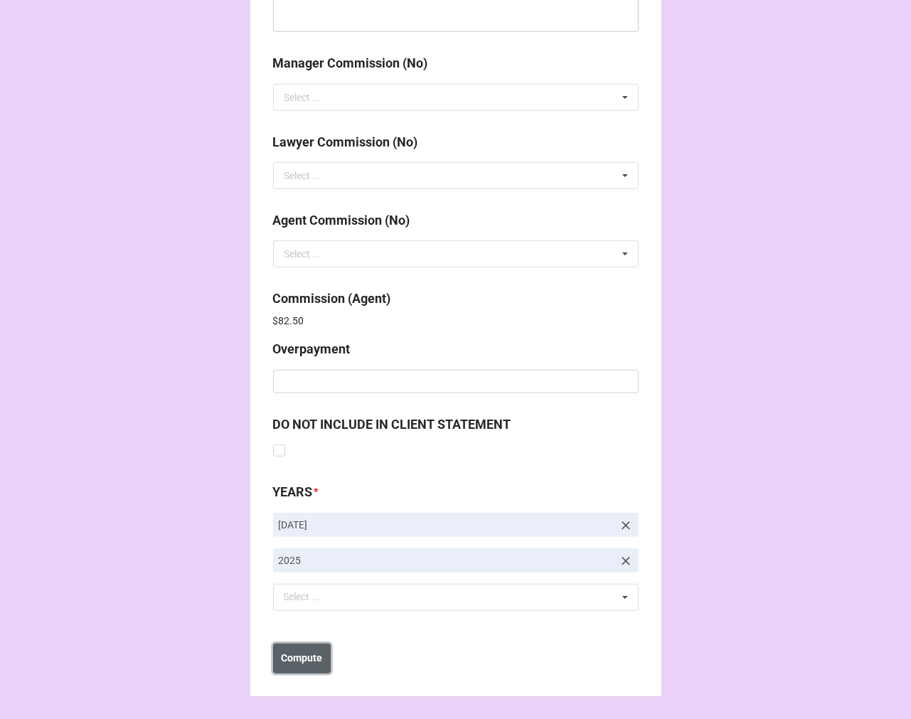
click at [284, 656] on b "Compute" at bounding box center [301, 658] width 41 height 15
click at [297, 655] on b "Save" at bounding box center [298, 658] width 23 height 15
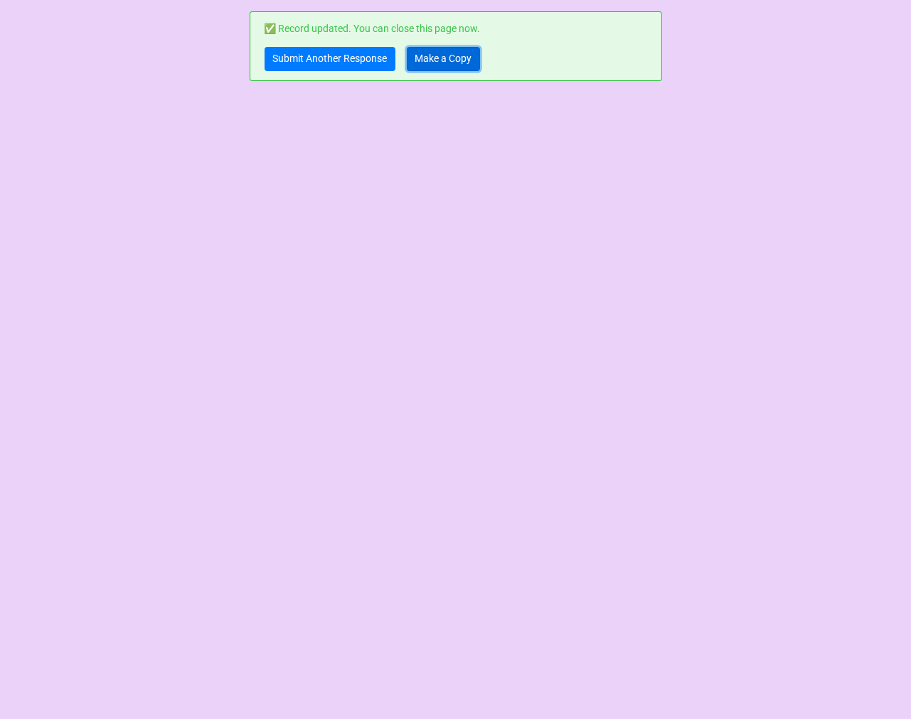
click at [413, 68] on link "Make a Copy" at bounding box center [443, 59] width 73 height 24
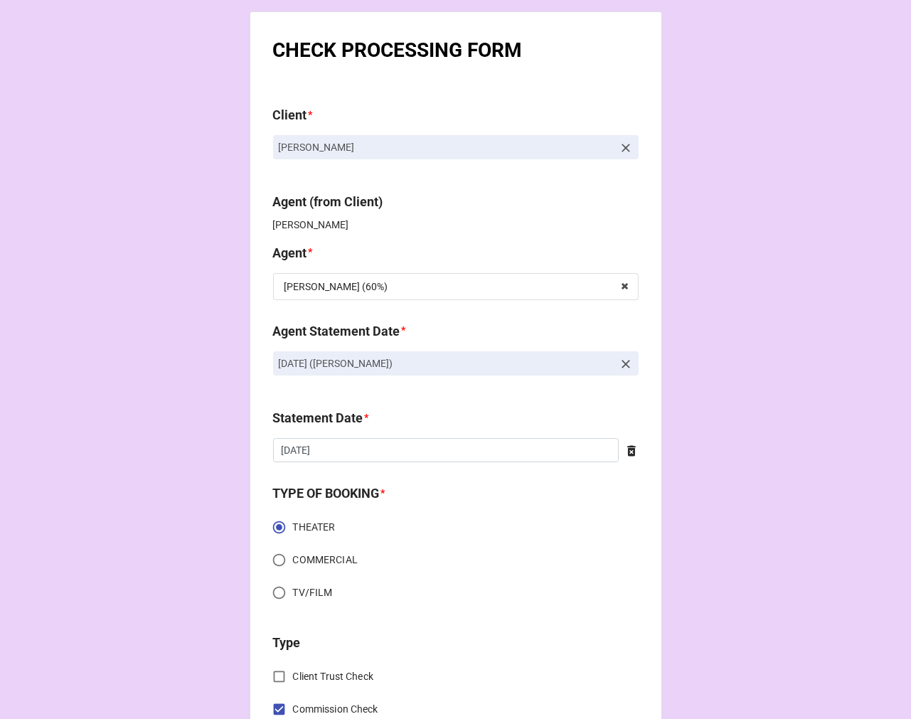
click at [626, 360] on icon at bounding box center [626, 364] width 14 height 14
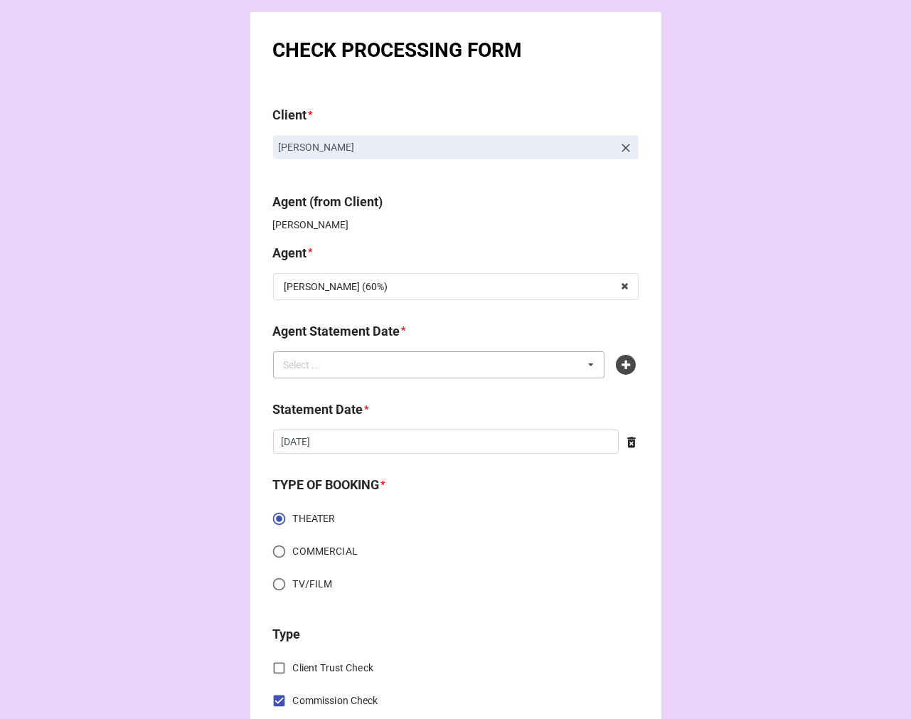
click at [530, 371] on div "Select ... No results found." at bounding box center [439, 364] width 332 height 27
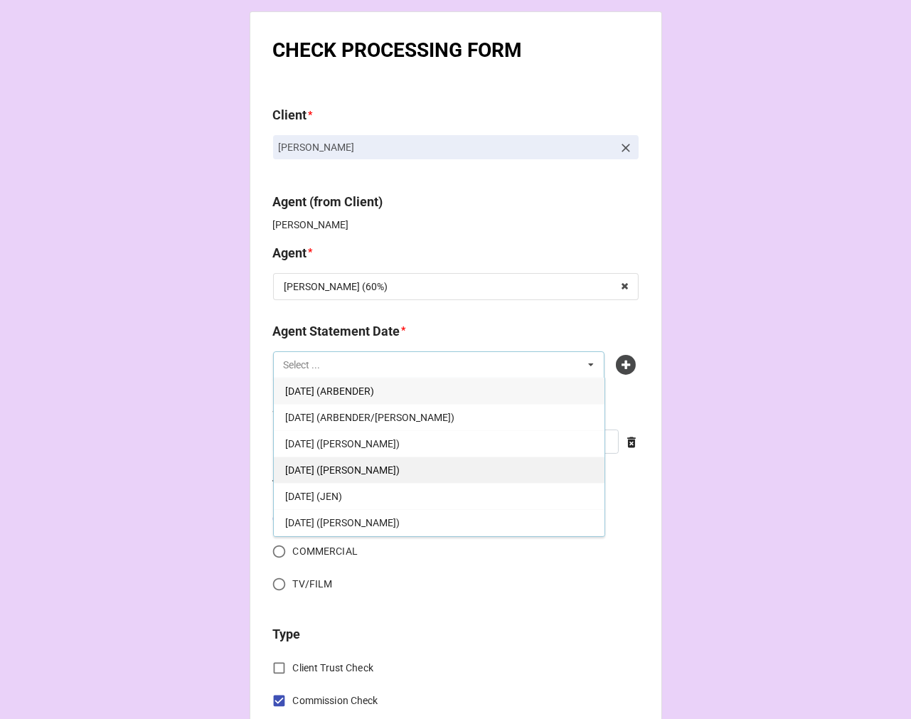
scroll to position [316, 0]
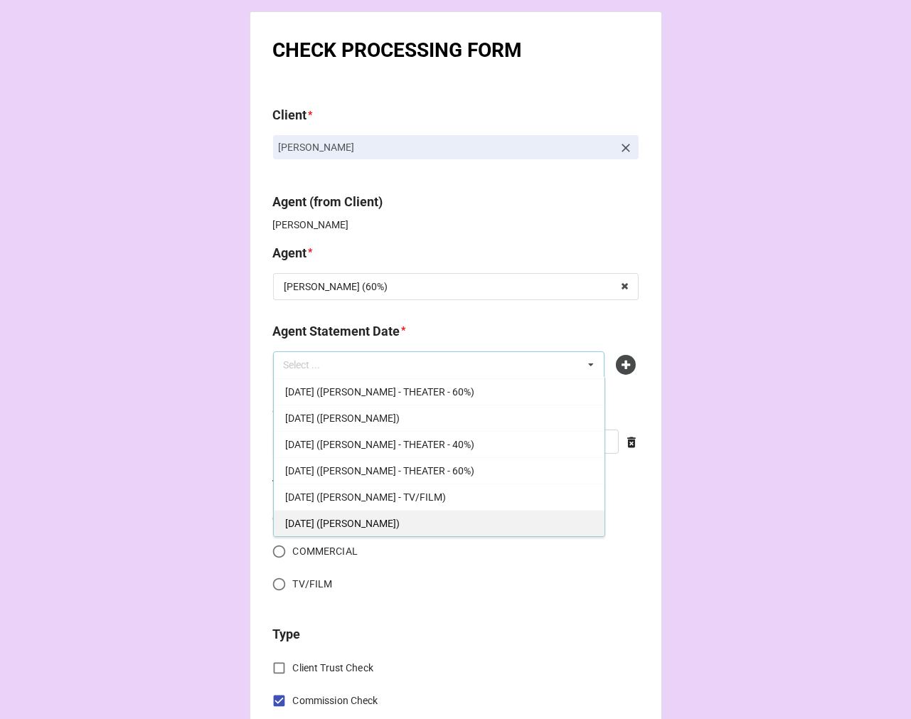
click at [415, 518] on div "[DATE] ([PERSON_NAME])" at bounding box center [439, 523] width 331 height 26
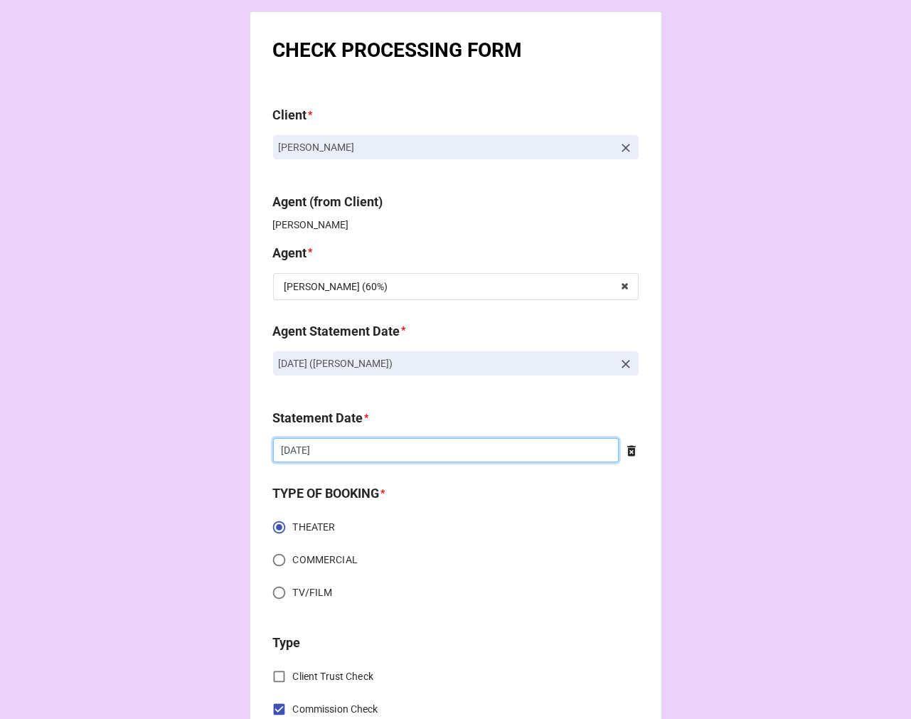
click at [342, 446] on input "[DATE]" at bounding box center [446, 450] width 346 height 24
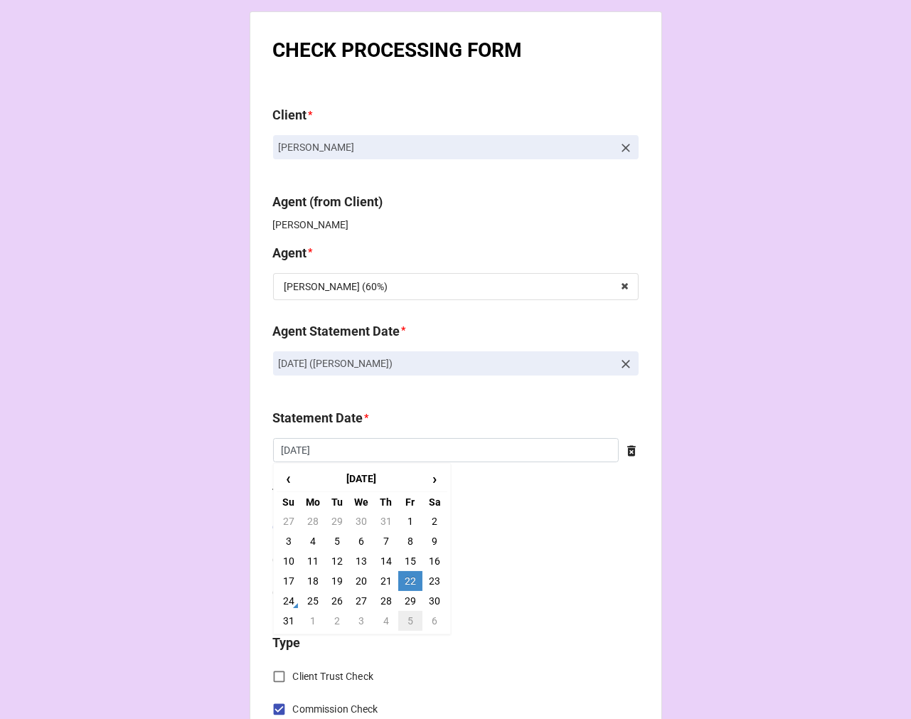
click at [403, 629] on td "5" at bounding box center [410, 621] width 24 height 20
type input "[DATE]"
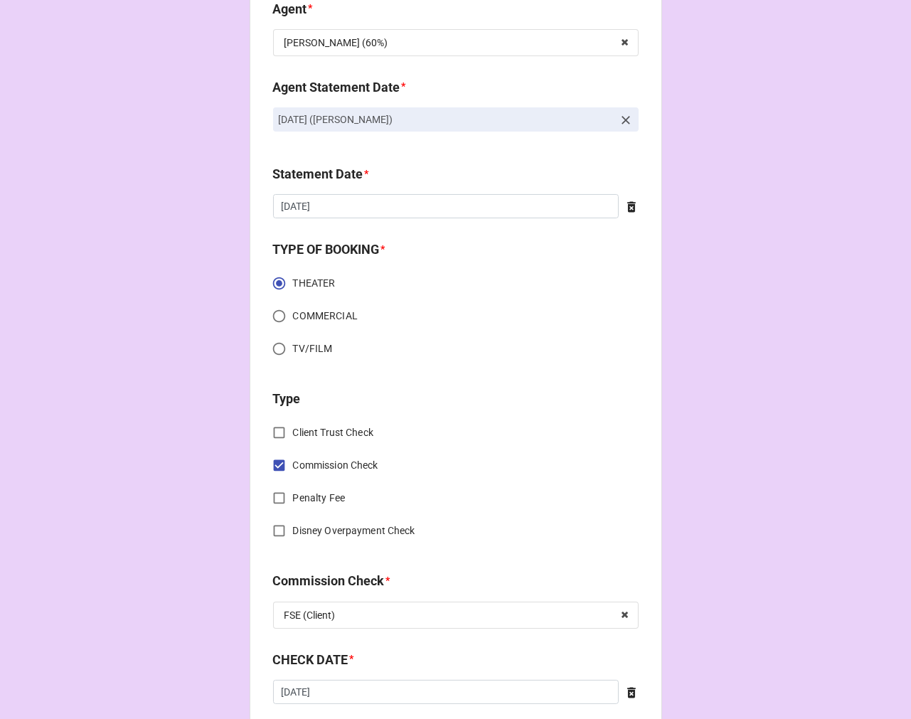
scroll to position [552, 0]
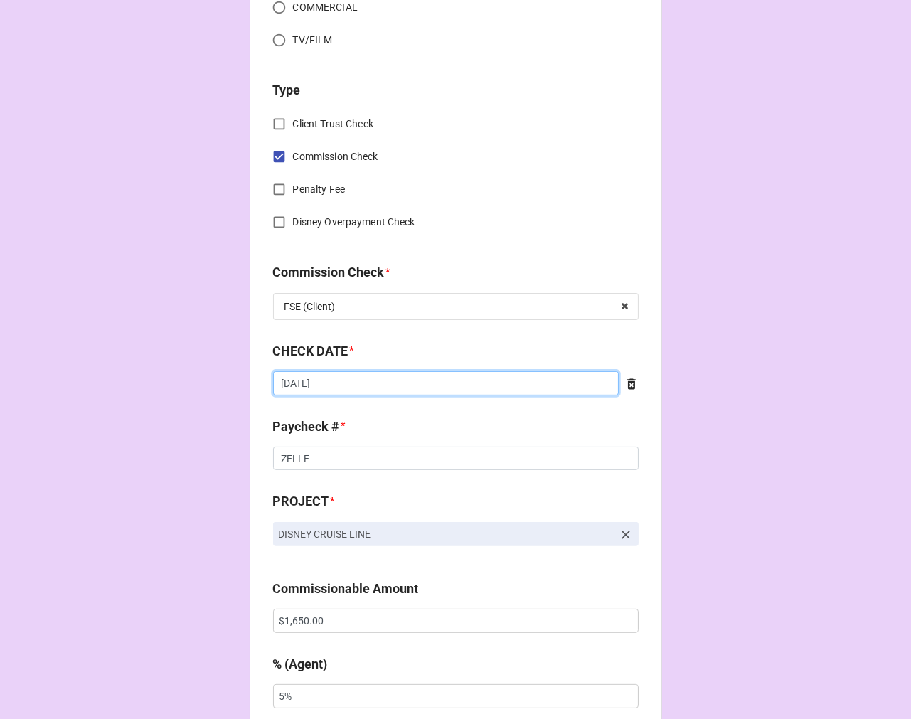
click at [397, 377] on input "8/7/2025" at bounding box center [446, 383] width 346 height 24
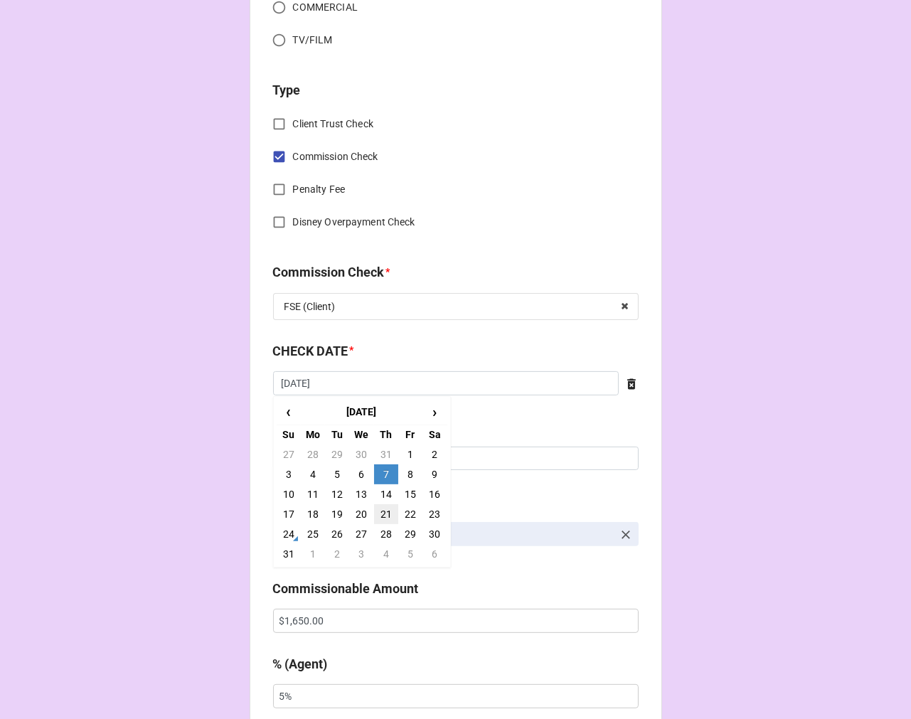
click at [385, 516] on td "21" at bounding box center [386, 514] width 24 height 20
type input "8/21/2025"
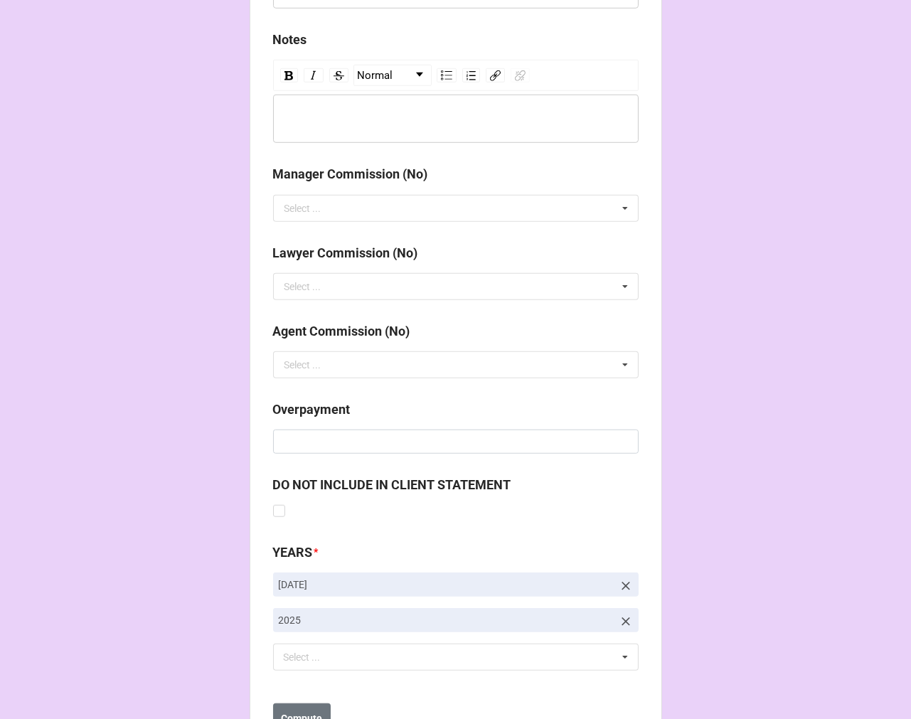
scroll to position [1646, 0]
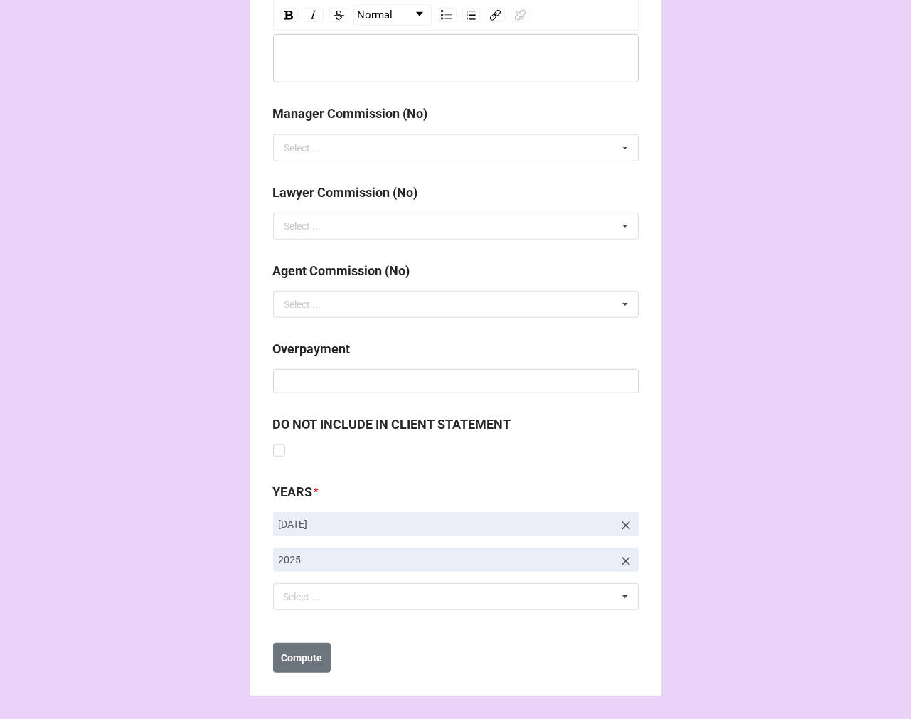
drag, startPoint x: 615, startPoint y: 521, endPoint x: 585, endPoint y: 542, distance: 36.3
click at [619, 521] on icon at bounding box center [626, 525] width 14 height 14
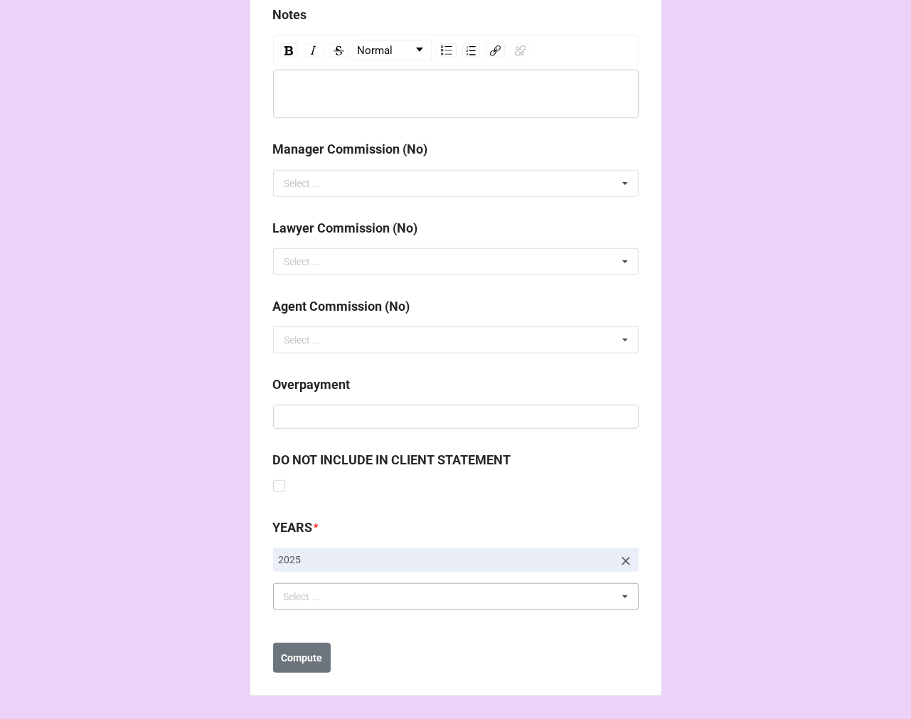
click at [304, 593] on div "Select ..." at bounding box center [310, 597] width 61 height 16
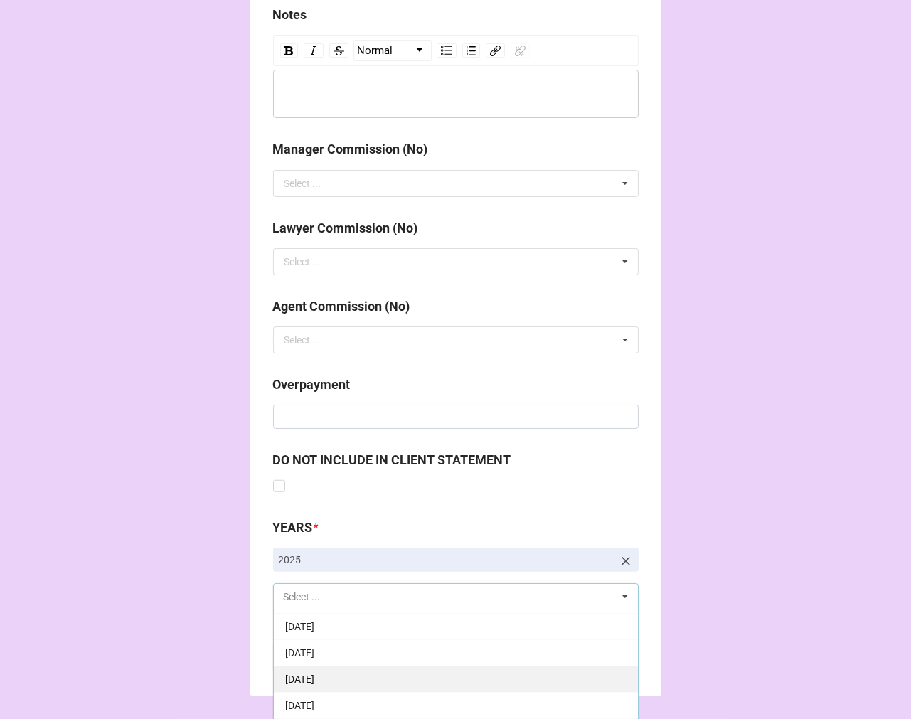
scroll to position [158, 0]
click at [314, 678] on span "[DATE]" at bounding box center [299, 675] width 29 height 11
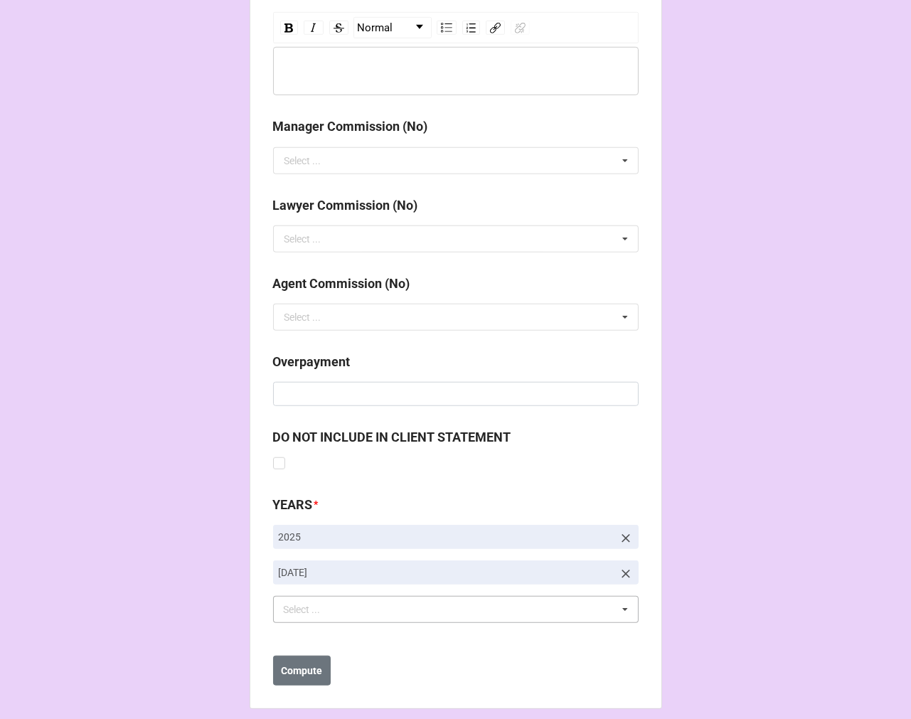
scroll to position [1646, 0]
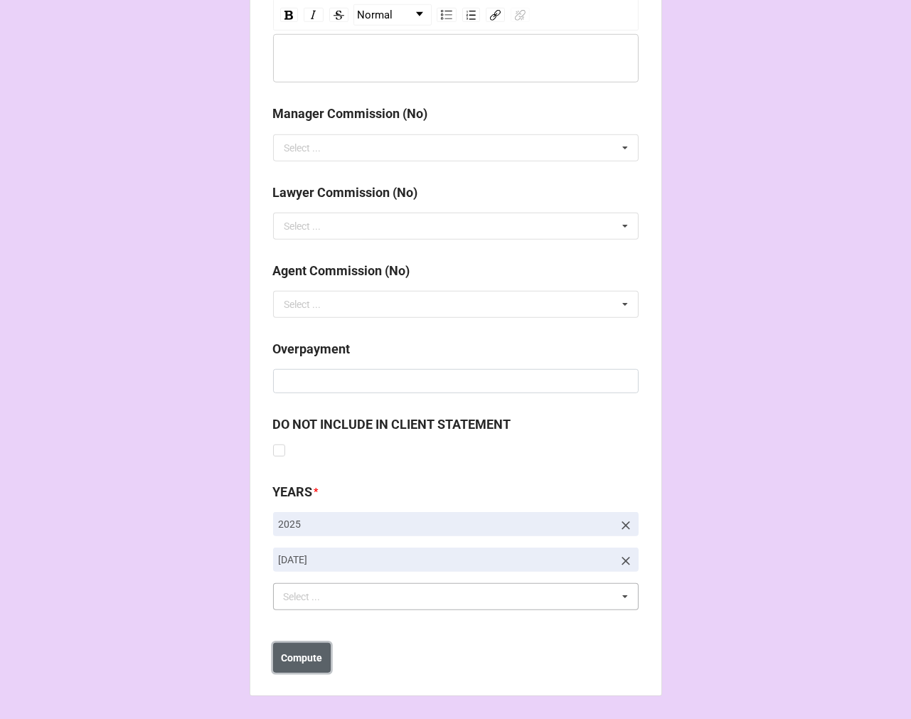
click at [292, 660] on b "Compute" at bounding box center [301, 658] width 41 height 15
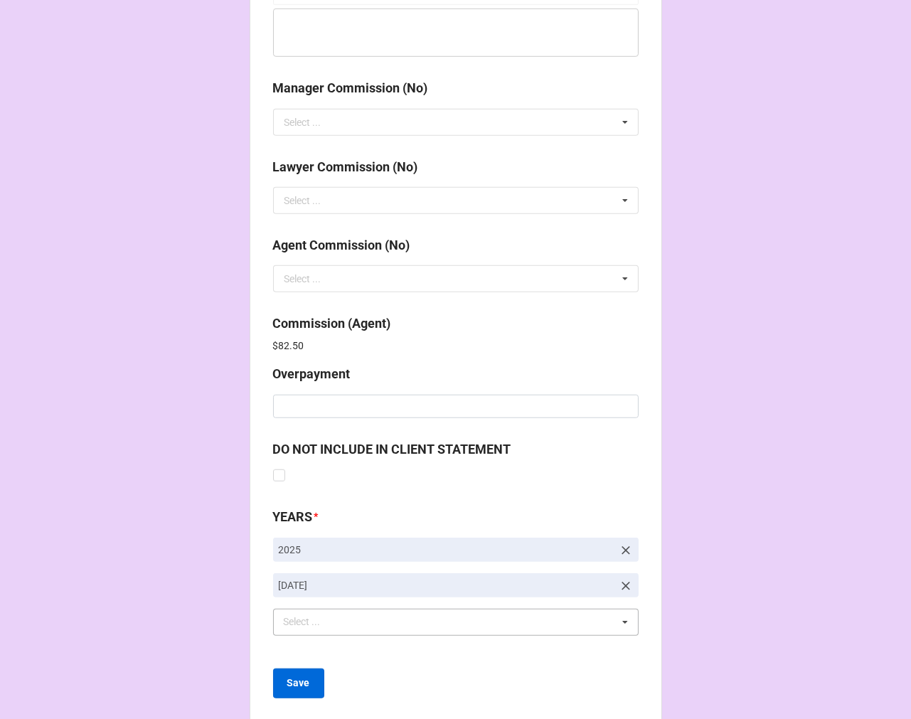
scroll to position [1697, 0]
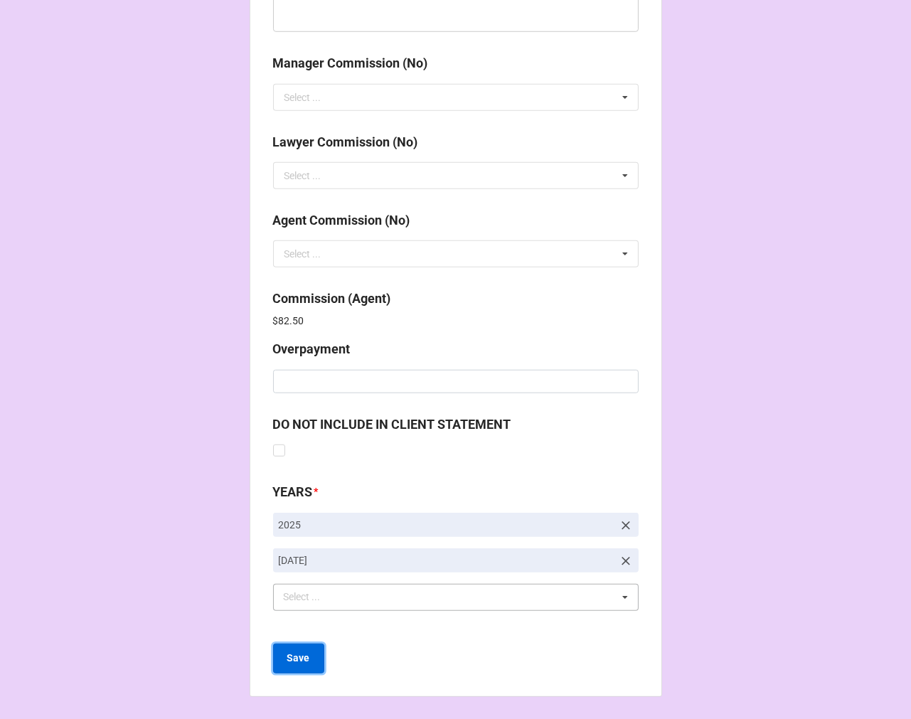
click at [296, 652] on b "Save" at bounding box center [298, 658] width 23 height 15
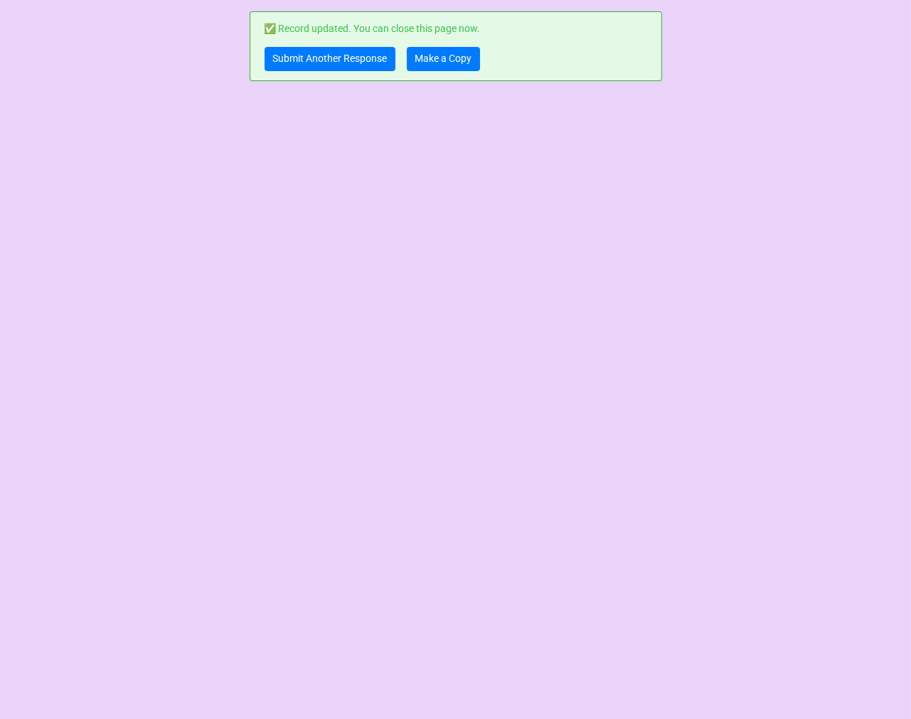
scroll to position [0, 0]
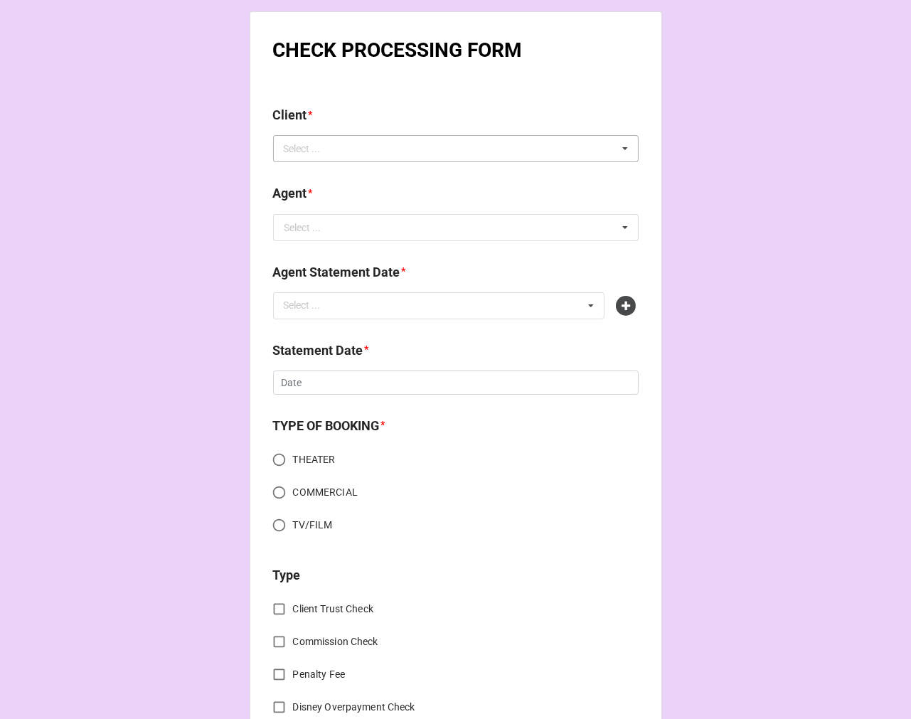
click at [342, 153] on div "Select ... No results found." at bounding box center [455, 148] width 365 height 27
type input "n"
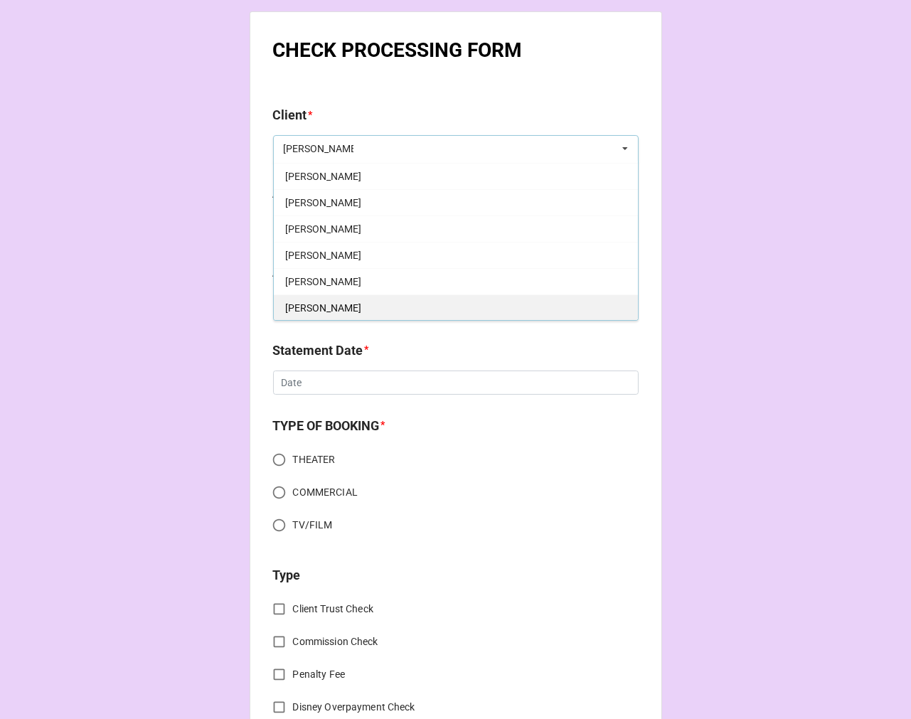
scroll to position [158, 0]
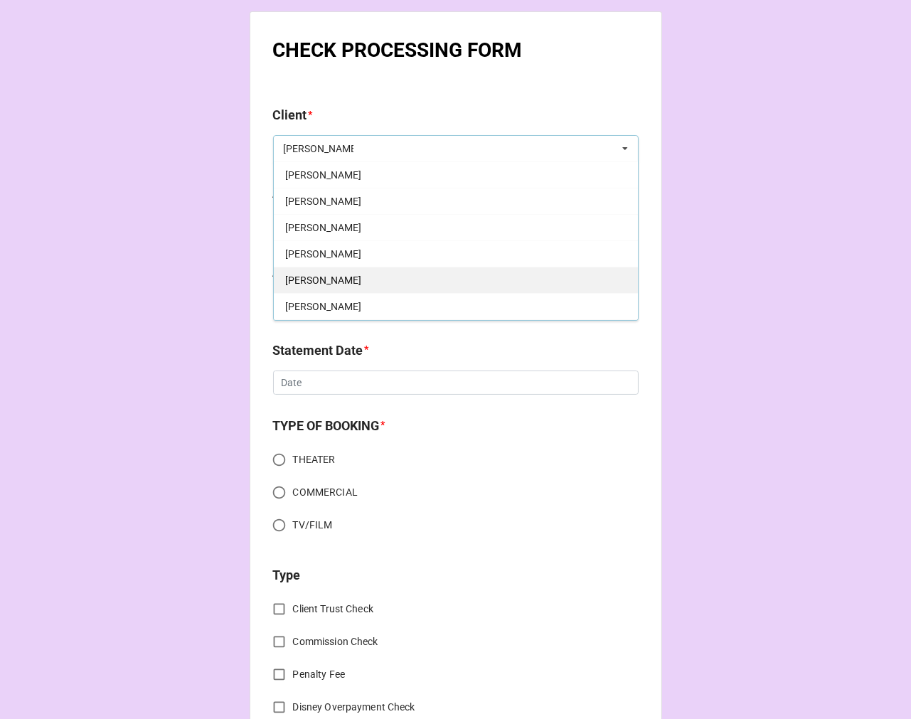
type input "matthew"
click at [381, 281] on div "[PERSON_NAME]" at bounding box center [456, 280] width 364 height 26
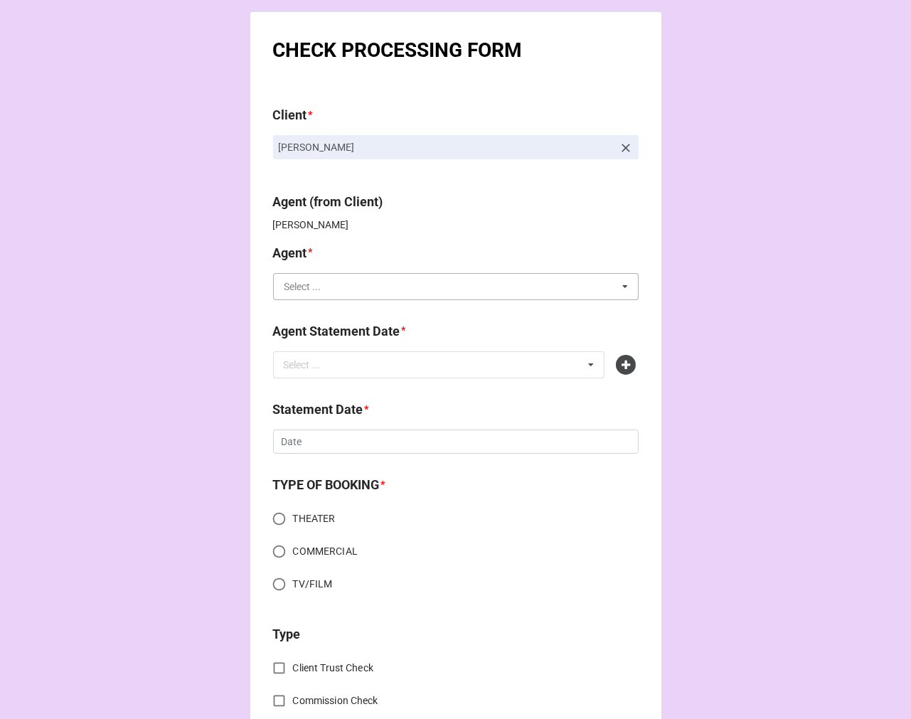
click at [339, 283] on input "text" at bounding box center [456, 287] width 364 height 26
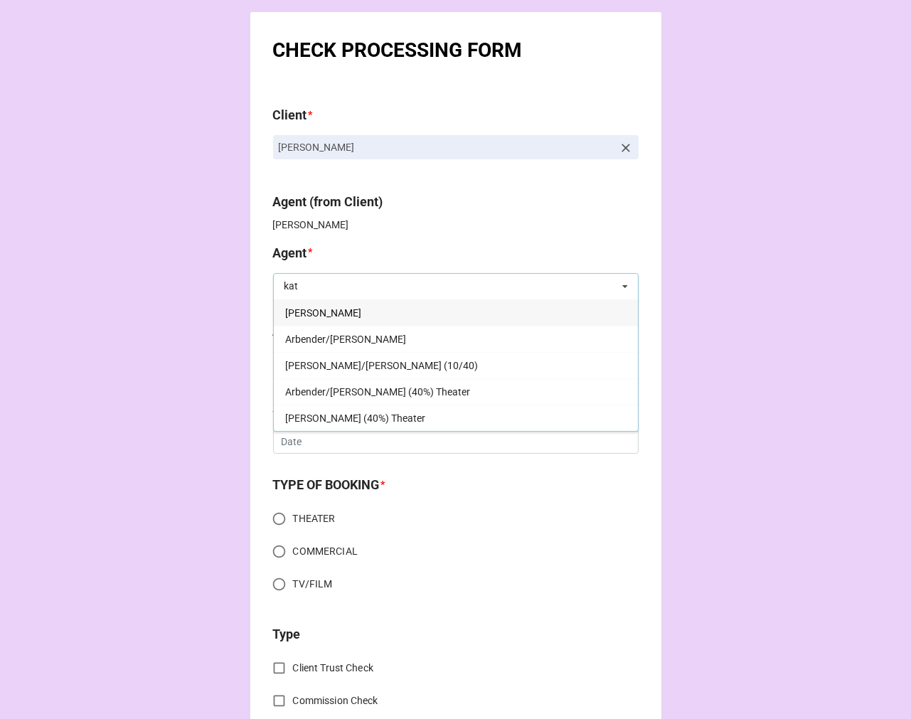
type input "kat"
click at [321, 309] on div "[PERSON_NAME]" at bounding box center [456, 312] width 364 height 26
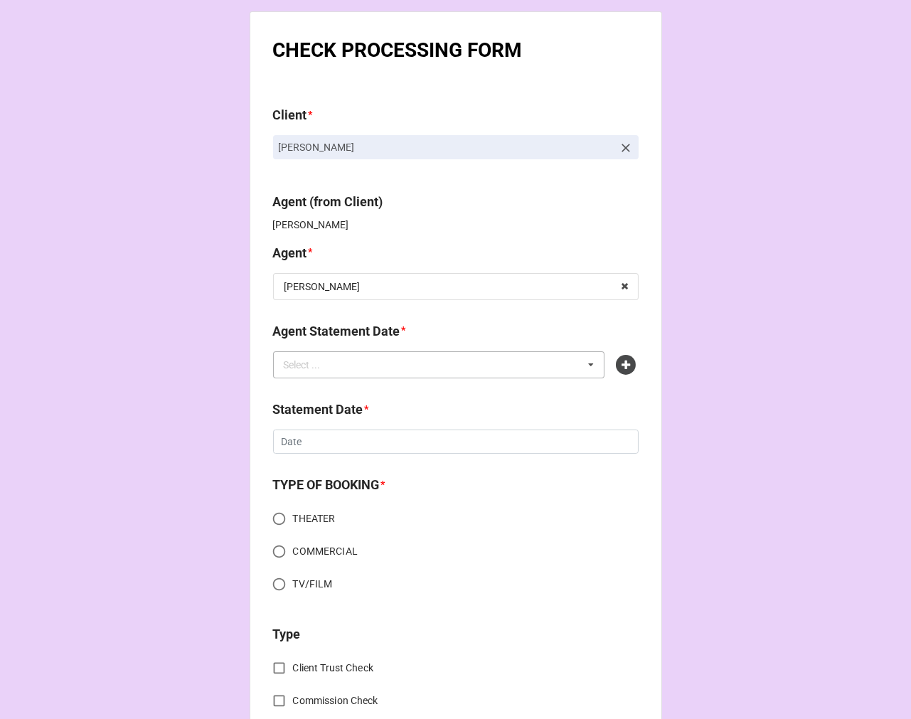
click at [326, 353] on div "Select ... No results found." at bounding box center [439, 364] width 332 height 27
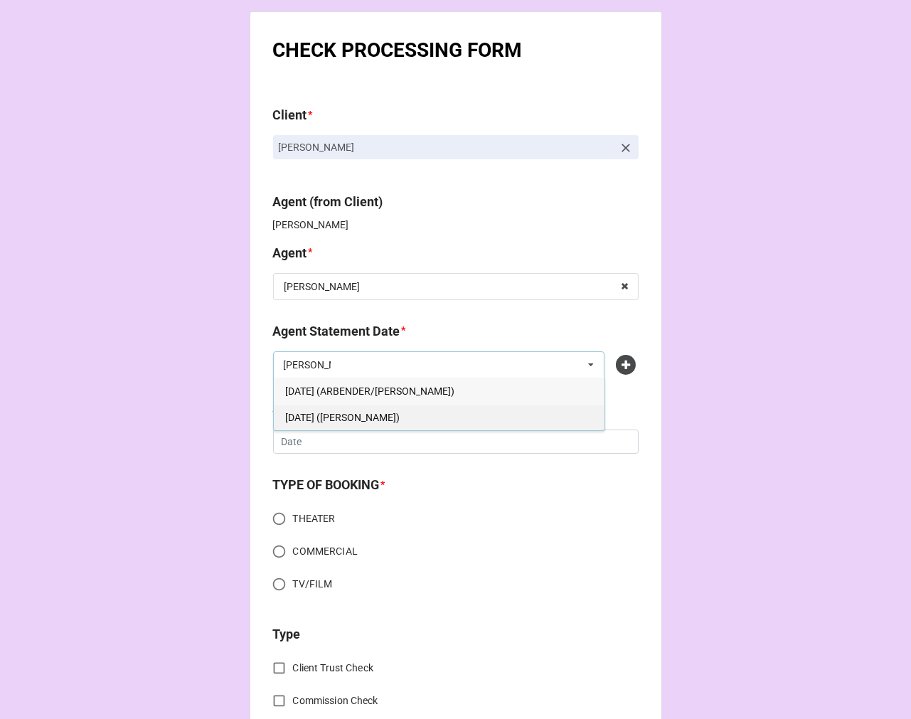
type input "kati"
click at [365, 418] on span "[DATE] ([PERSON_NAME])" at bounding box center [342, 417] width 114 height 11
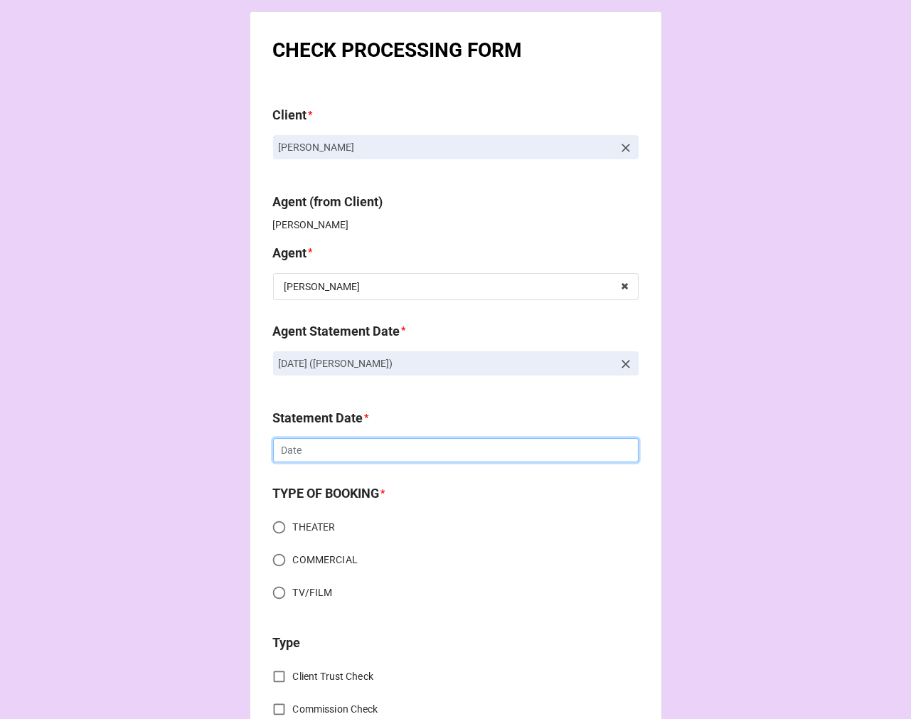
click at [351, 451] on input "text" at bounding box center [455, 450] width 365 height 24
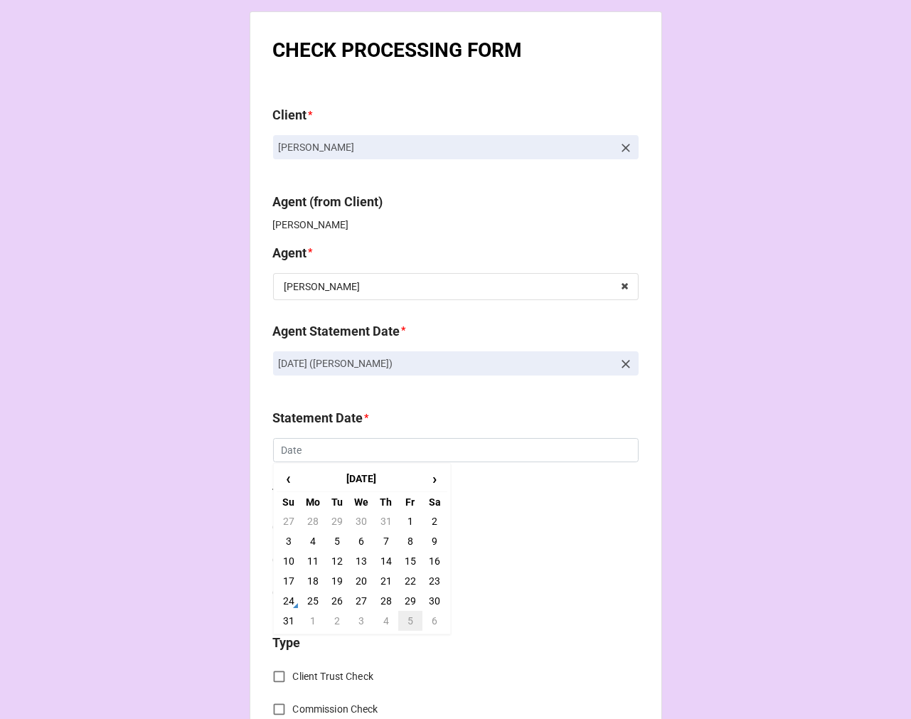
click at [410, 624] on td "5" at bounding box center [410, 621] width 24 height 20
type input "[DATE]"
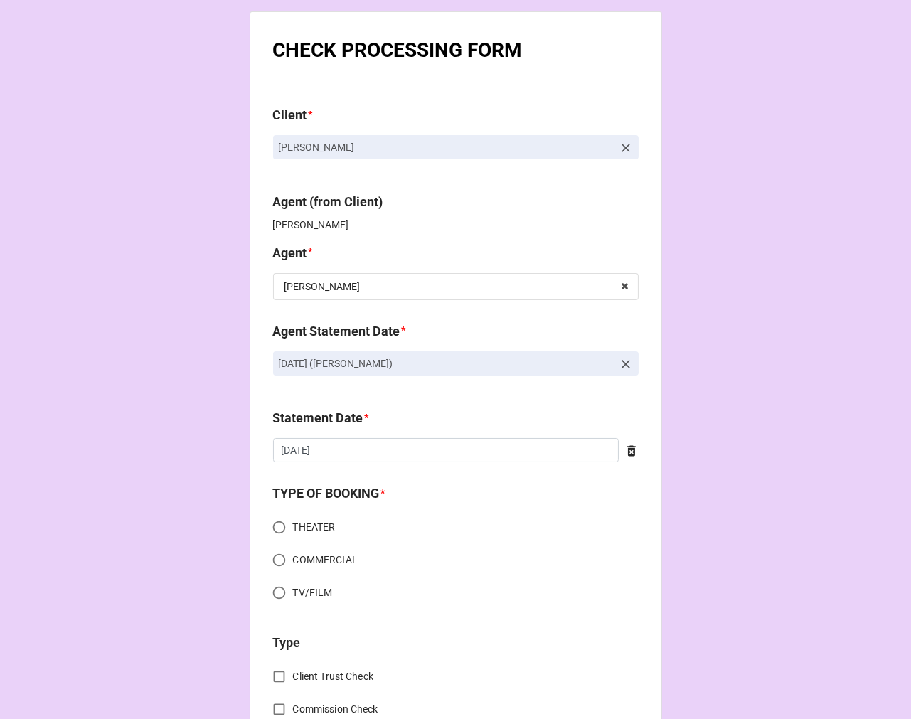
click at [271, 594] on input "TV/FILM" at bounding box center [279, 593] width 28 height 28
radio input "true"
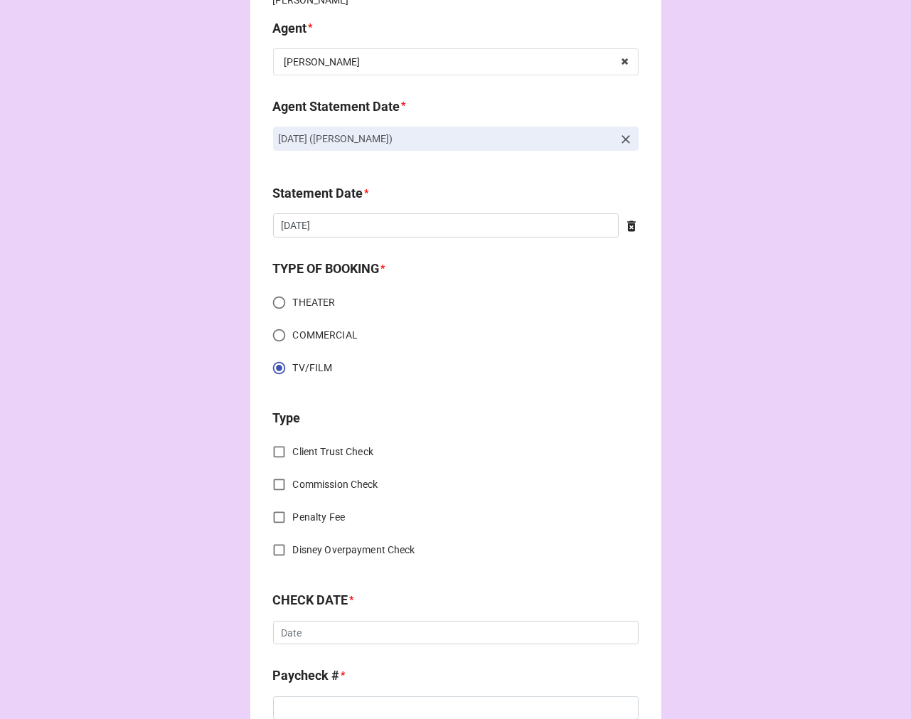
scroll to position [395, 0]
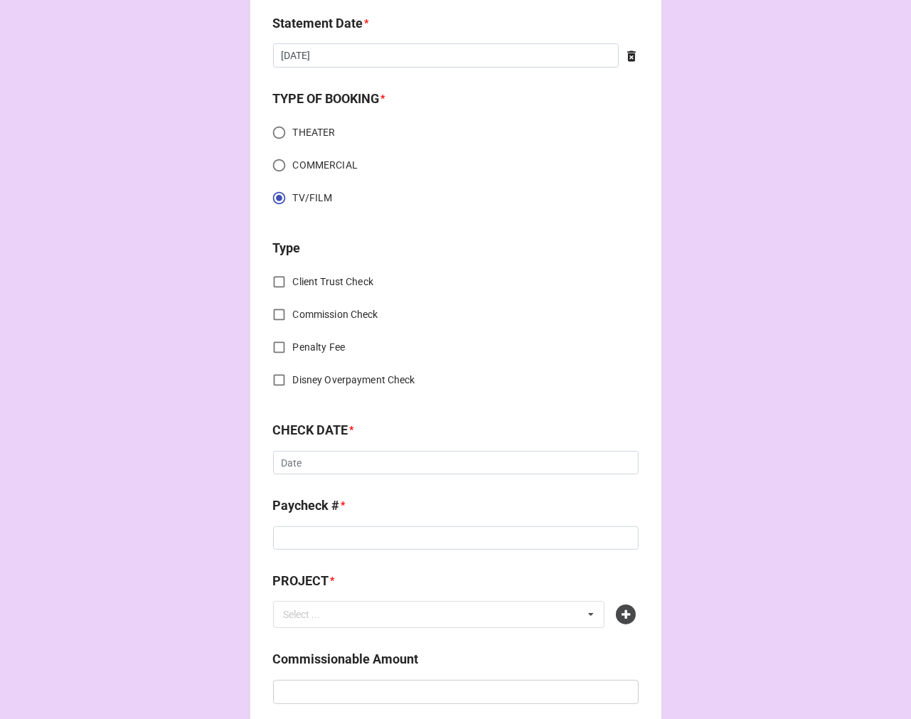
click at [270, 320] on input "Commission Check" at bounding box center [279, 315] width 28 height 28
checkbox input "true"
click at [366, 474] on input "text" at bounding box center [456, 465] width 364 height 26
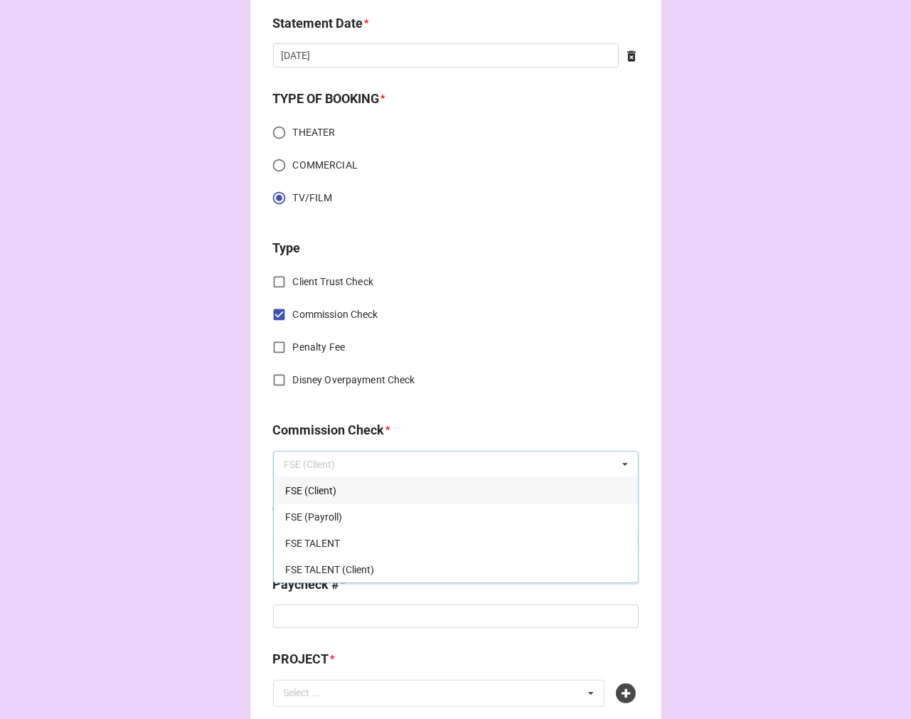
click at [336, 486] on div "FSE (Client)" at bounding box center [456, 490] width 364 height 26
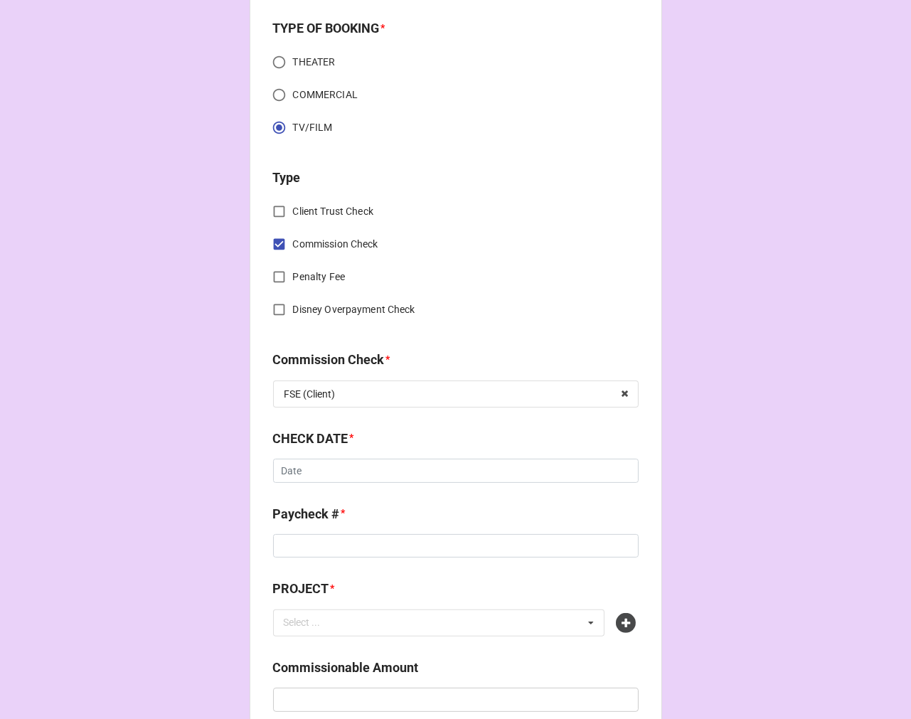
scroll to position [552, 0]
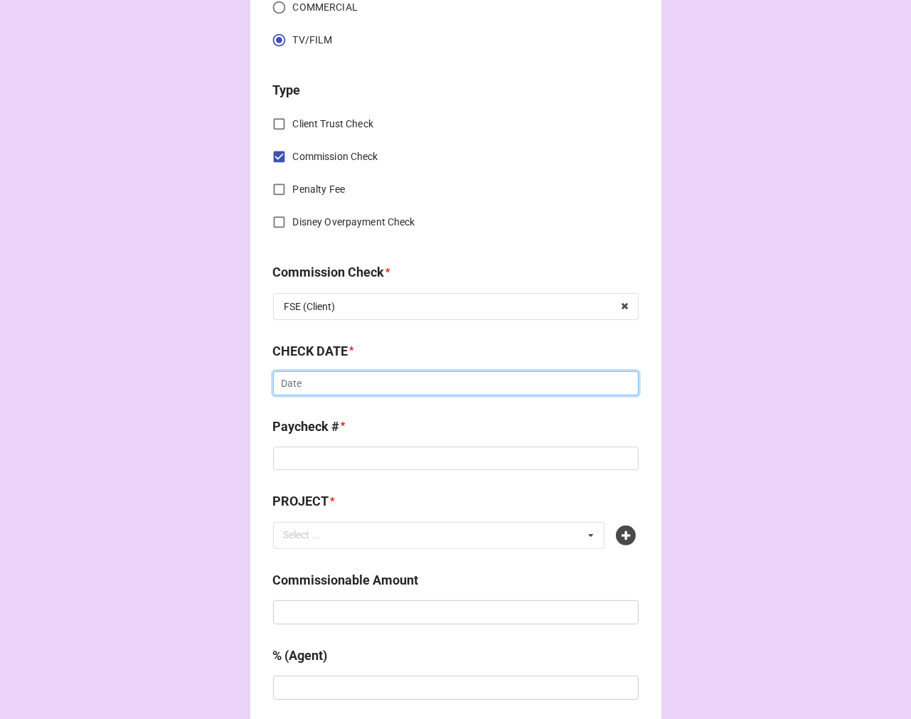
click at [319, 392] on input "text" at bounding box center [455, 383] width 365 height 24
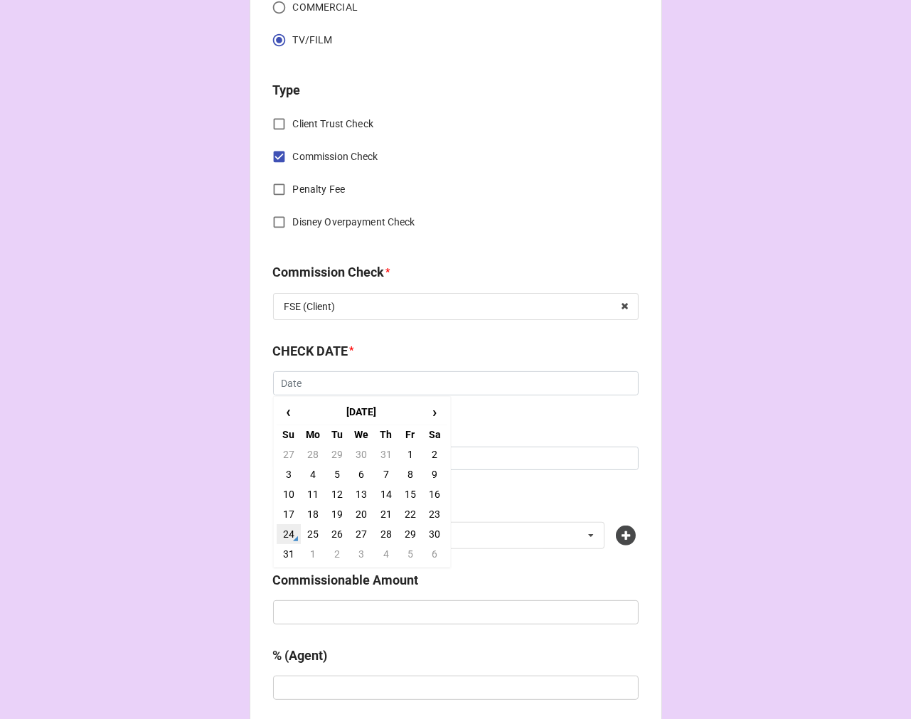
click at [277, 531] on td "24" at bounding box center [289, 534] width 24 height 20
type input "[DATE]"
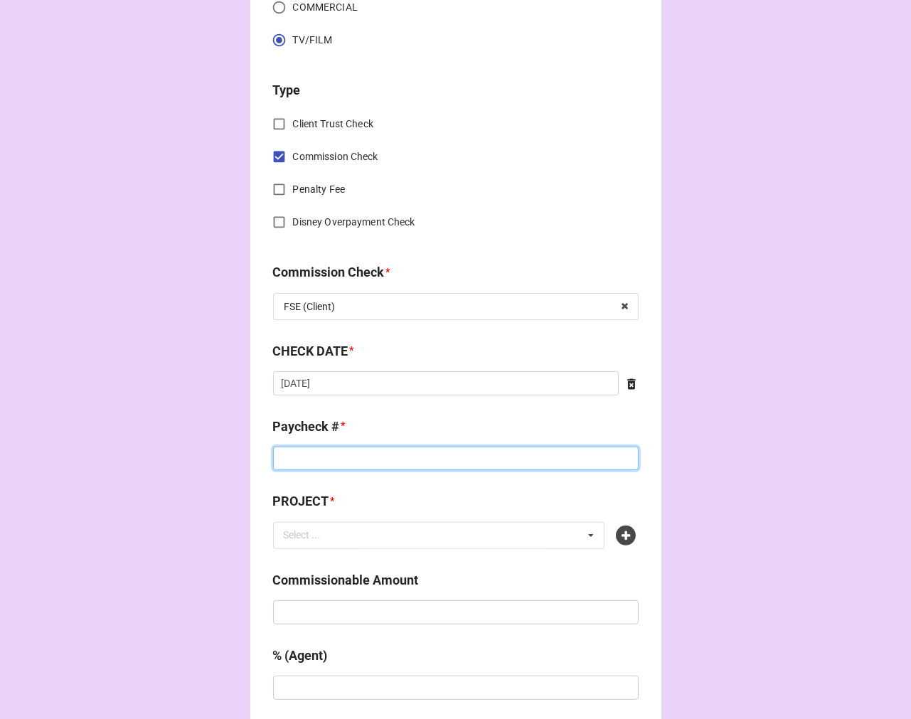
click at [302, 453] on input at bounding box center [455, 459] width 365 height 24
type input "ZELLE"
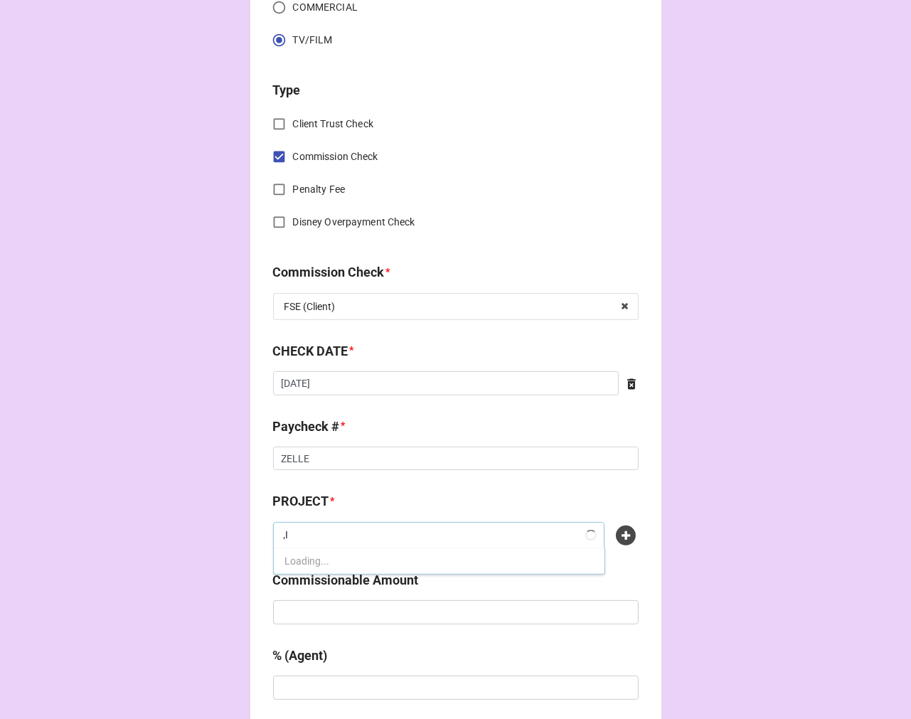
type input ","
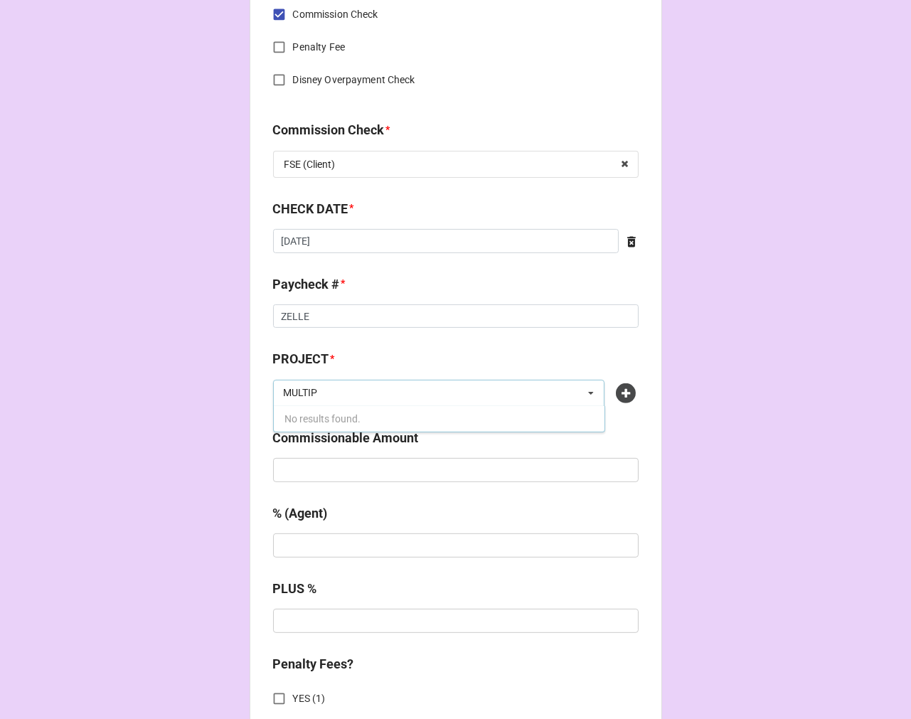
scroll to position [711, 0]
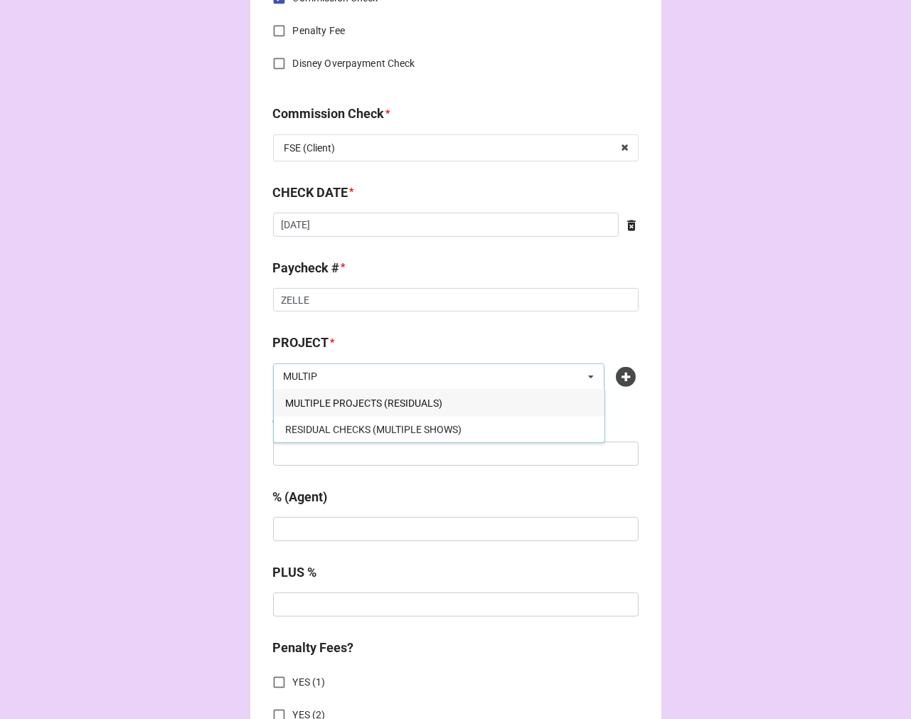
type input "MULTIP"
click at [420, 397] on span "MULTIPLE PROJECTS (RESIDUALS)" at bounding box center [363, 402] width 157 height 11
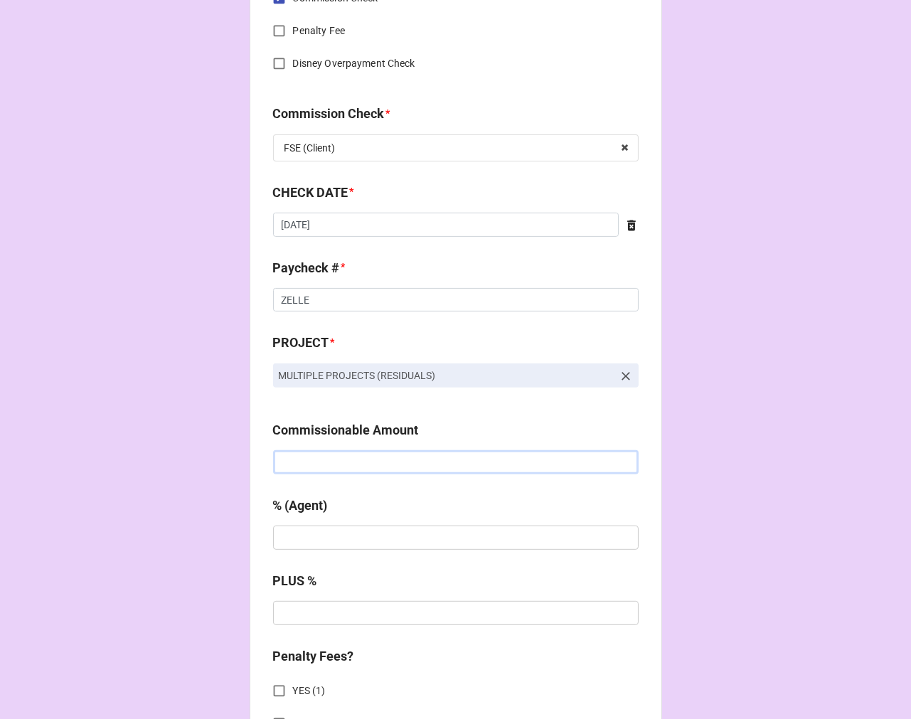
click at [367, 464] on input "text" at bounding box center [455, 462] width 365 height 24
paste input "$77.83"
type input "$77.83"
click at [306, 528] on input "text" at bounding box center [455, 537] width 365 height 24
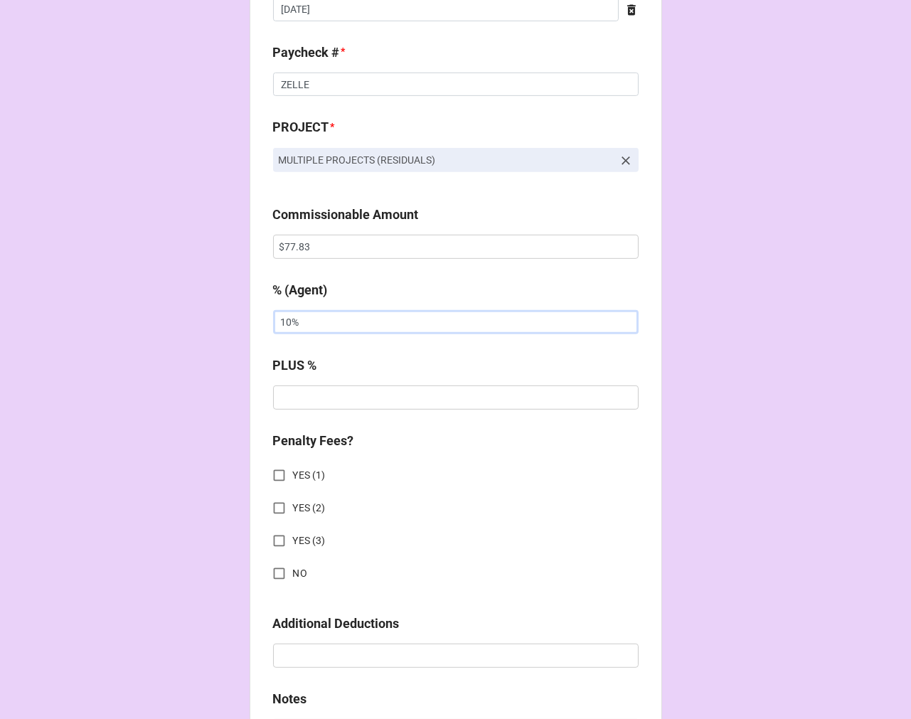
scroll to position [1185, 0]
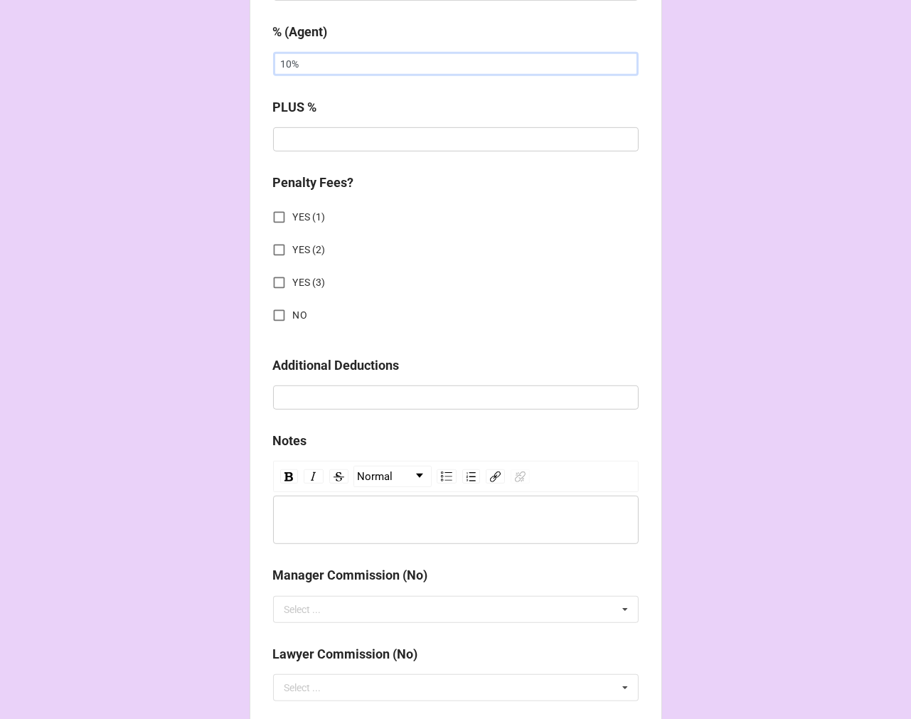
type input "10%"
click at [274, 311] on input "NO" at bounding box center [279, 315] width 28 height 28
checkbox input "true"
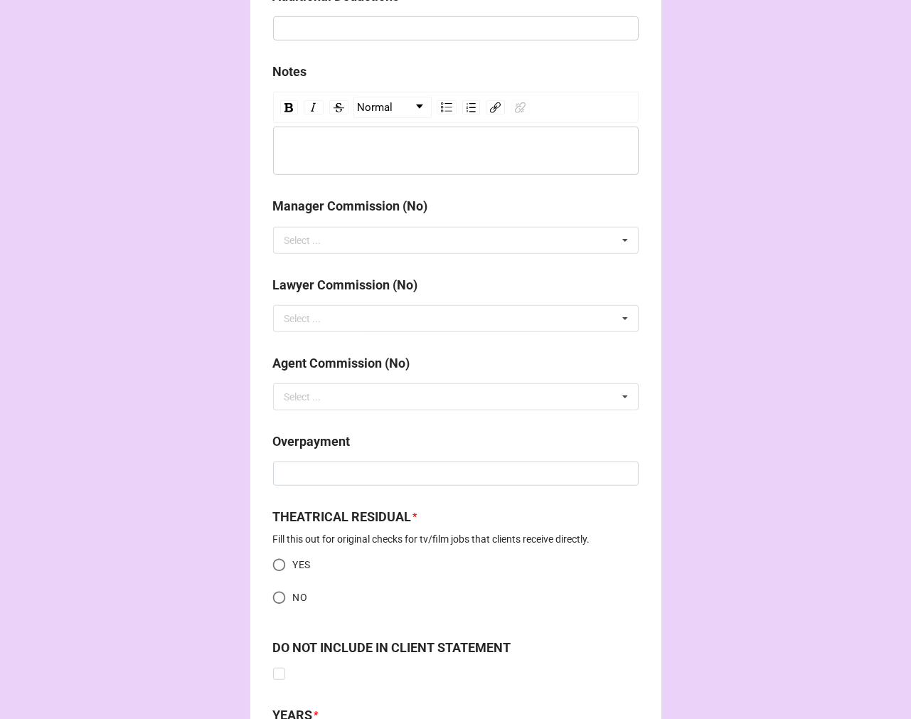
scroll to position [1706, 0]
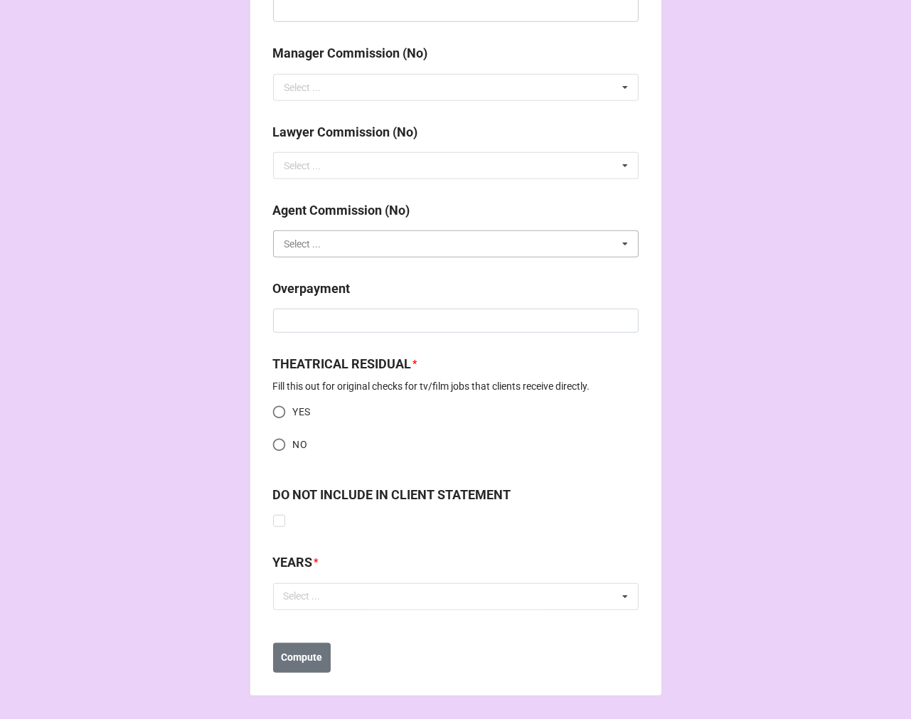
click at [357, 252] on input "text" at bounding box center [456, 244] width 364 height 26
click at [343, 279] on div "NO" at bounding box center [456, 270] width 364 height 26
click at [279, 442] on input "NO" at bounding box center [279, 445] width 28 height 28
radio input "true"
click at [346, 599] on div "Select ... No results found." at bounding box center [455, 596] width 365 height 27
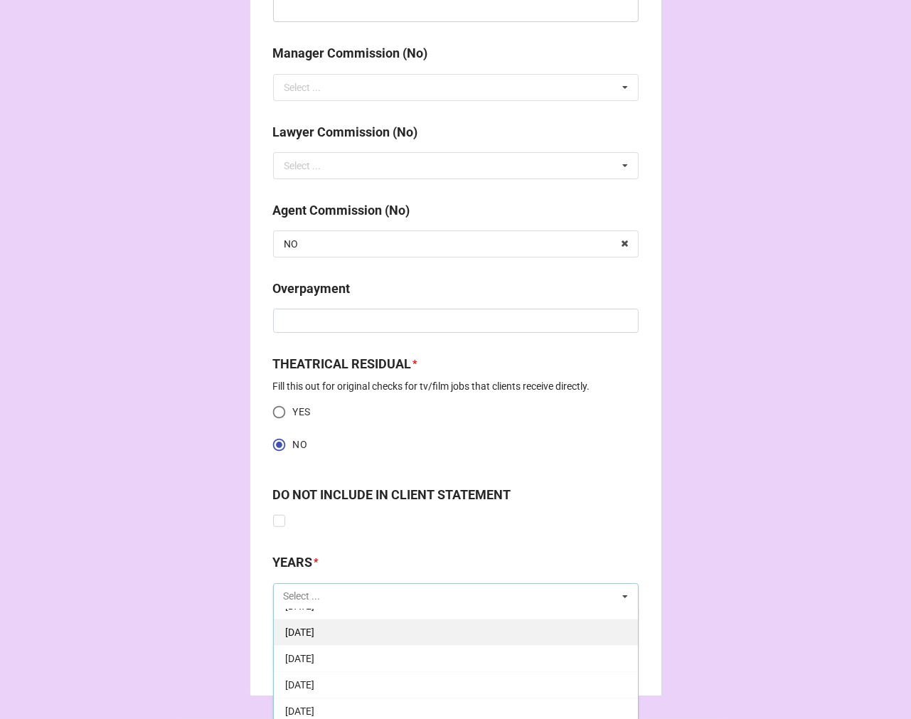
scroll to position [158, 0]
click at [395, 667] on div "[DATE]" at bounding box center [456, 675] width 364 height 26
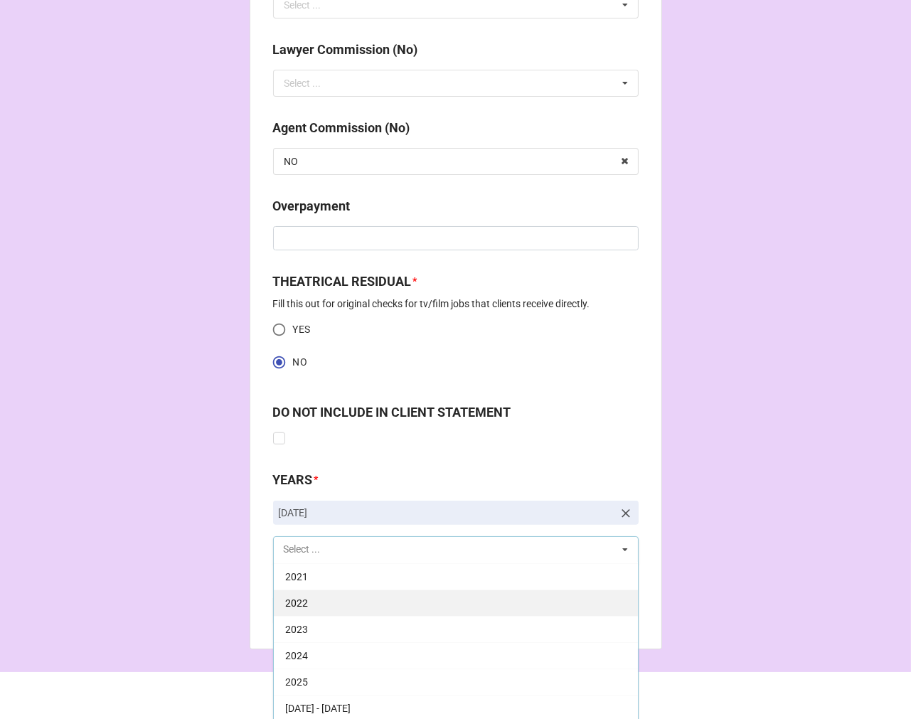
scroll to position [1792, 0]
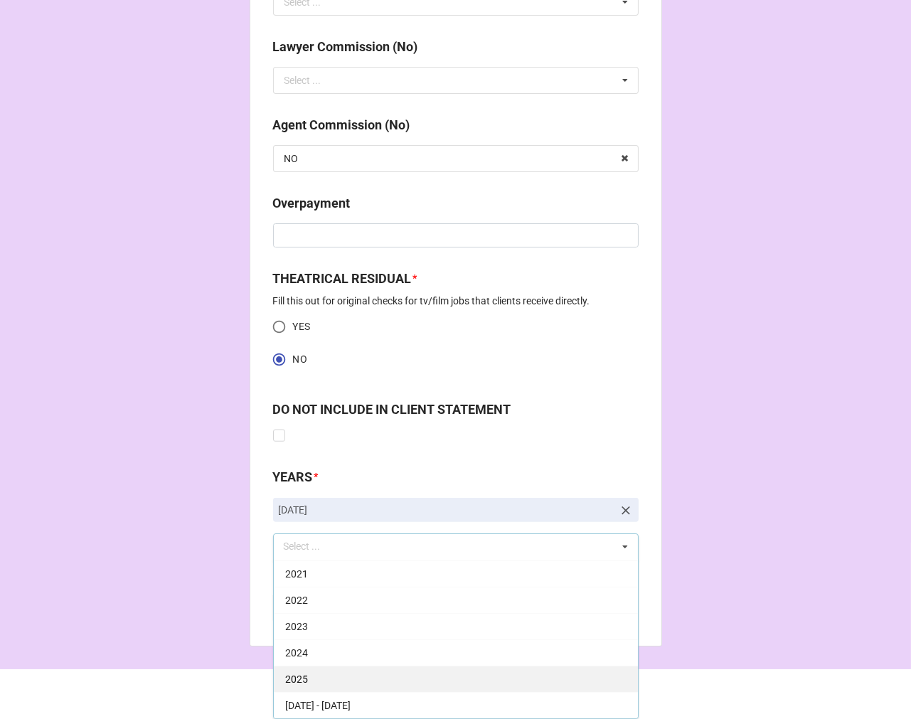
click at [333, 672] on div "2025" at bounding box center [456, 679] width 364 height 26
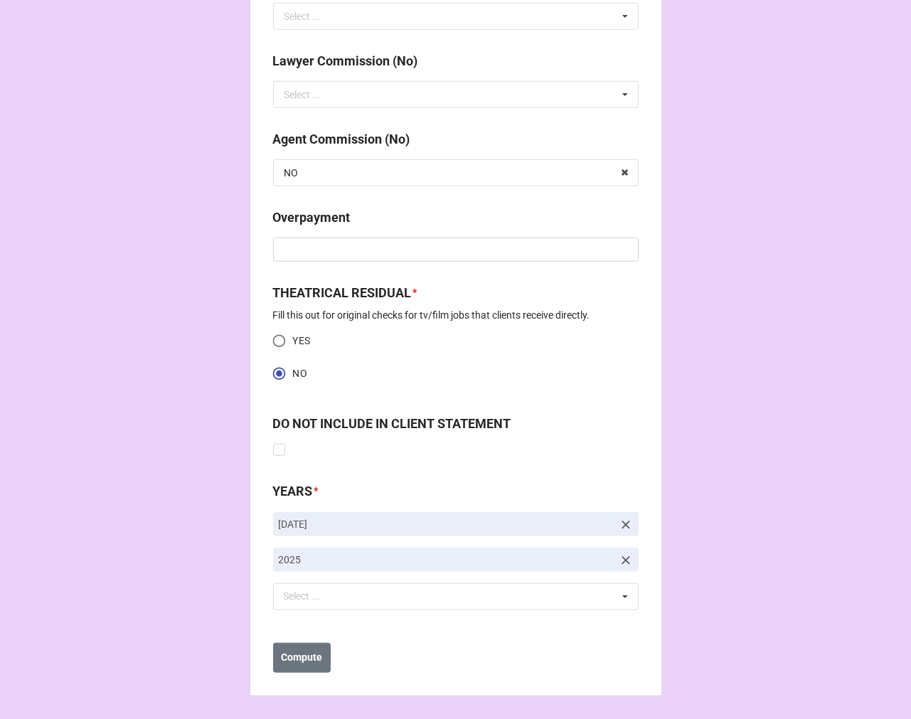
click at [296, 656] on b "Compute" at bounding box center [301, 657] width 41 height 15
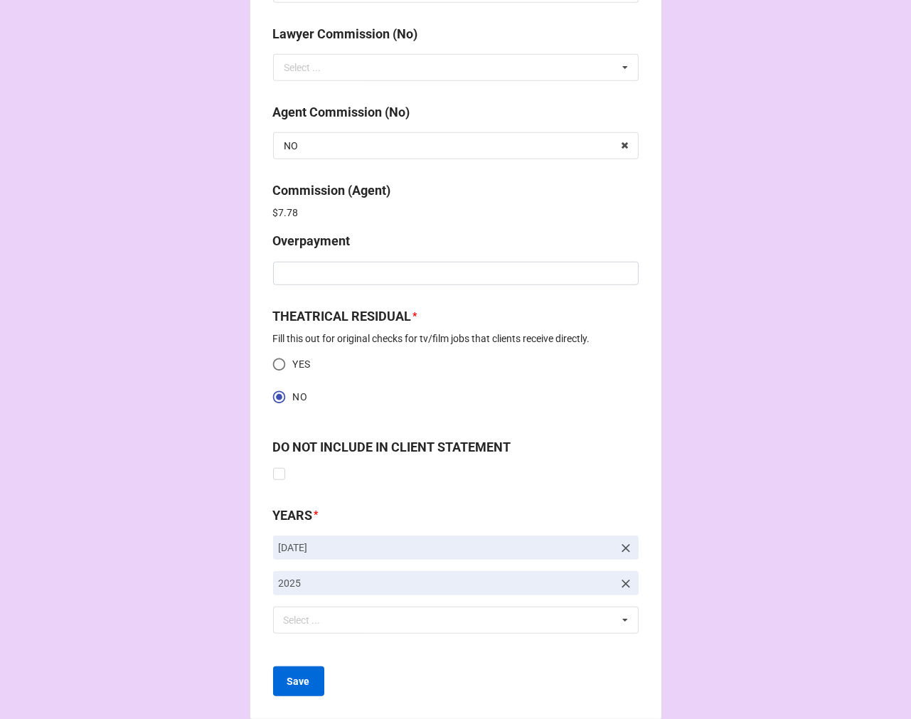
scroll to position [1828, 0]
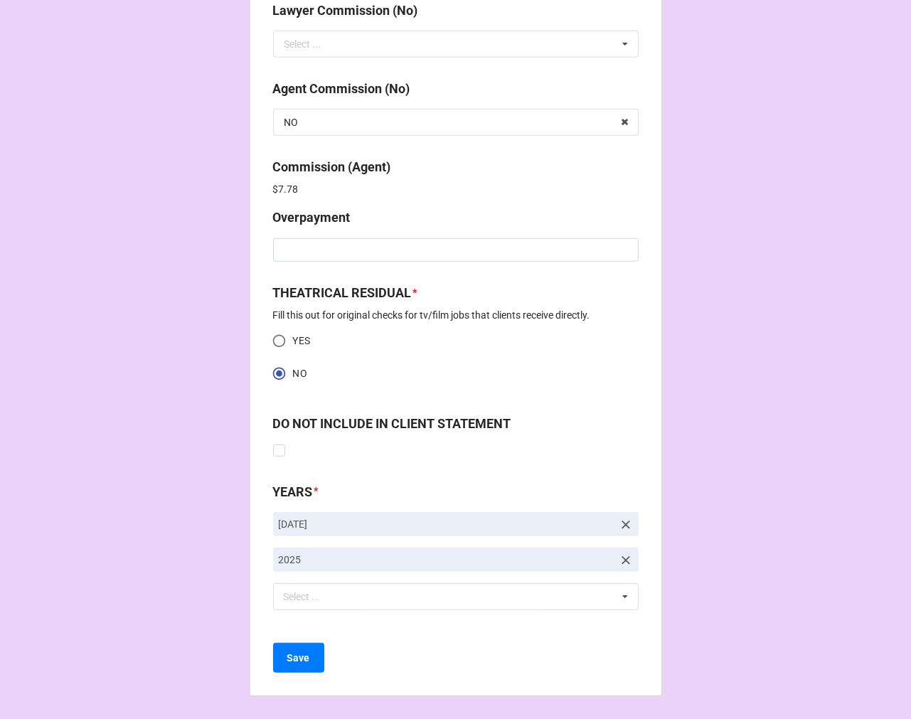
click at [287, 669] on button "Save" at bounding box center [298, 658] width 51 height 30
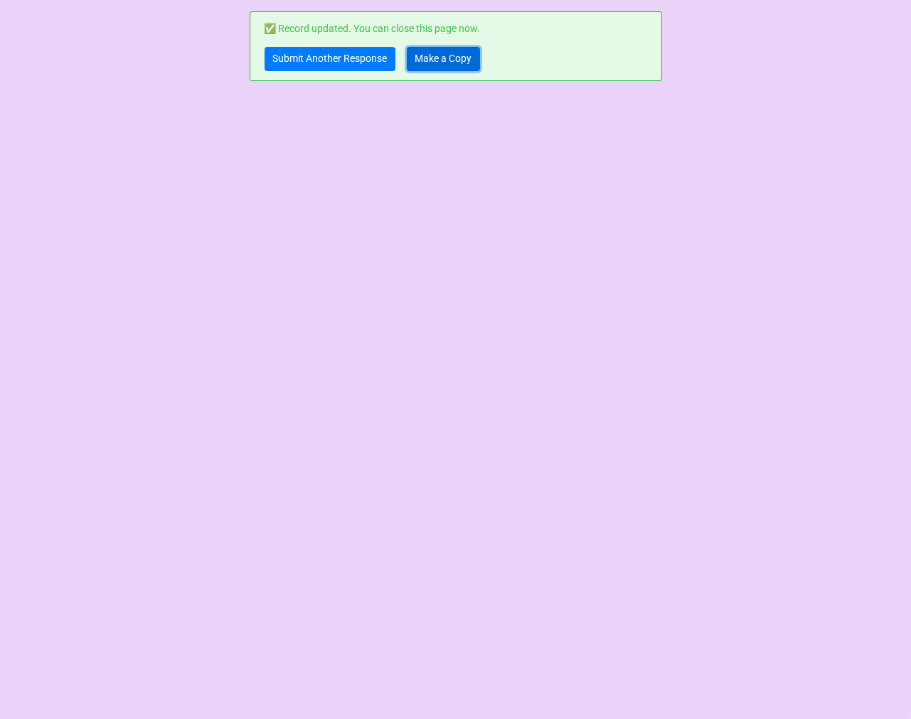
click at [429, 65] on link "Make a Copy" at bounding box center [443, 59] width 73 height 24
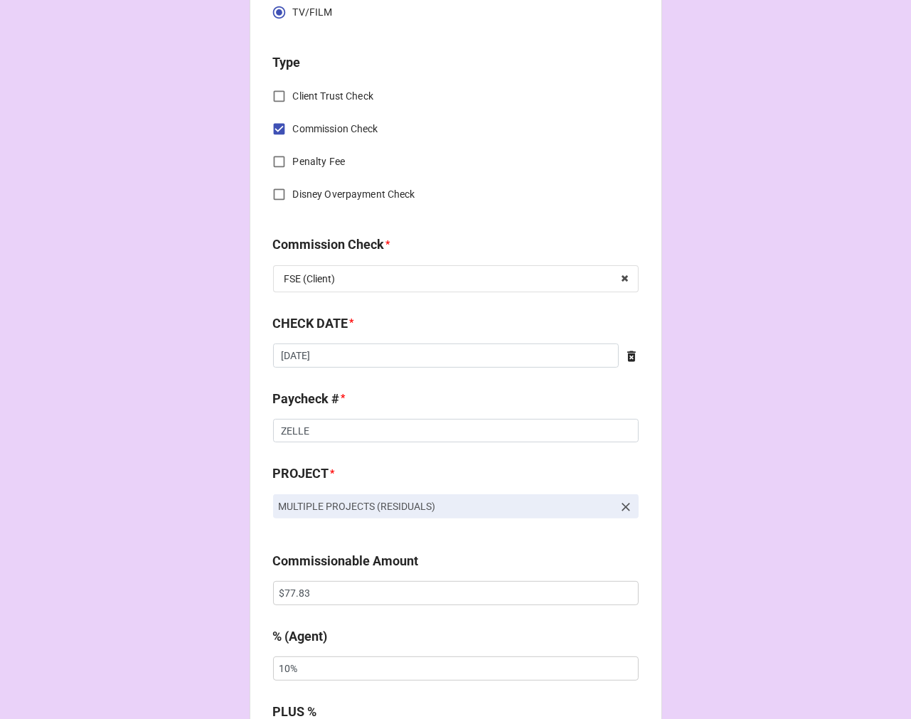
scroll to position [711, 0]
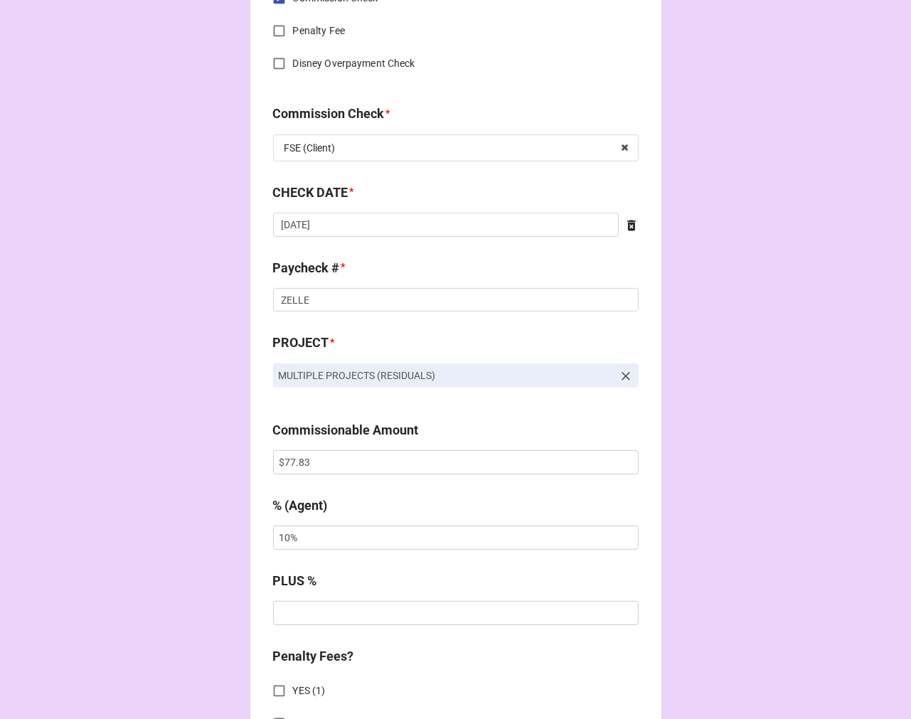
click at [619, 374] on icon at bounding box center [626, 376] width 14 height 14
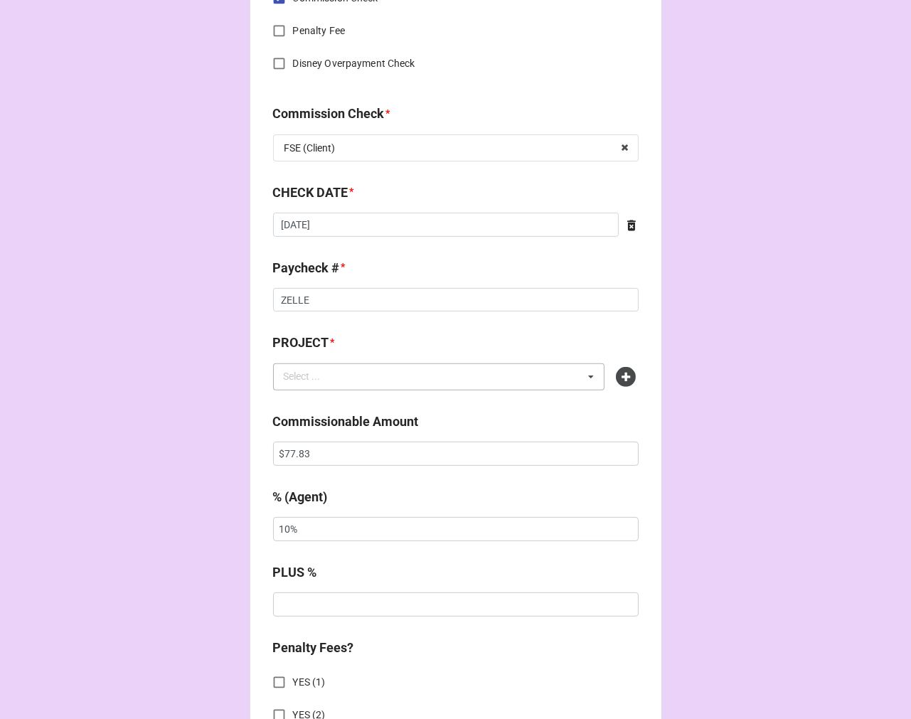
click at [437, 366] on div "Select ... No results found." at bounding box center [439, 376] width 332 height 27
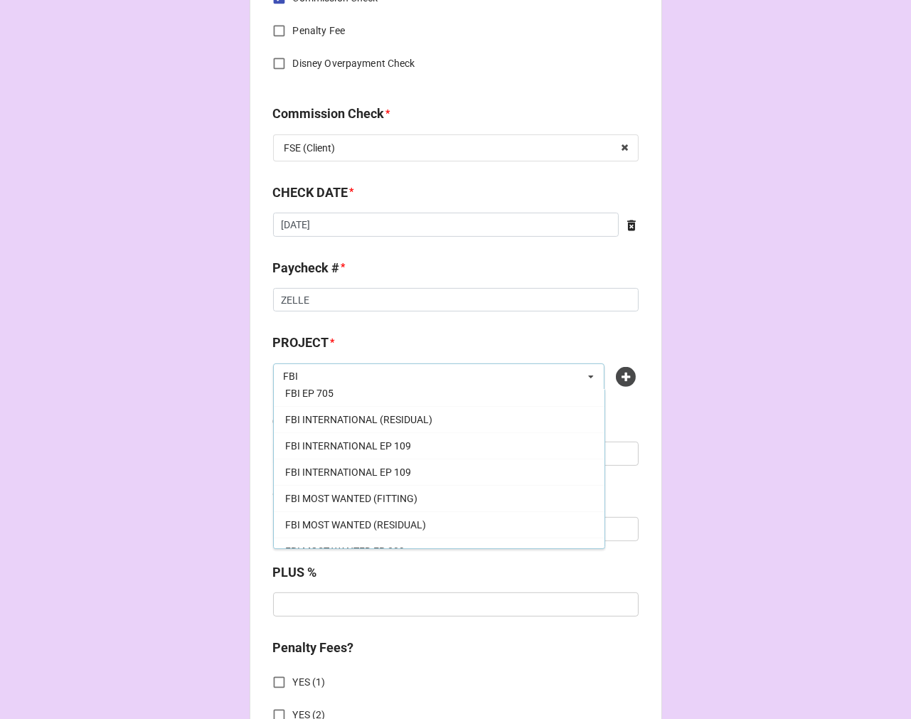
scroll to position [474, 0]
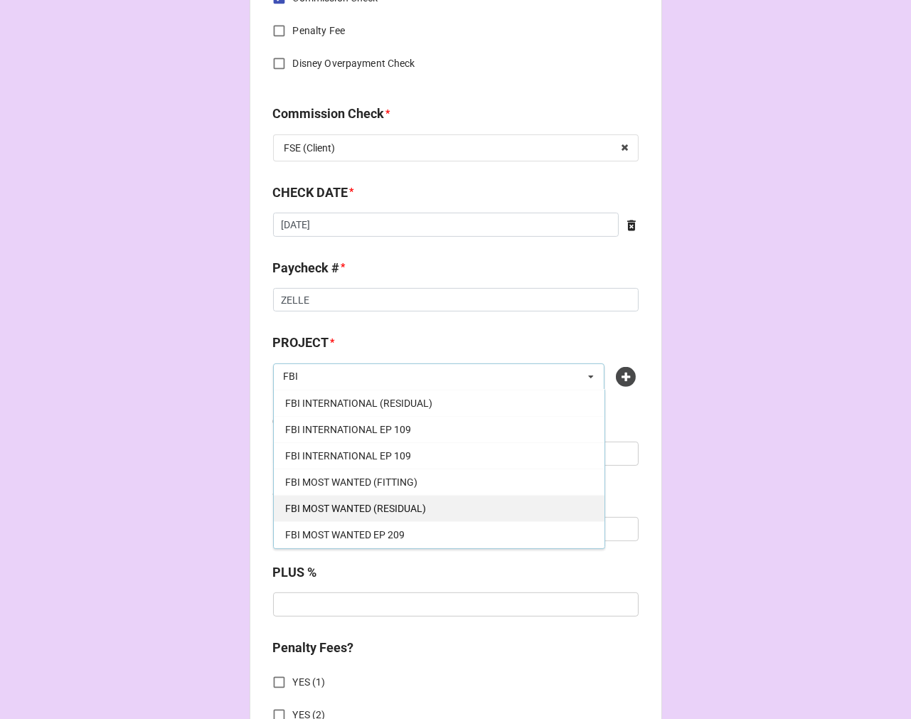
type input "FBI"
click at [432, 503] on div "FBI MOST WANTED (RESIDUAL)" at bounding box center [439, 508] width 331 height 26
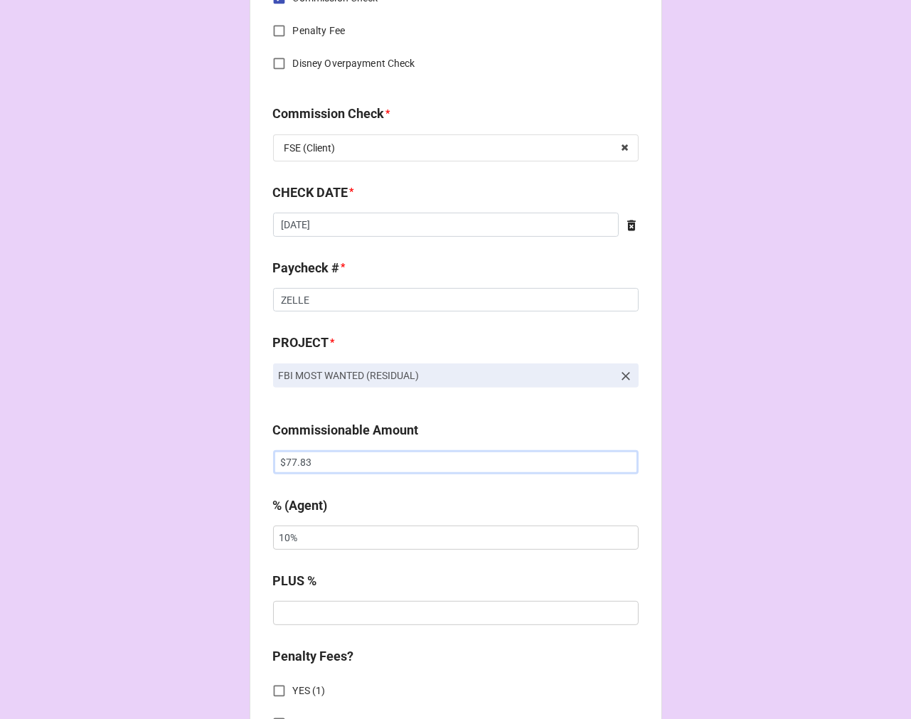
drag, startPoint x: 328, startPoint y: 460, endPoint x: 100, endPoint y: 450, distance: 228.5
click at [139, 452] on div "CHECK PROCESSING FORM Client * [PERSON_NAME] Agent (from Client) [PERSON_NAME] …" at bounding box center [455, 537] width 911 height 2496
paste input "2.95"
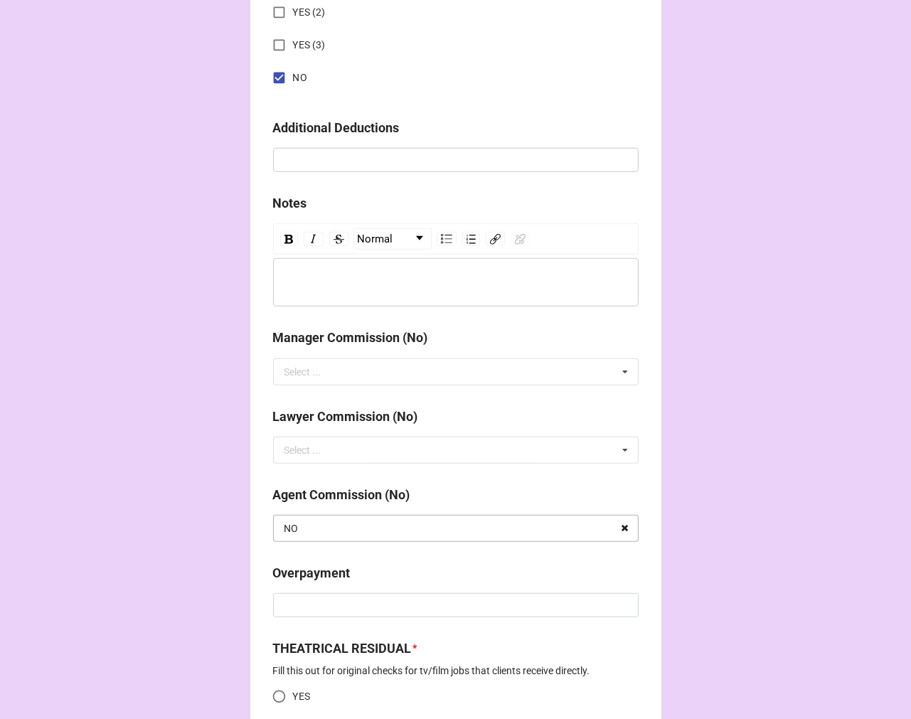
type input "$72.95"
click at [619, 534] on icon at bounding box center [625, 529] width 22 height 26
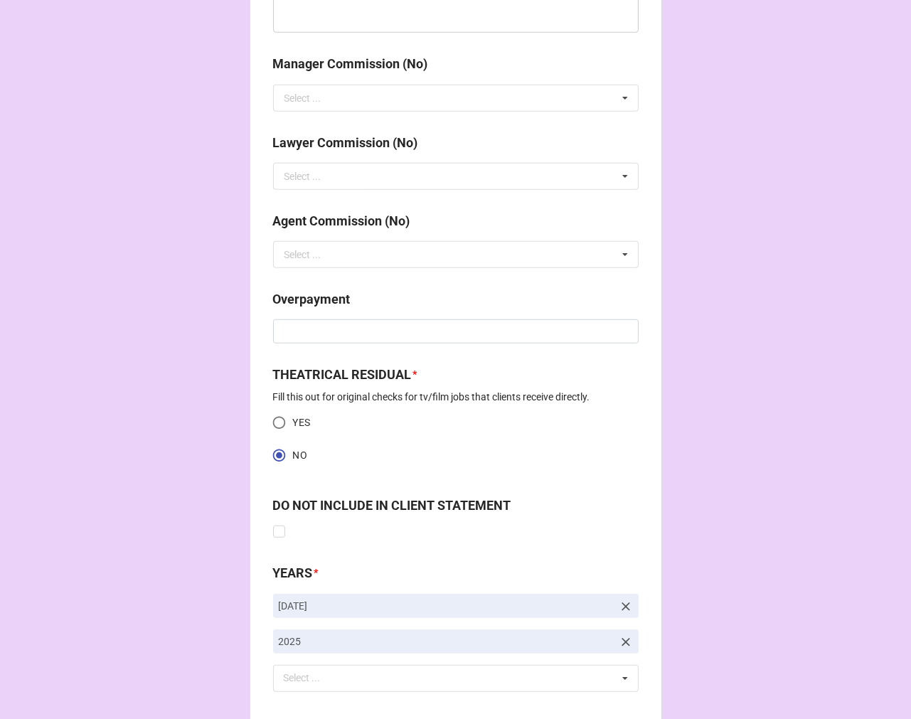
scroll to position [1778, 0]
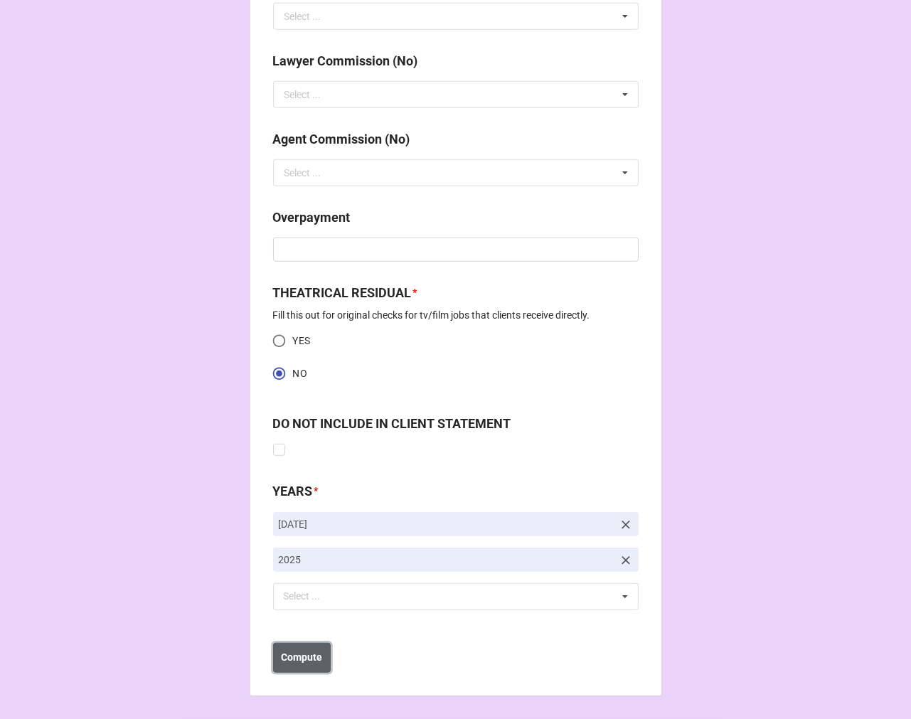
click at [316, 656] on b "Compute" at bounding box center [301, 657] width 41 height 15
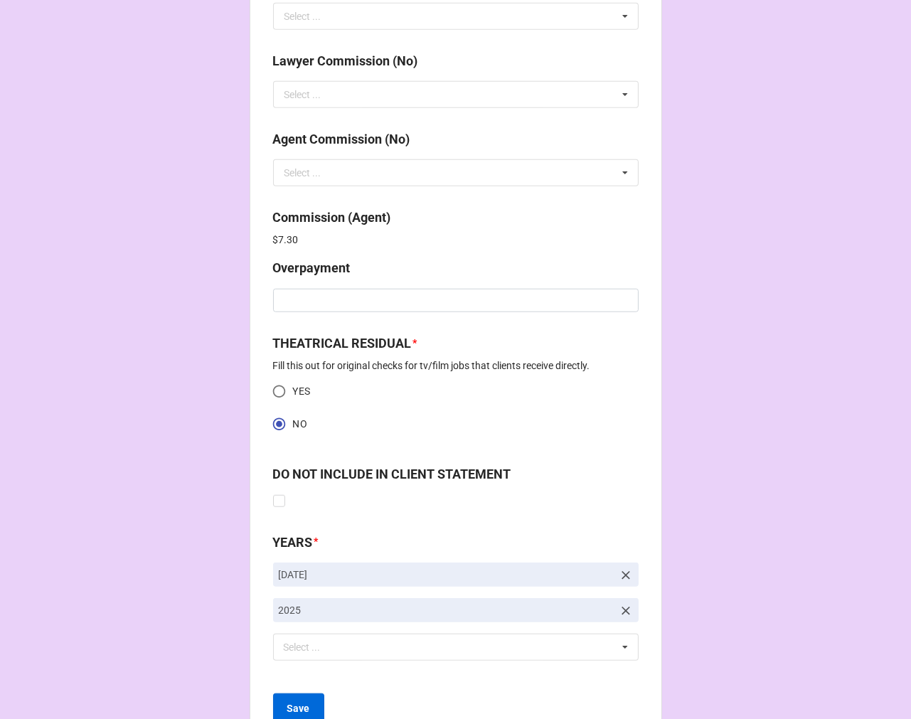
scroll to position [1828, 0]
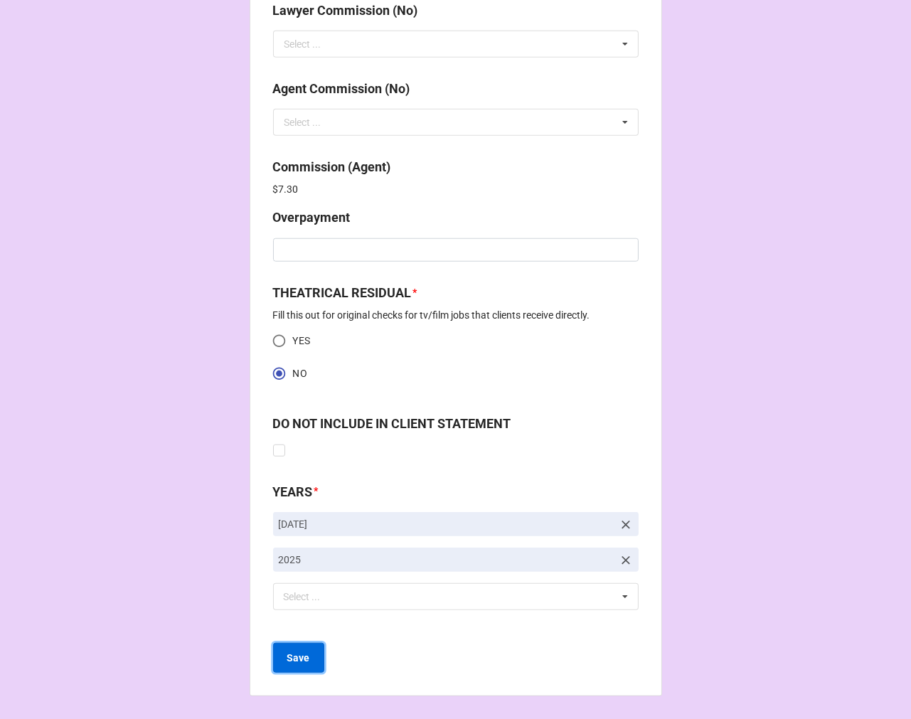
click at [297, 654] on b "Save" at bounding box center [298, 658] width 23 height 15
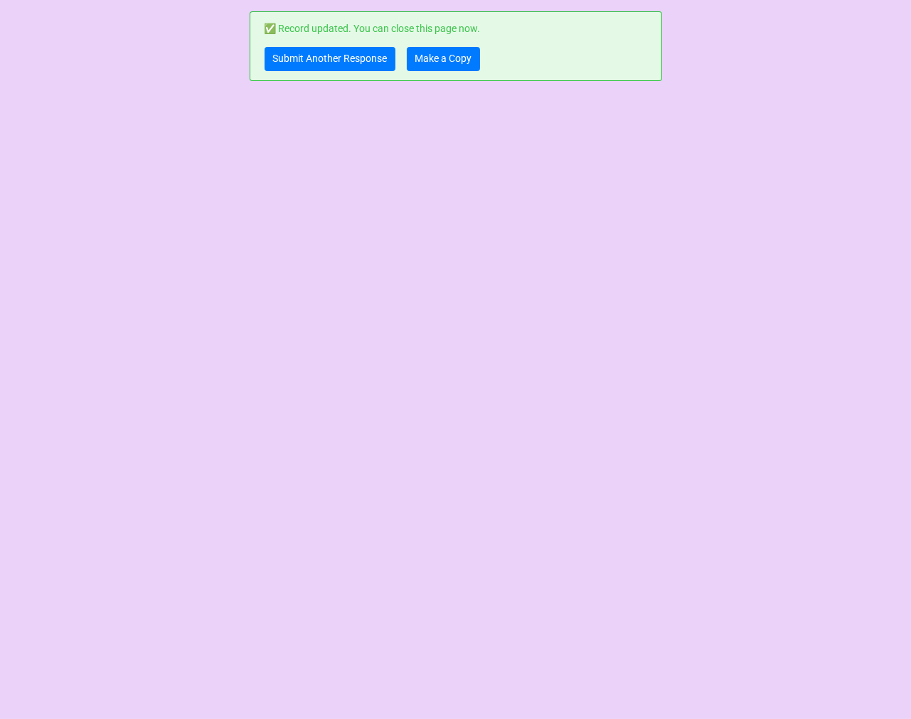
scroll to position [0, 0]
